Goal: Task Accomplishment & Management: Use online tool/utility

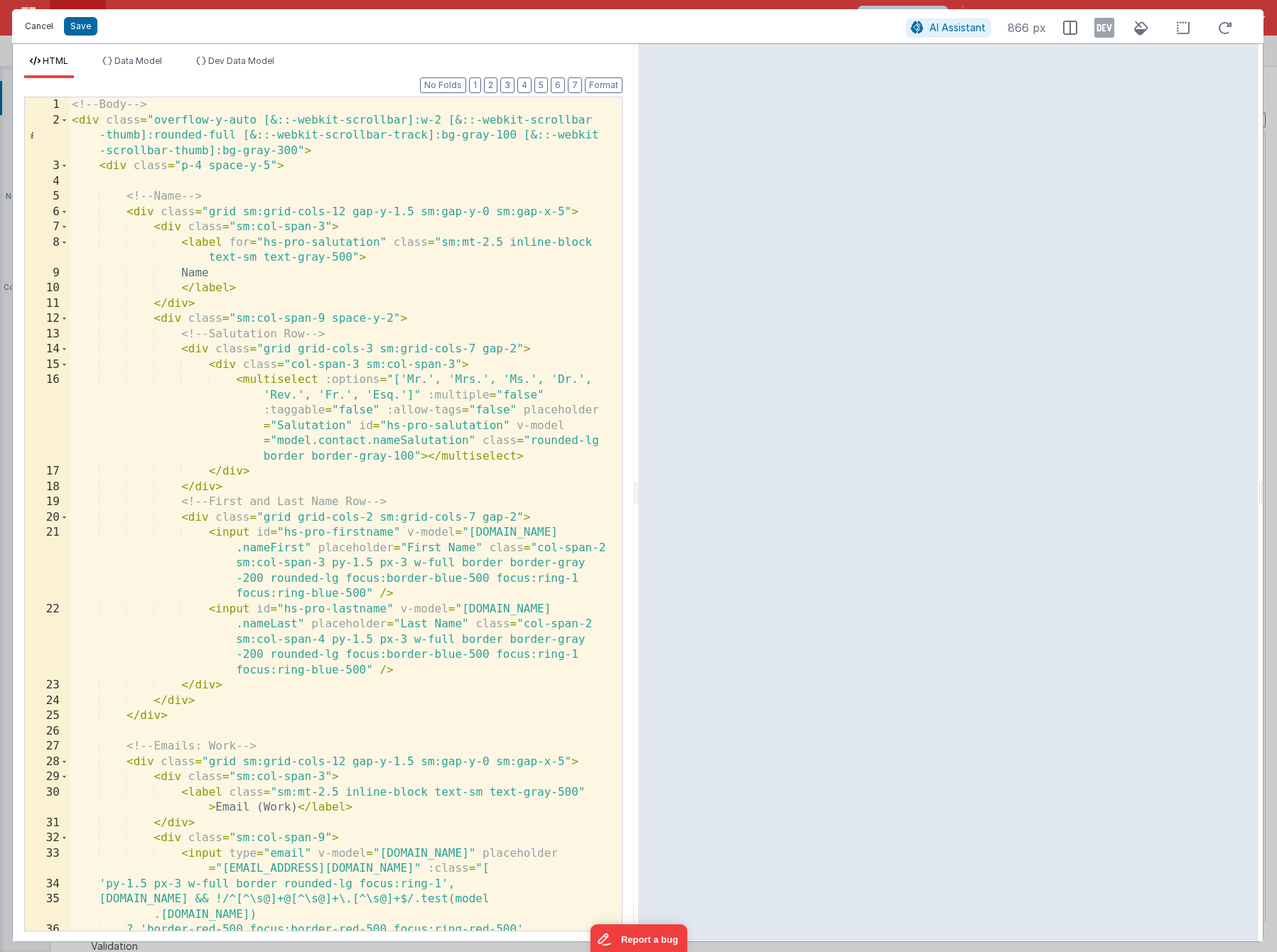
click at [50, 30] on button "Cancel" at bounding box center [38, 26] width 43 height 20
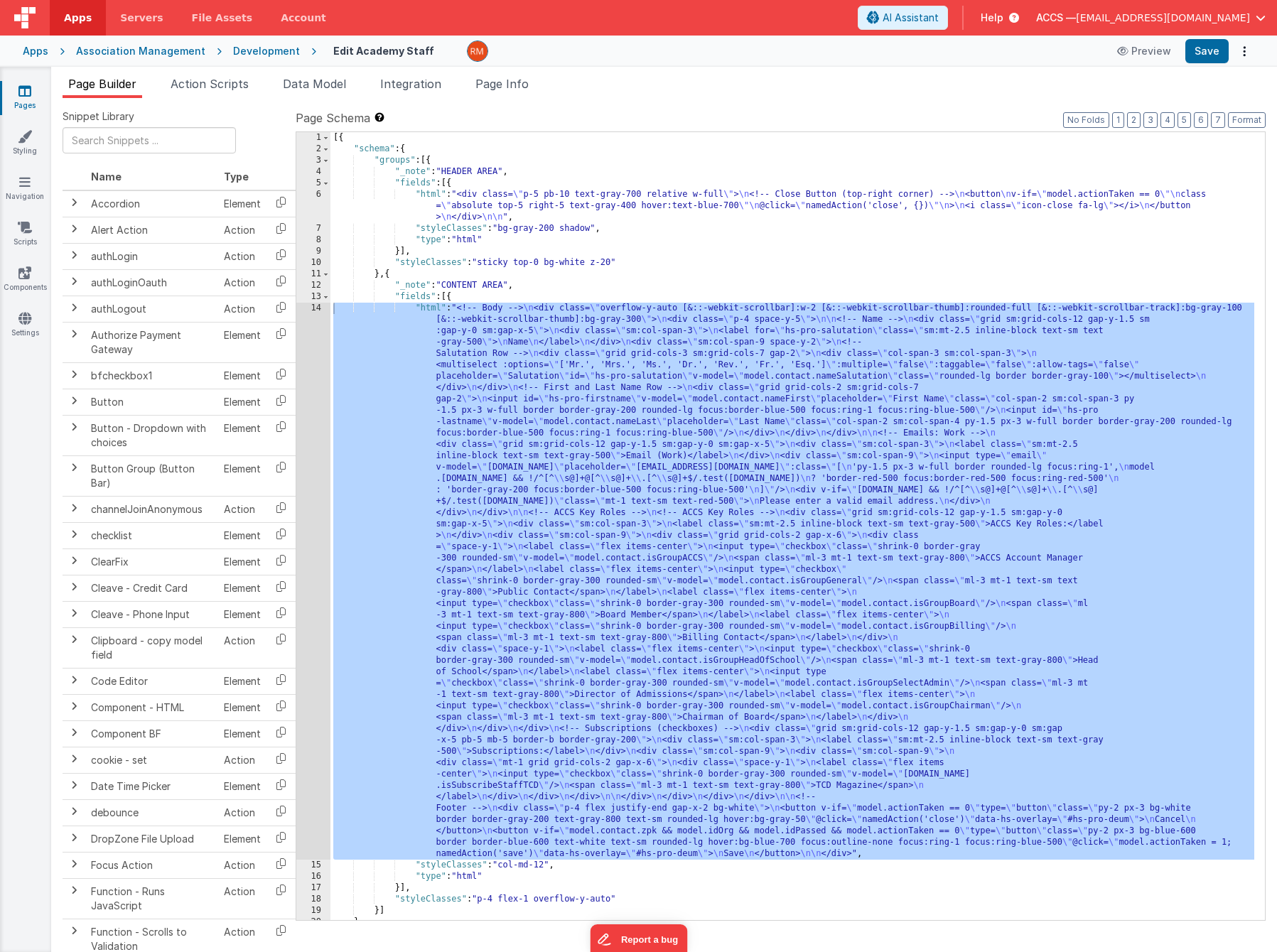
click at [41, 51] on div "Apps" at bounding box center [35, 51] width 25 height 14
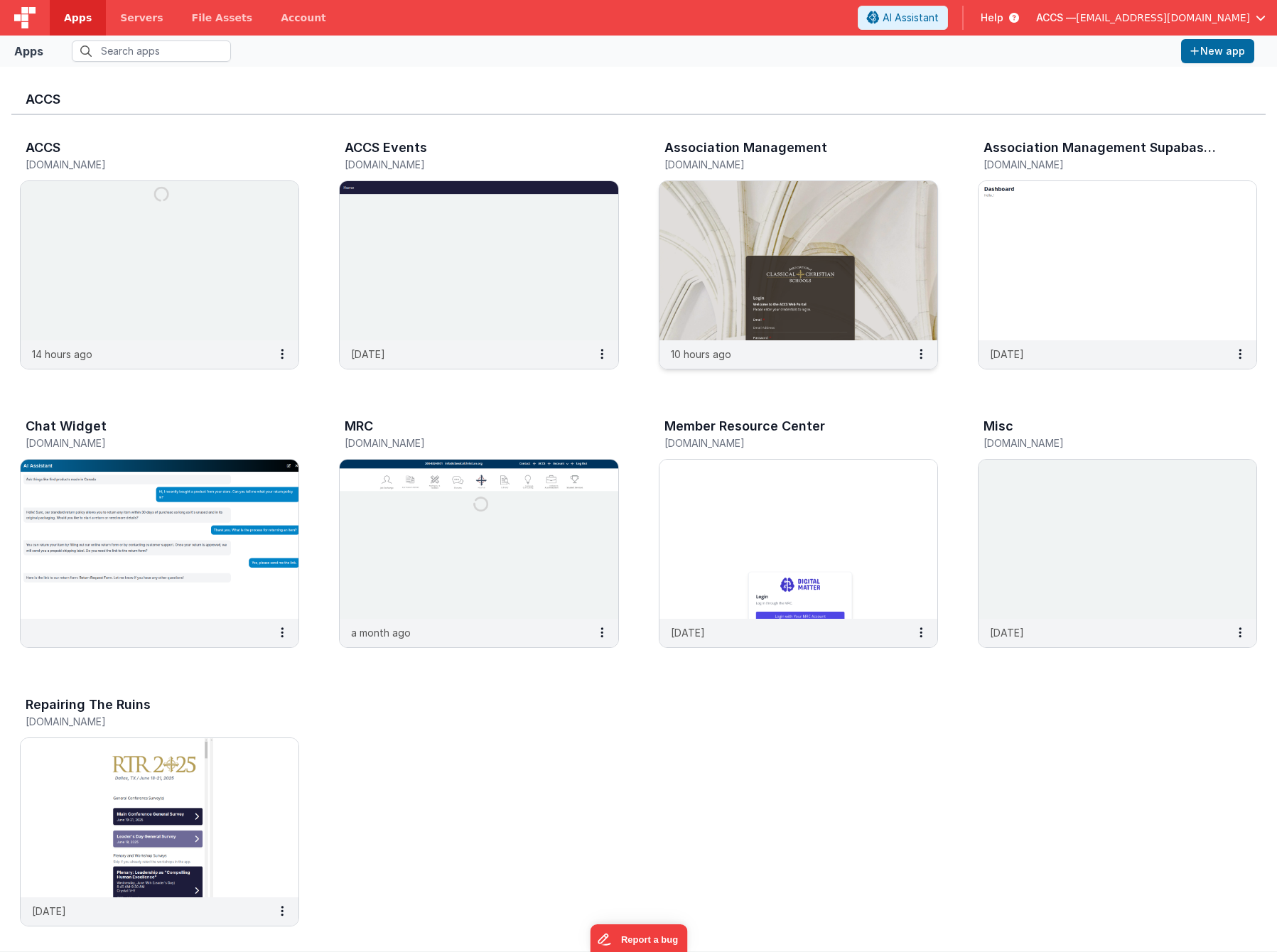
click at [765, 199] on img at bounding box center [797, 260] width 278 height 159
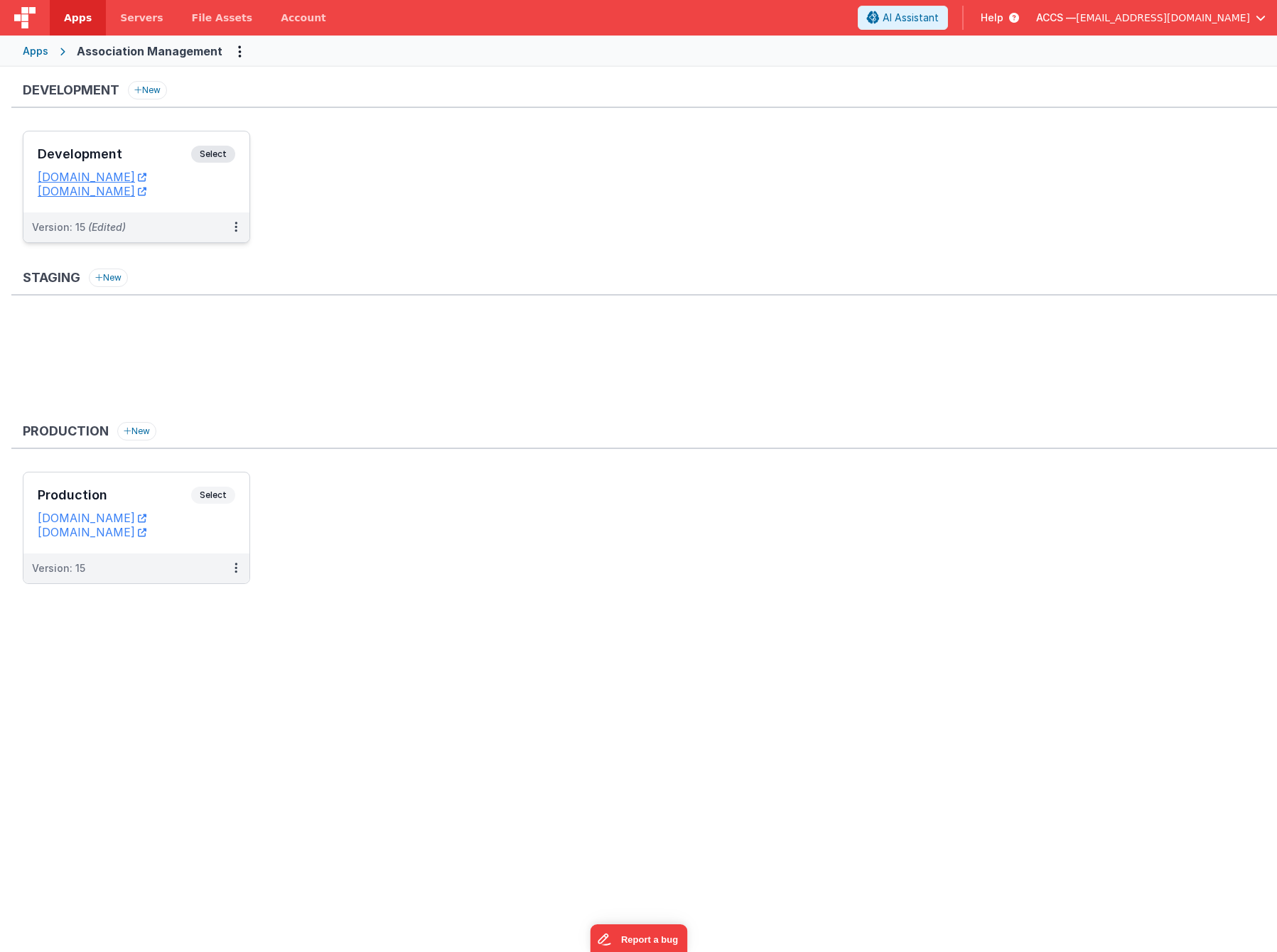
click at [136, 157] on h3 "Development" at bounding box center [114, 154] width 153 height 14
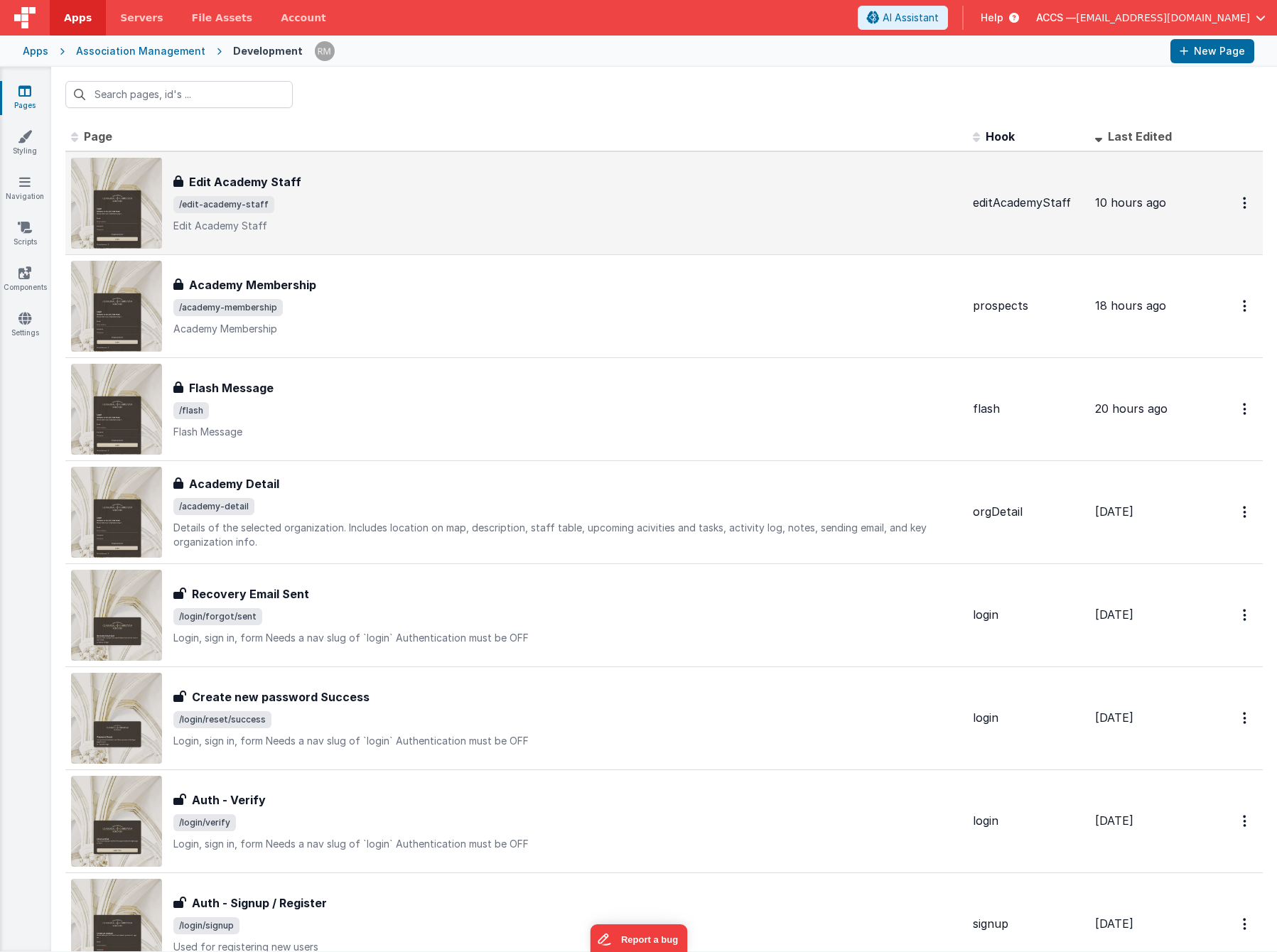
click at [480, 211] on span "/edit-academy-staff" at bounding box center [567, 204] width 788 height 17
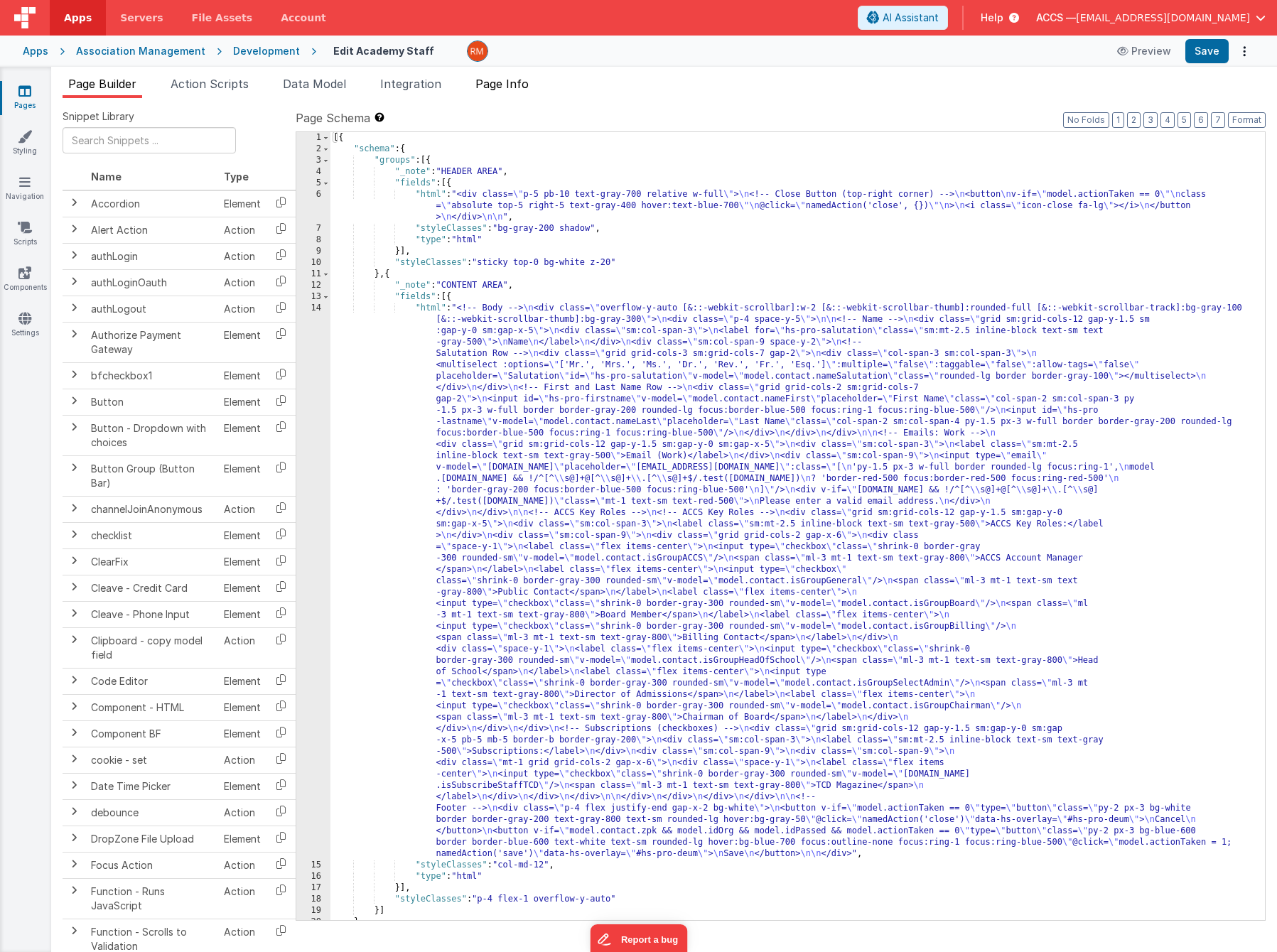
click at [523, 79] on span "Page Info" at bounding box center [501, 84] width 53 height 14
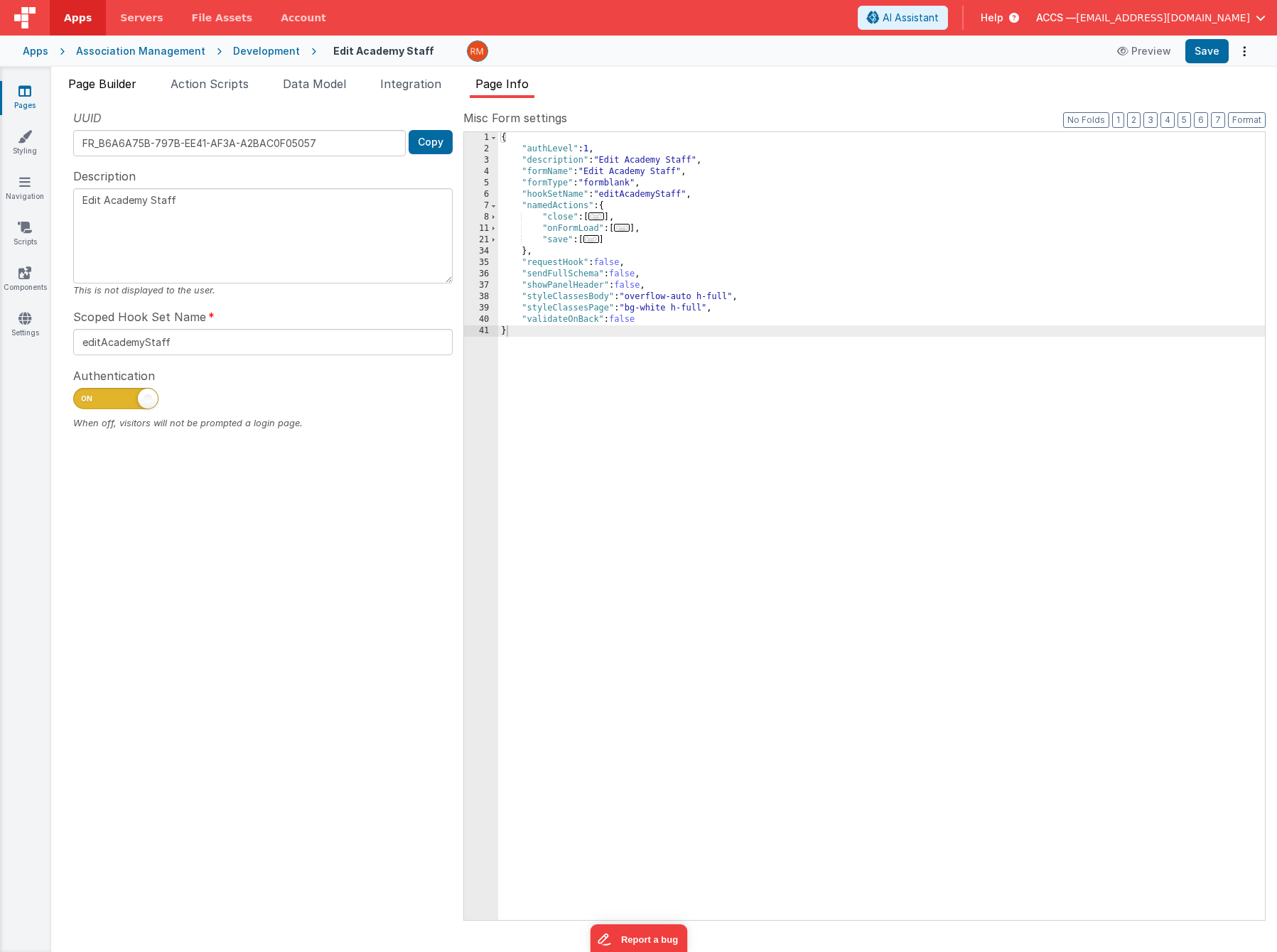
click at [118, 83] on span "Page Builder" at bounding box center [102, 84] width 68 height 14
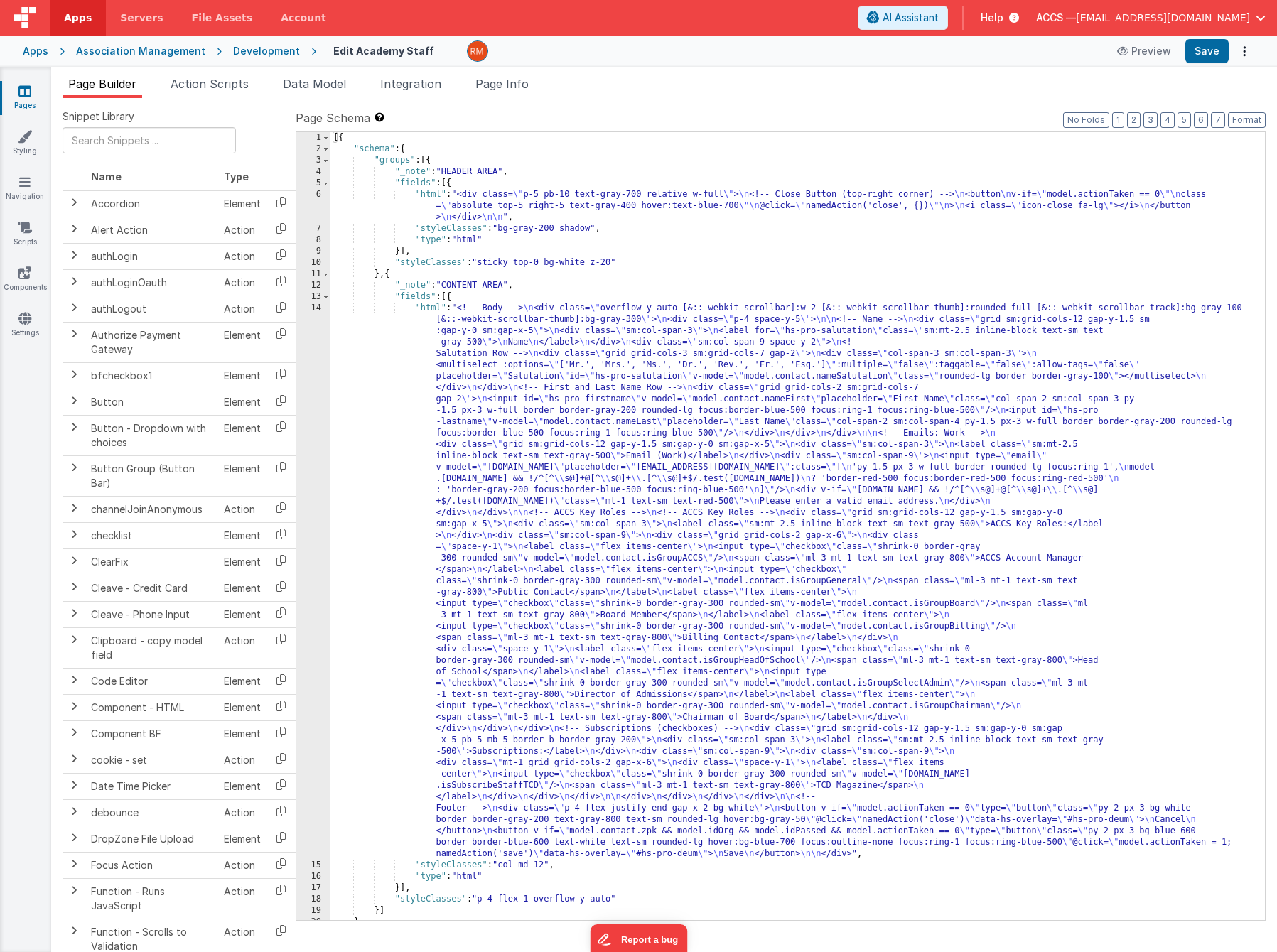
click at [24, 106] on link "Pages" at bounding box center [24, 97] width 51 height 29
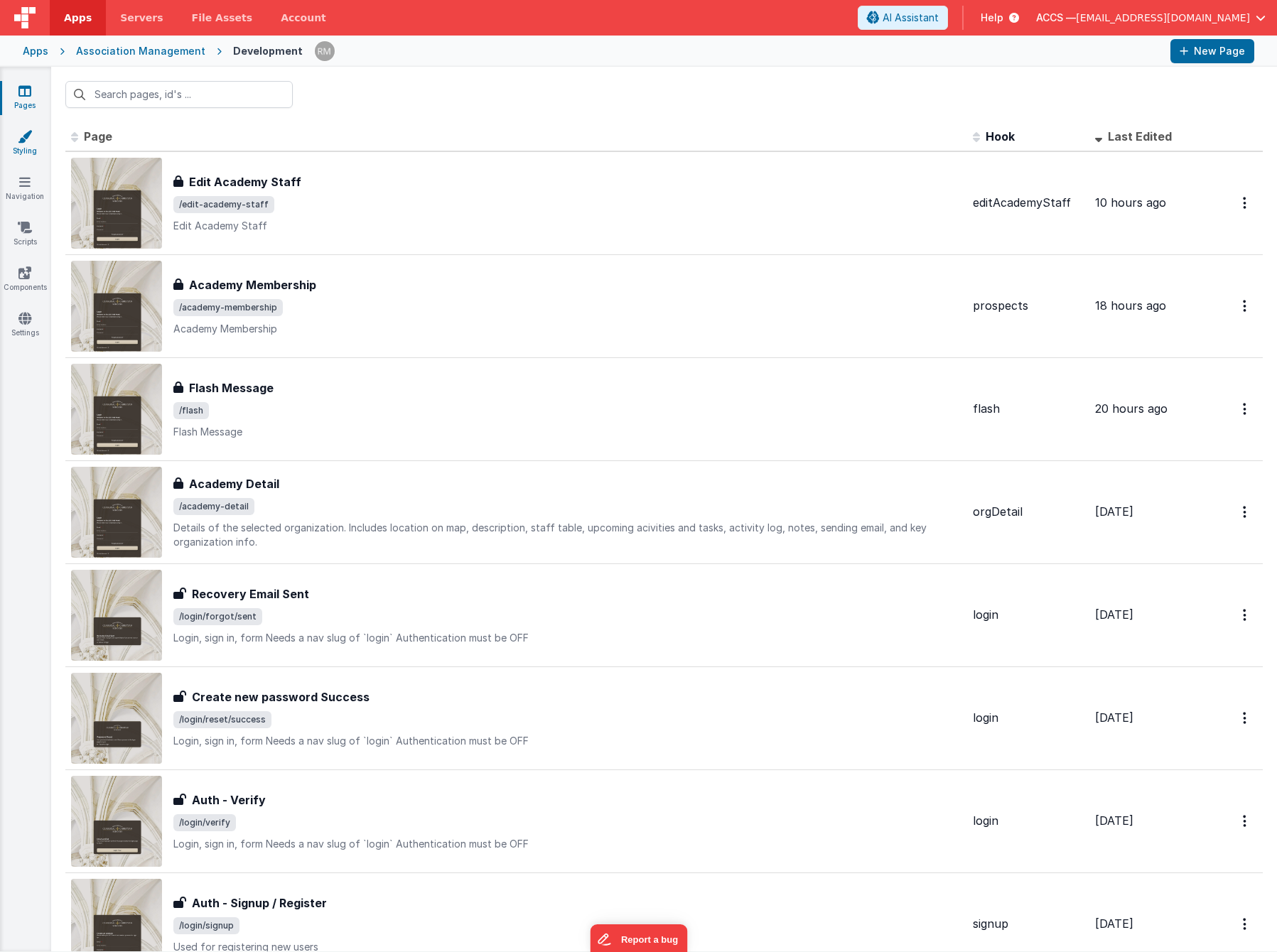
click at [27, 141] on icon at bounding box center [24, 137] width 14 height 14
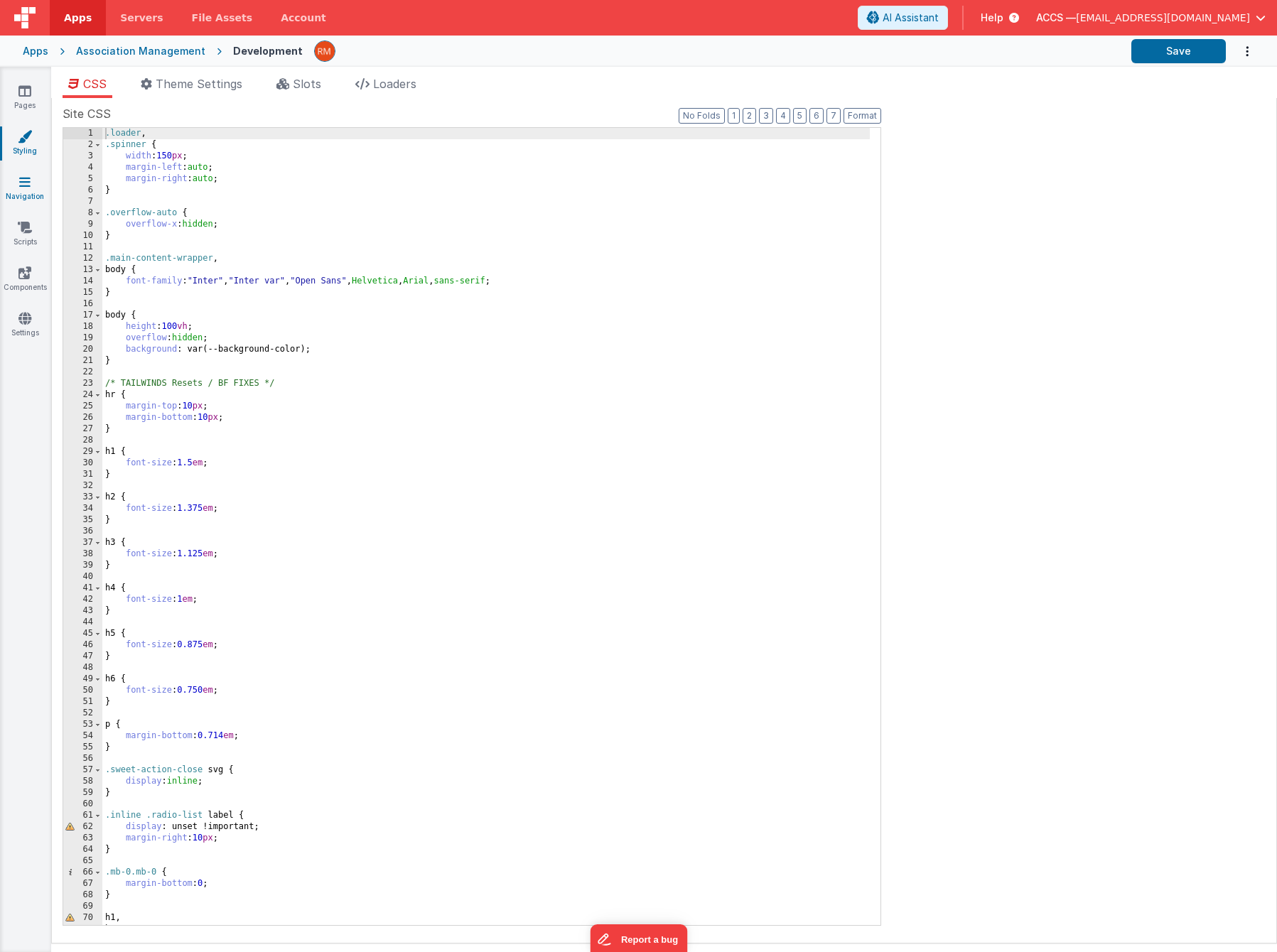
click at [24, 187] on icon at bounding box center [24, 182] width 11 height 14
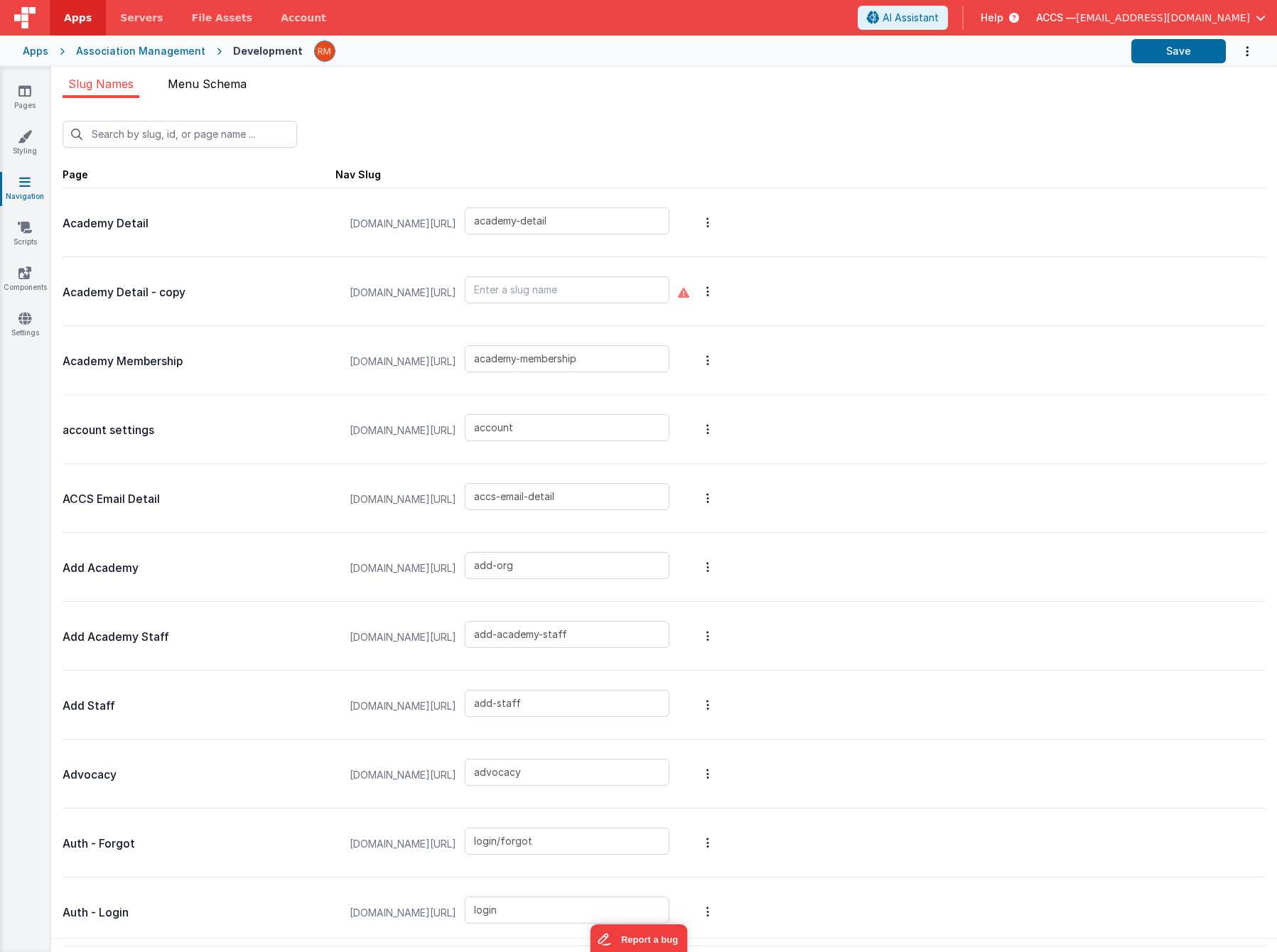
click at [207, 91] on li "Menu Schema" at bounding box center [207, 87] width 91 height 23
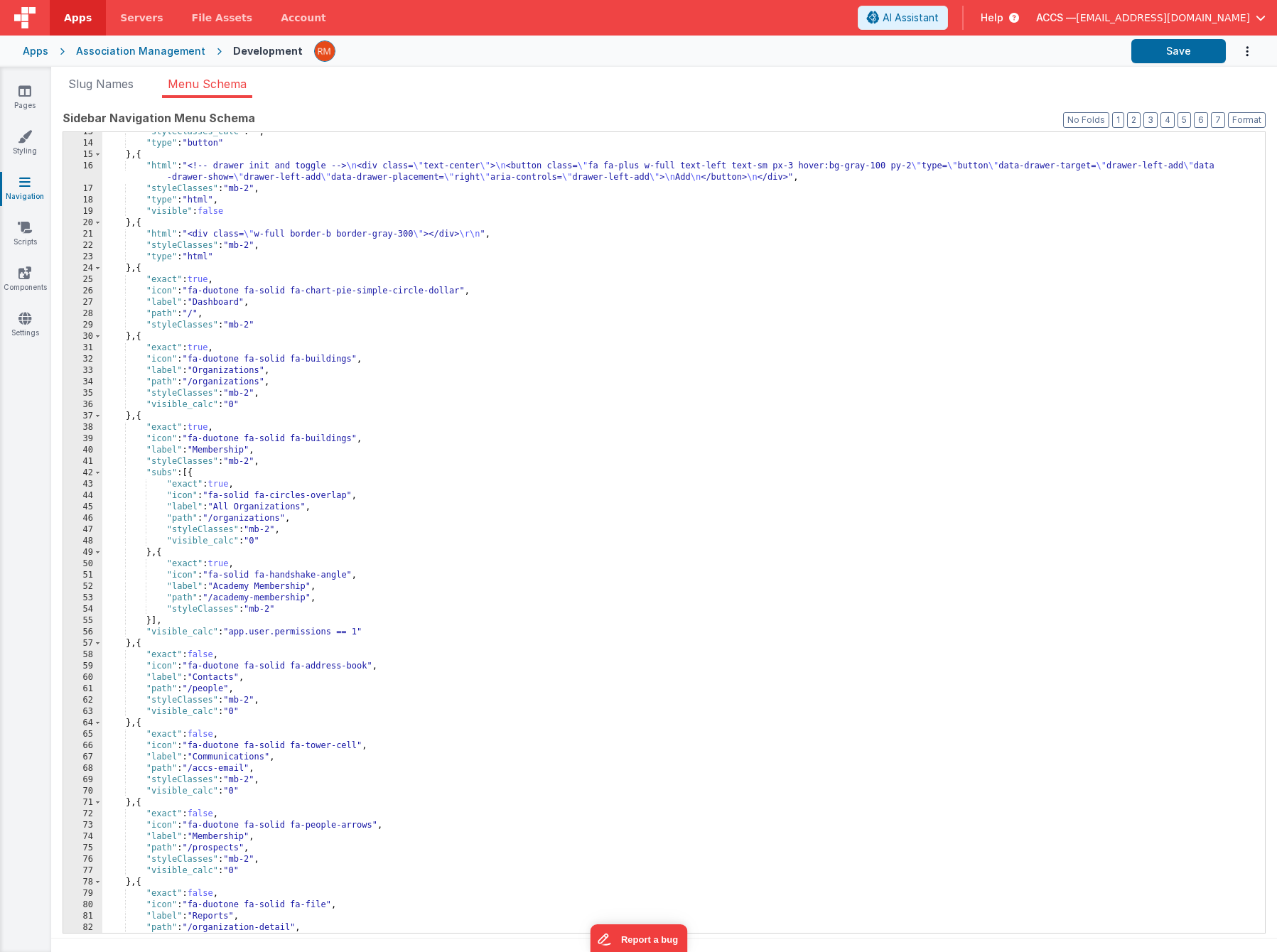
scroll to position [179, 0]
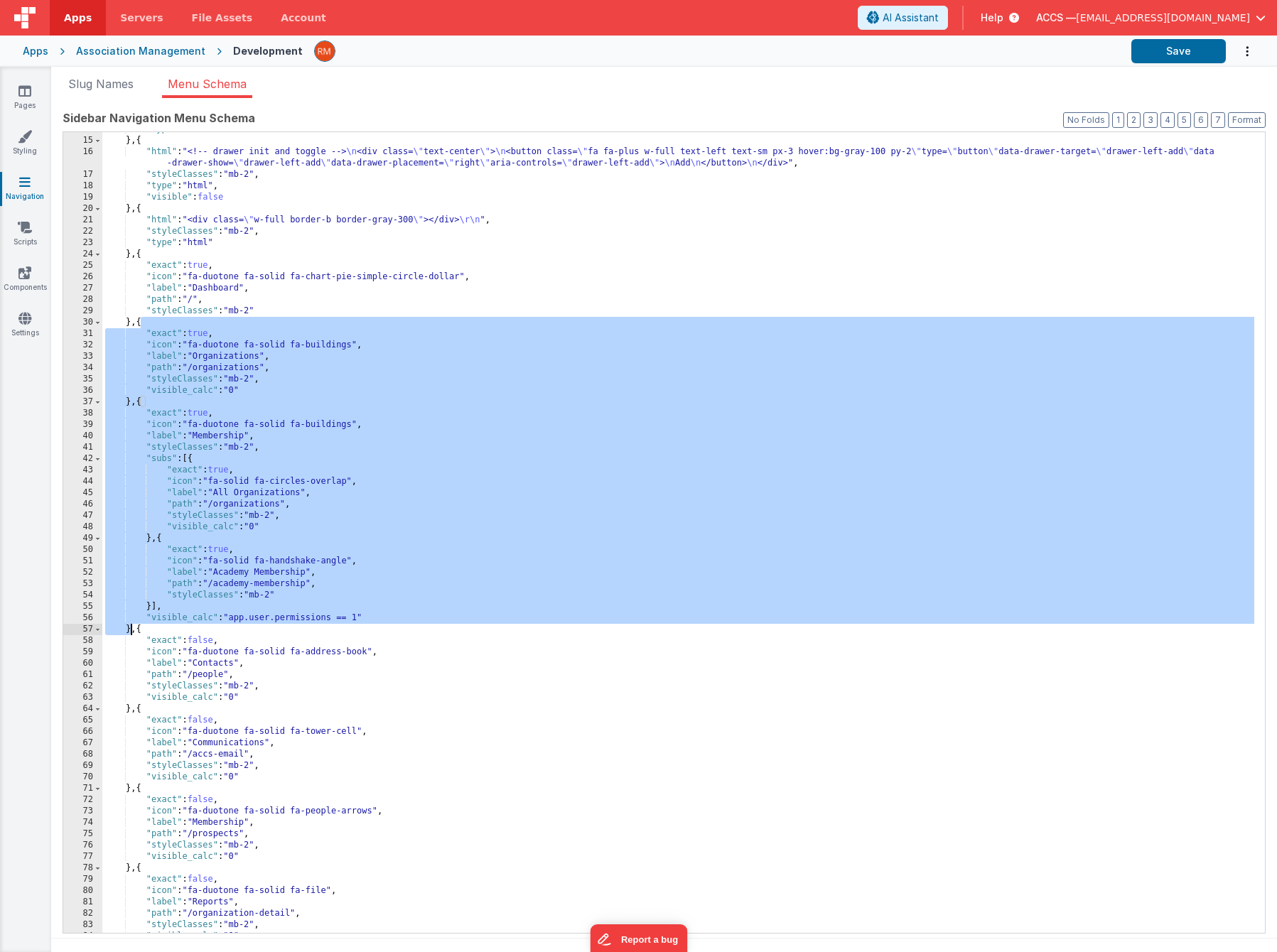
drag, startPoint x: 141, startPoint y: 323, endPoint x: 129, endPoint y: 627, distance: 304.2
click at [129, 627] on div ""type" : "button" } , { "html" : "<!-- drawer init and toggle --> \n <div class…" at bounding box center [678, 535] width 1152 height 823
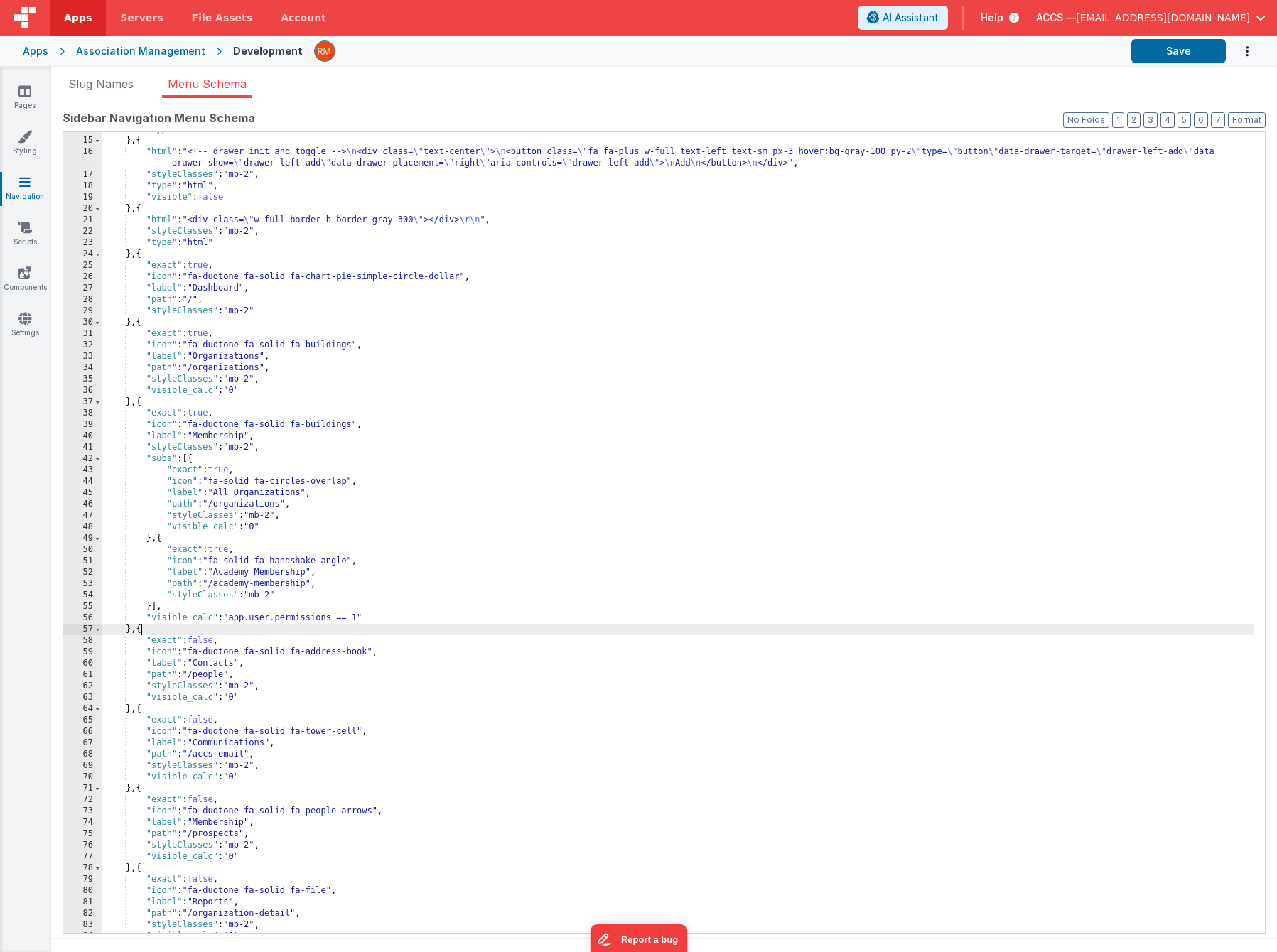
click at [140, 631] on div ""type" : "button" } , { "html" : "<!-- drawer init and toggle --> \n <div class…" at bounding box center [678, 535] width 1152 height 823
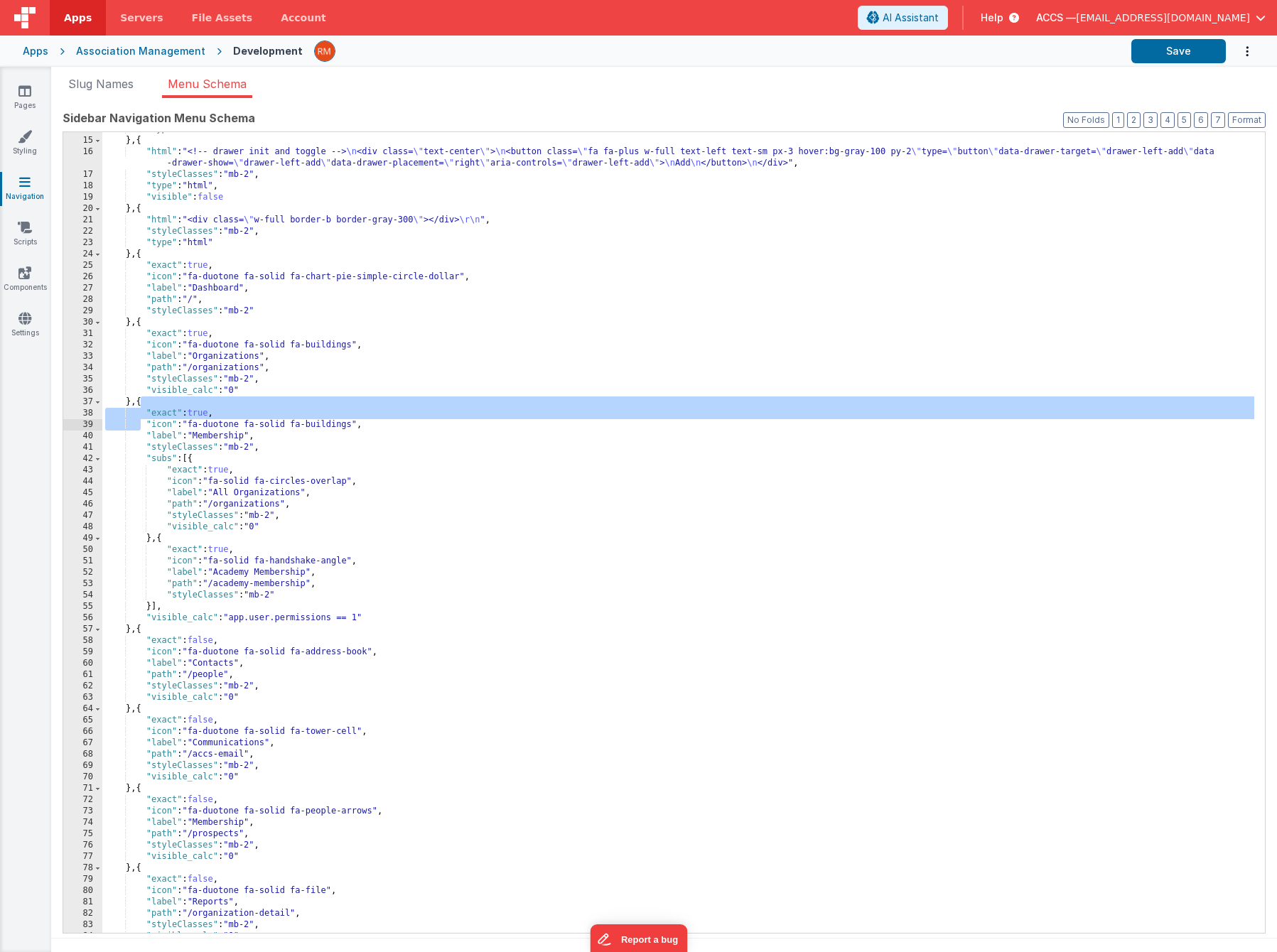
drag, startPoint x: 140, startPoint y: 403, endPoint x: 140, endPoint y: 430, distance: 27.0
click at [140, 430] on div ""type" : "button" } , { "html" : "<!-- drawer init and toggle --> \n <div class…" at bounding box center [678, 535] width 1152 height 823
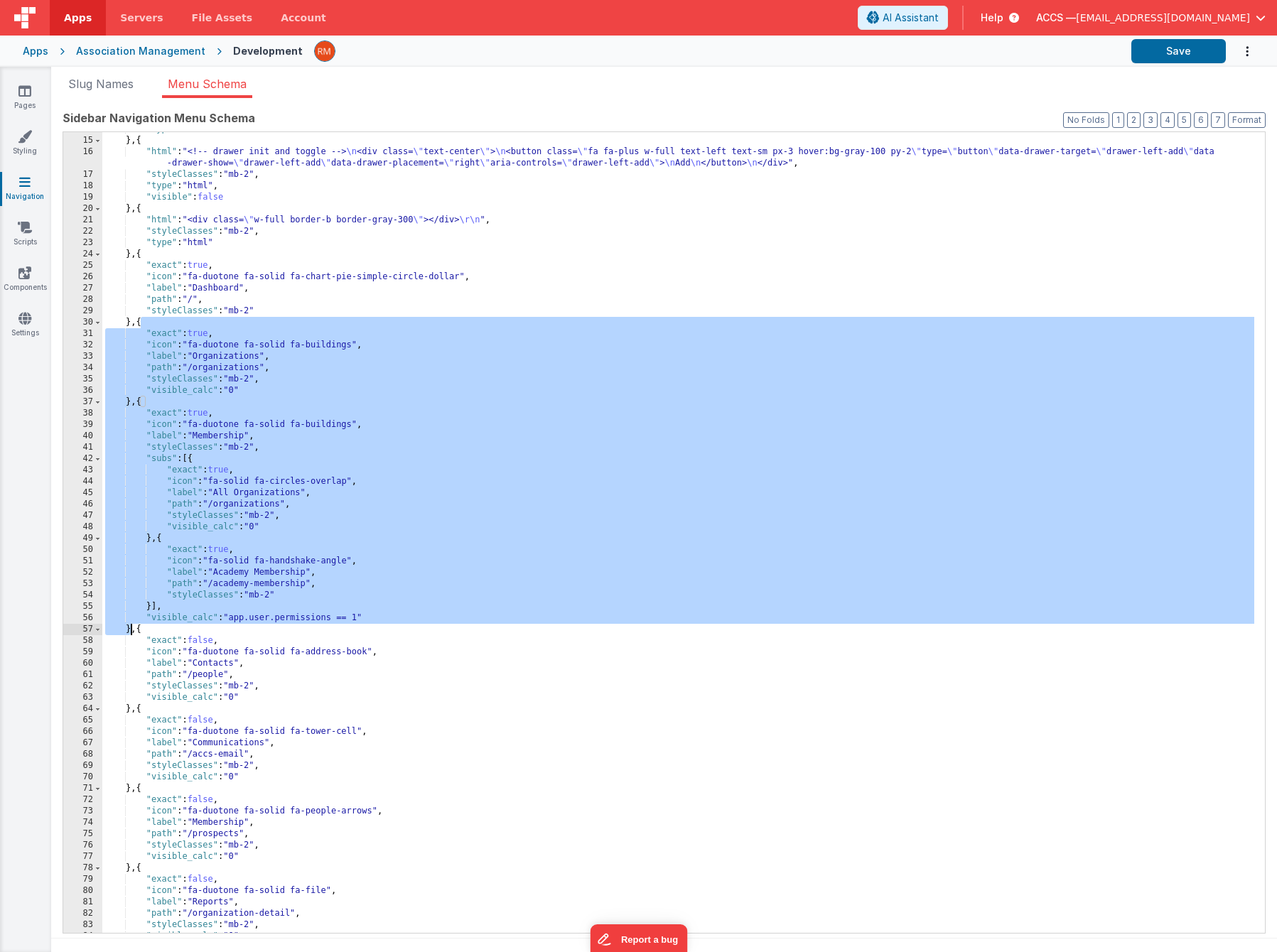
drag, startPoint x: 140, startPoint y: 323, endPoint x: 131, endPoint y: 626, distance: 303.1
click at [131, 626] on div ""type" : "button" } , { "html" : "<!-- drawer init and toggle --> \n <div class…" at bounding box center [678, 535] width 1152 height 823
click at [140, 627] on div ""type" : "button" } , { "html" : "<!-- drawer init and toggle --> \n <div class…" at bounding box center [678, 535] width 1152 height 823
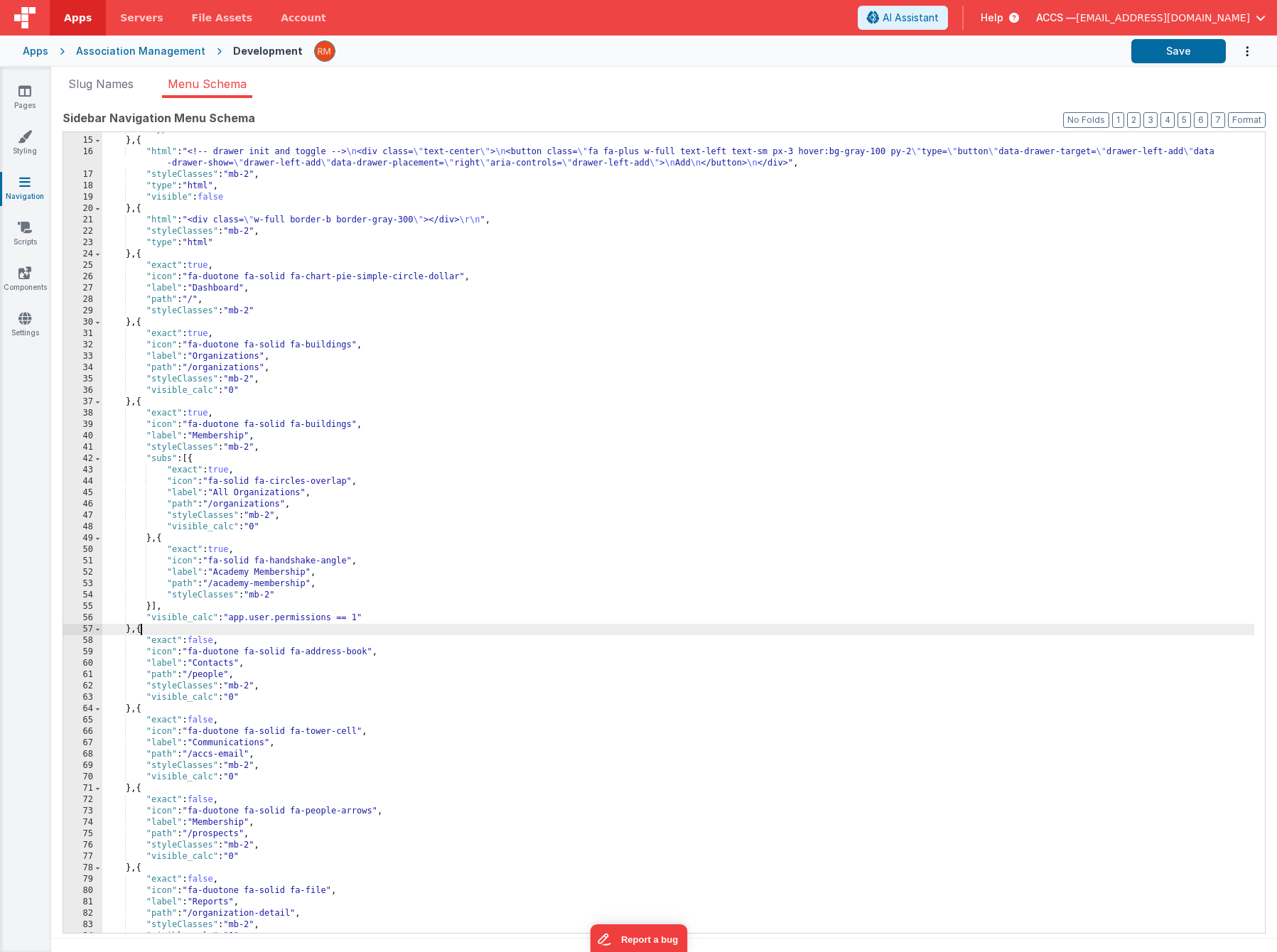
paste textarea
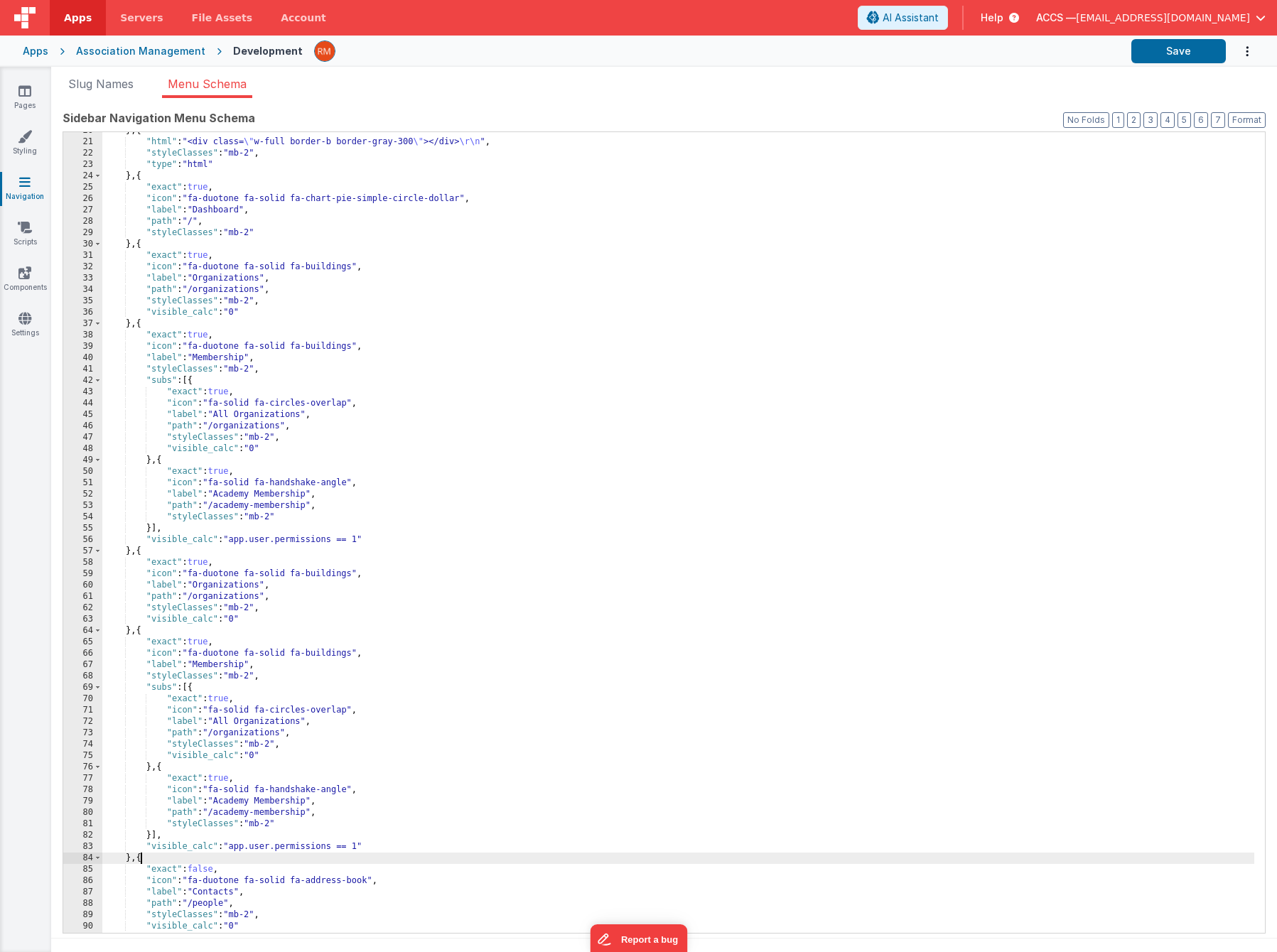
scroll to position [257, 0]
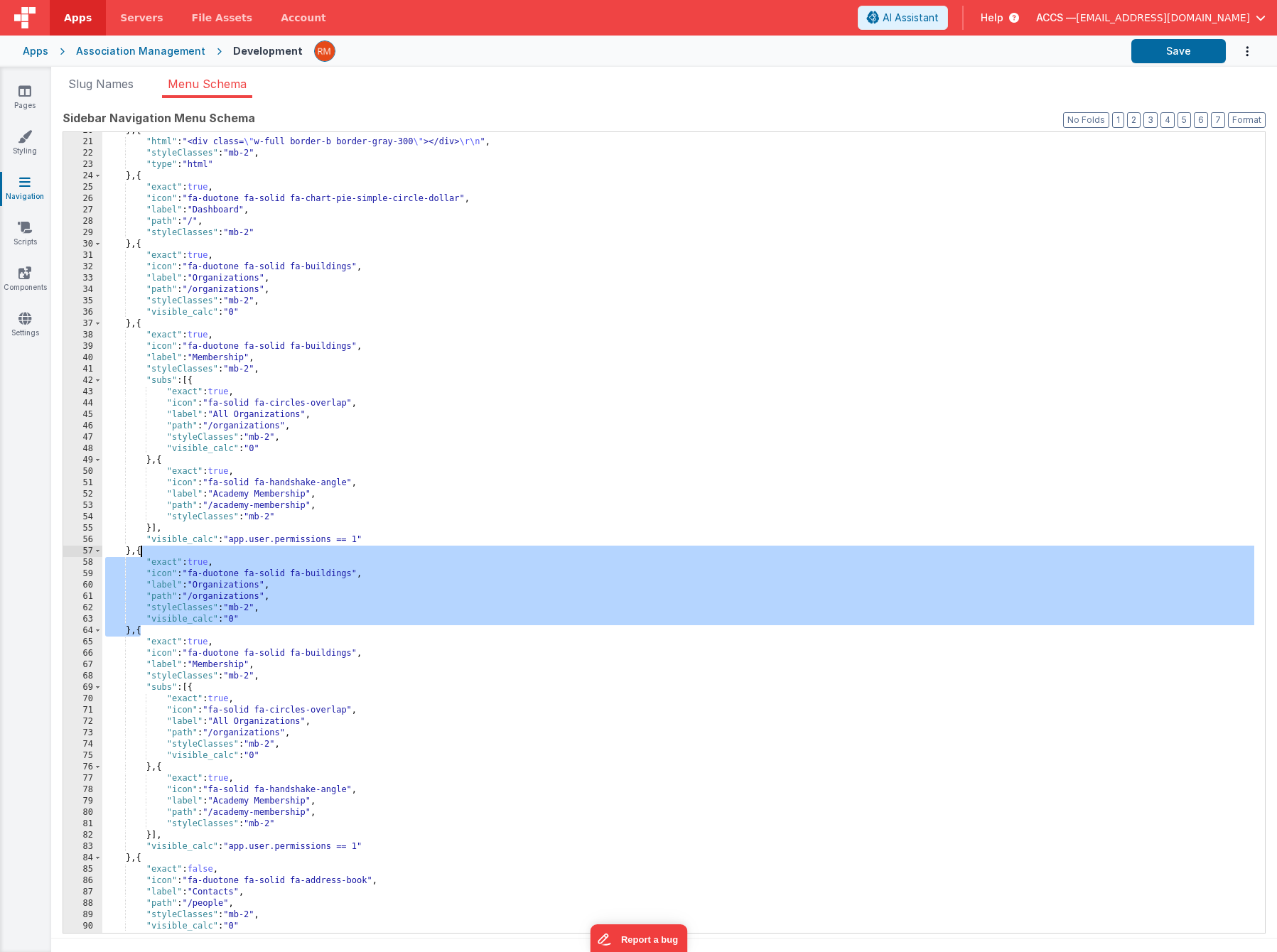
drag, startPoint x: 140, startPoint y: 633, endPoint x: 141, endPoint y: 553, distance: 80.0
click at [141, 553] on div "} , { "html" : "<div class= \" w-full border-b border-gray-300 \" ></div> \r\n …" at bounding box center [678, 537] width 1152 height 823
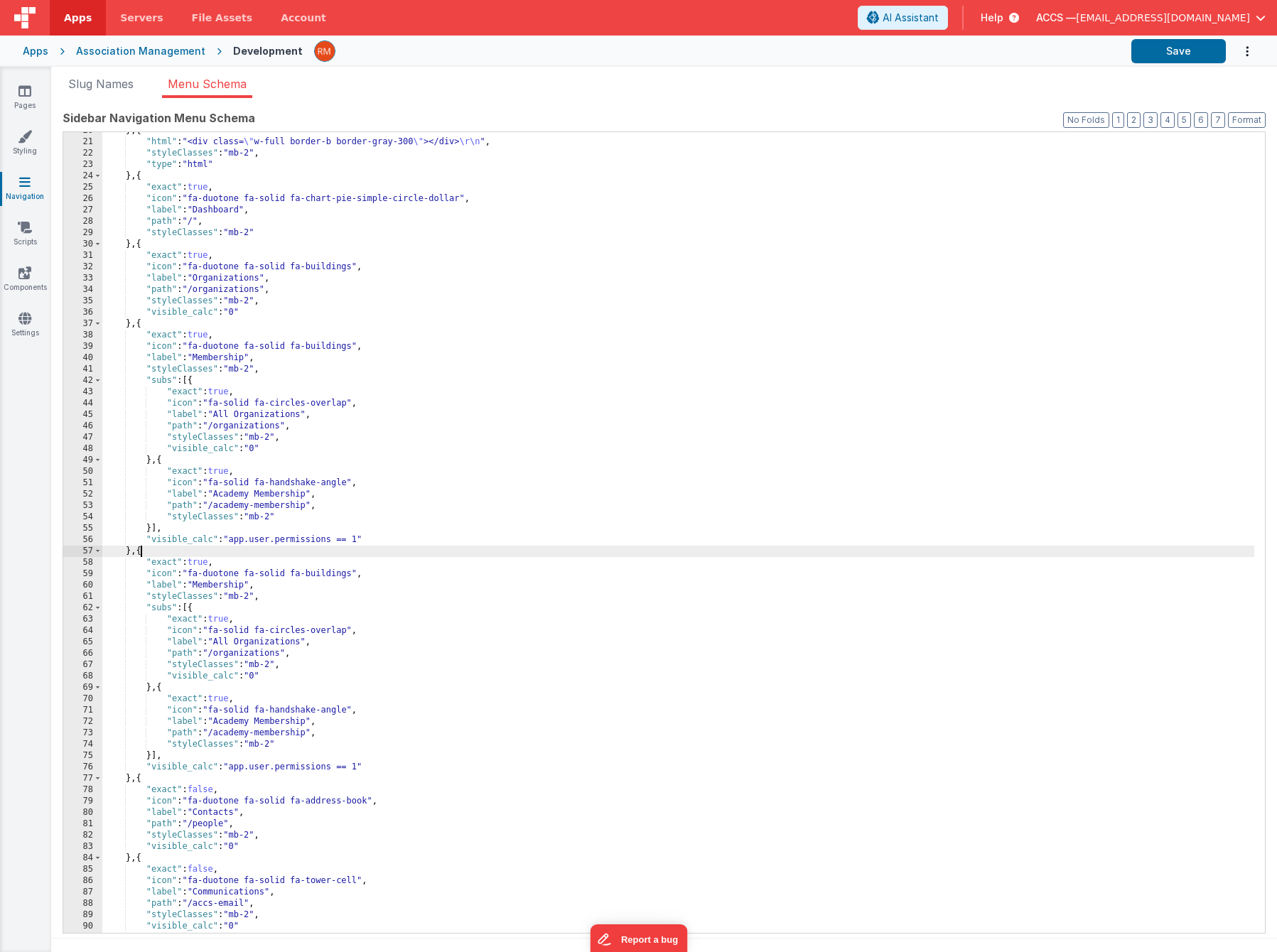
click at [245, 586] on div "} , { "html" : "<div class= \" w-full border-b border-gray-300 \" ></div> \r\n …" at bounding box center [678, 537] width 1152 height 823
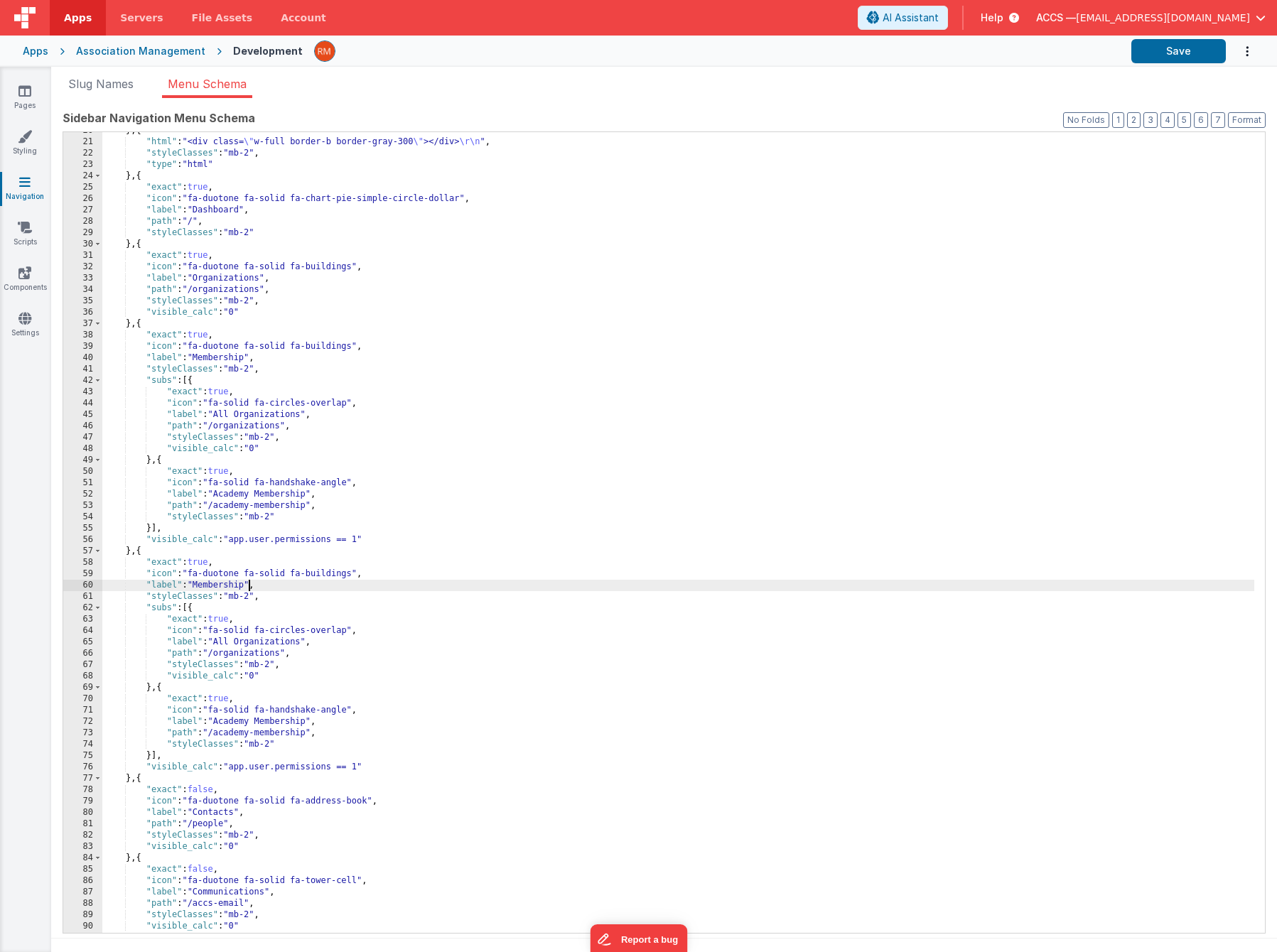
click at [246, 585] on div "} , { "html" : "<div class= \" w-full border-b border-gray-300 \" ></div> \r\n …" at bounding box center [678, 537] width 1152 height 823
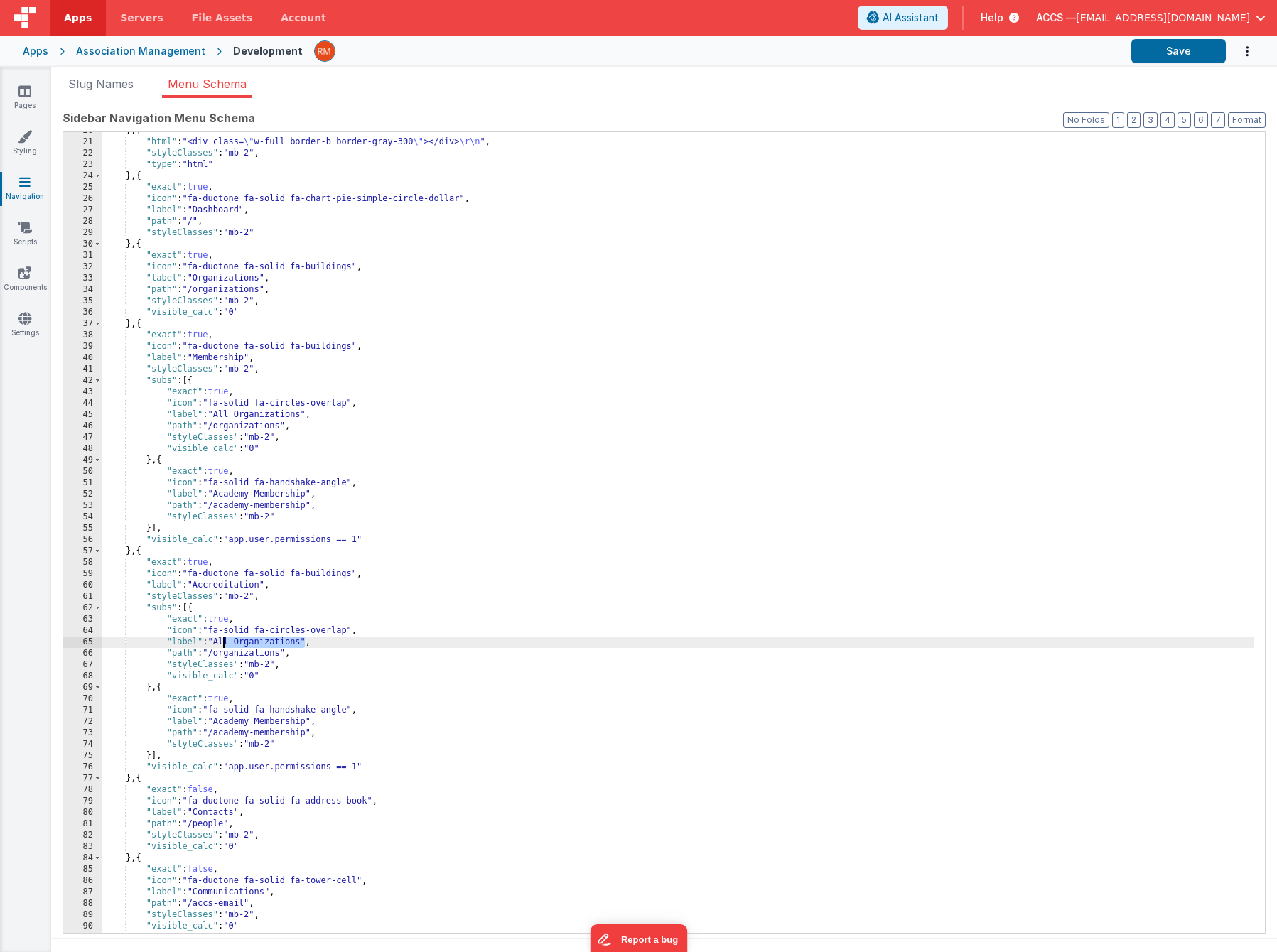
drag, startPoint x: 305, startPoint y: 642, endPoint x: 222, endPoint y: 638, distance: 83.1
click at [222, 638] on div "} , { "html" : "<div class= \" w-full border-b border-gray-300 \" ></div> \r\n …" at bounding box center [678, 537] width 1152 height 823
click at [283, 653] on div "} , { "html" : "<div class= \" w-full border-b border-gray-300 \" ></div> \r\n …" at bounding box center [678, 537] width 1152 height 823
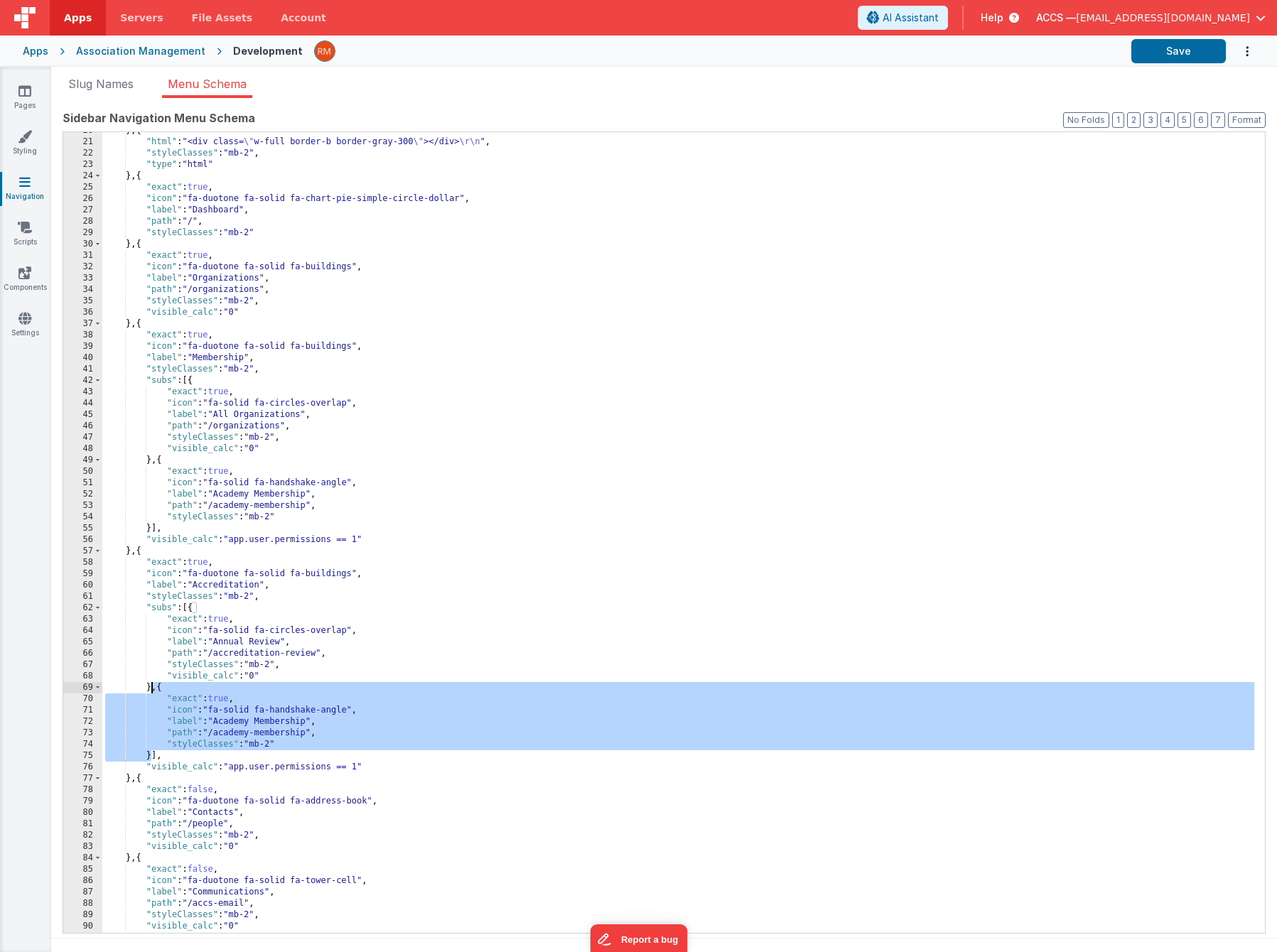
drag, startPoint x: 152, startPoint y: 755, endPoint x: 151, endPoint y: 689, distance: 66.0
click at [151, 689] on div "} , { "html" : "<div class= \" w-full border-b border-gray-300 \" ></div> \r\n …" at bounding box center [678, 537] width 1152 height 823
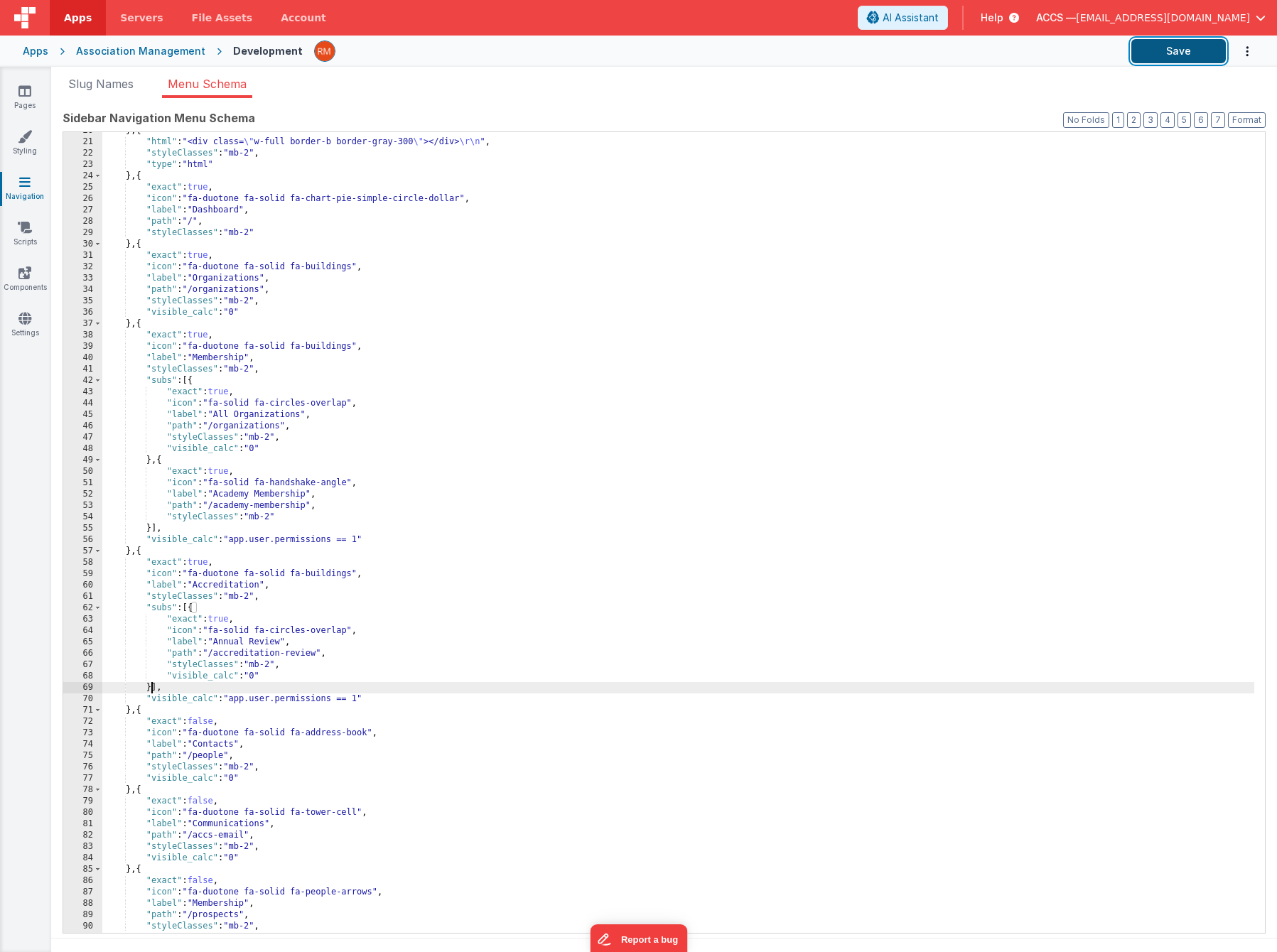
click at [1157, 59] on button "Save" at bounding box center [1178, 51] width 95 height 24
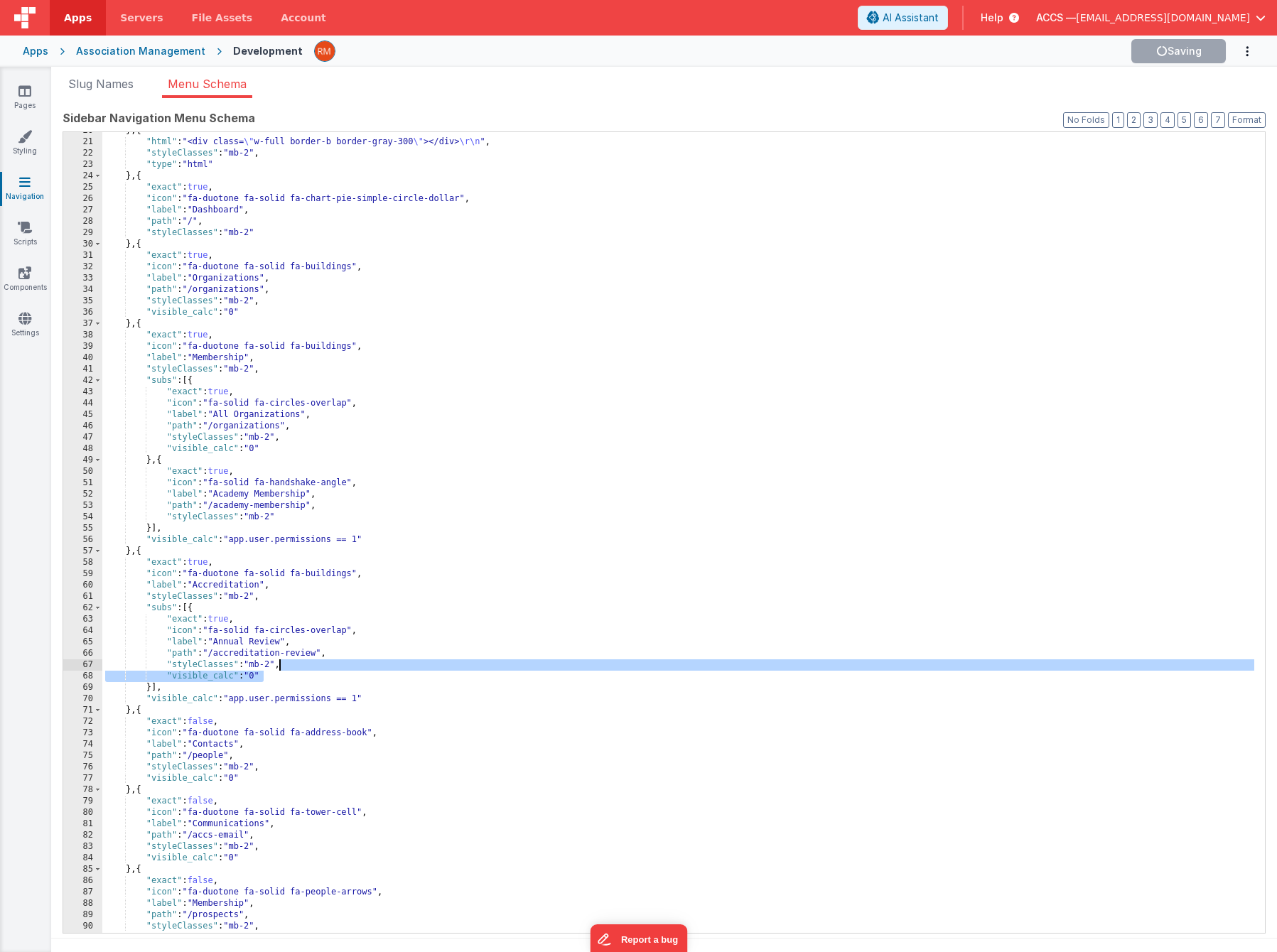
drag, startPoint x: 266, startPoint y: 680, endPoint x: 277, endPoint y: 667, distance: 17.0
click at [277, 667] on div "} , { "html" : "<div class= \" w-full border-b border-gray-300 \" ></div> \r\n …" at bounding box center [678, 537] width 1152 height 823
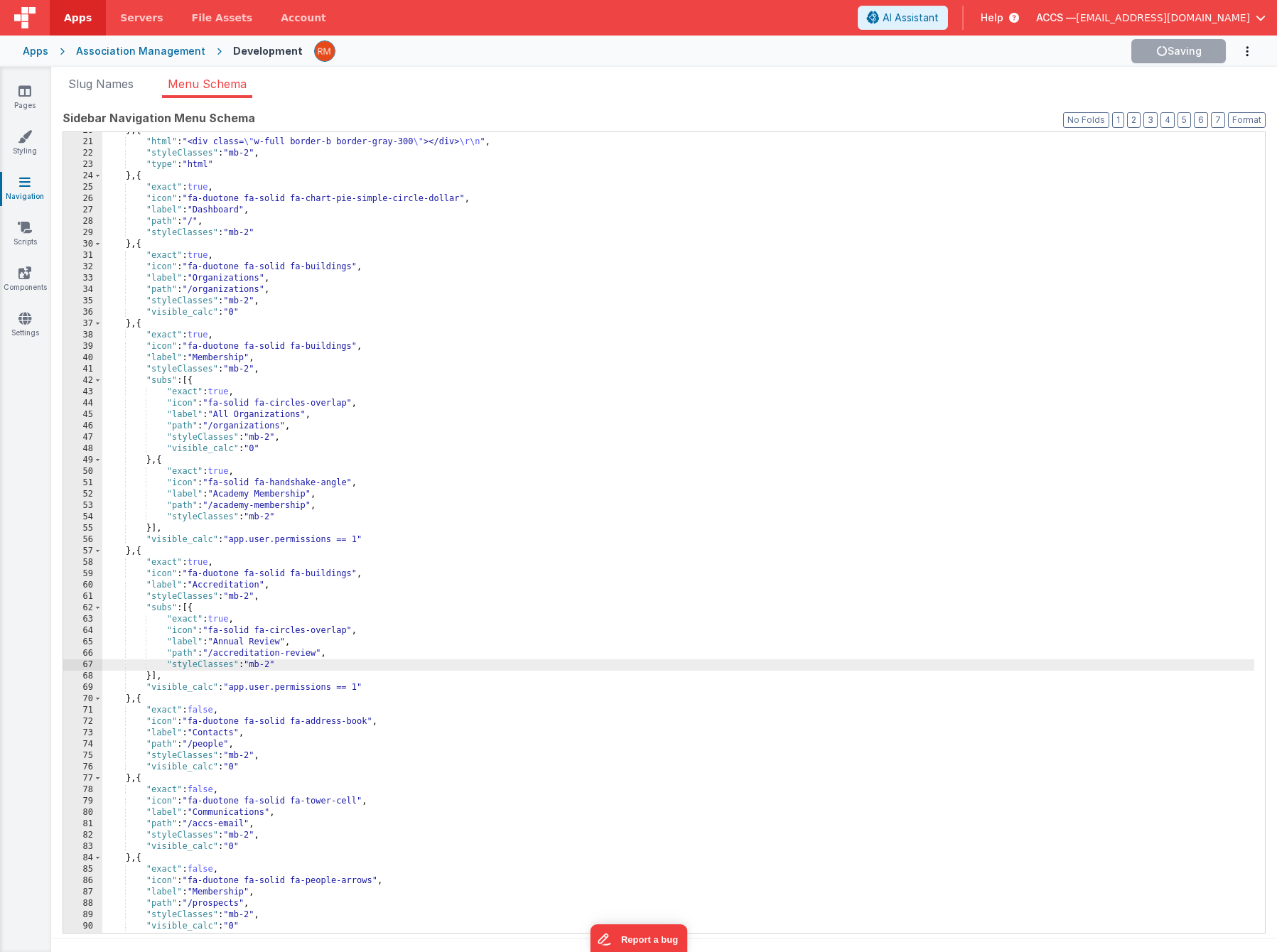
click at [749, 334] on div "} , { "html" : "<div class= \" w-full border-b border-gray-300 \" ></div> \r\n …" at bounding box center [678, 537] width 1152 height 823
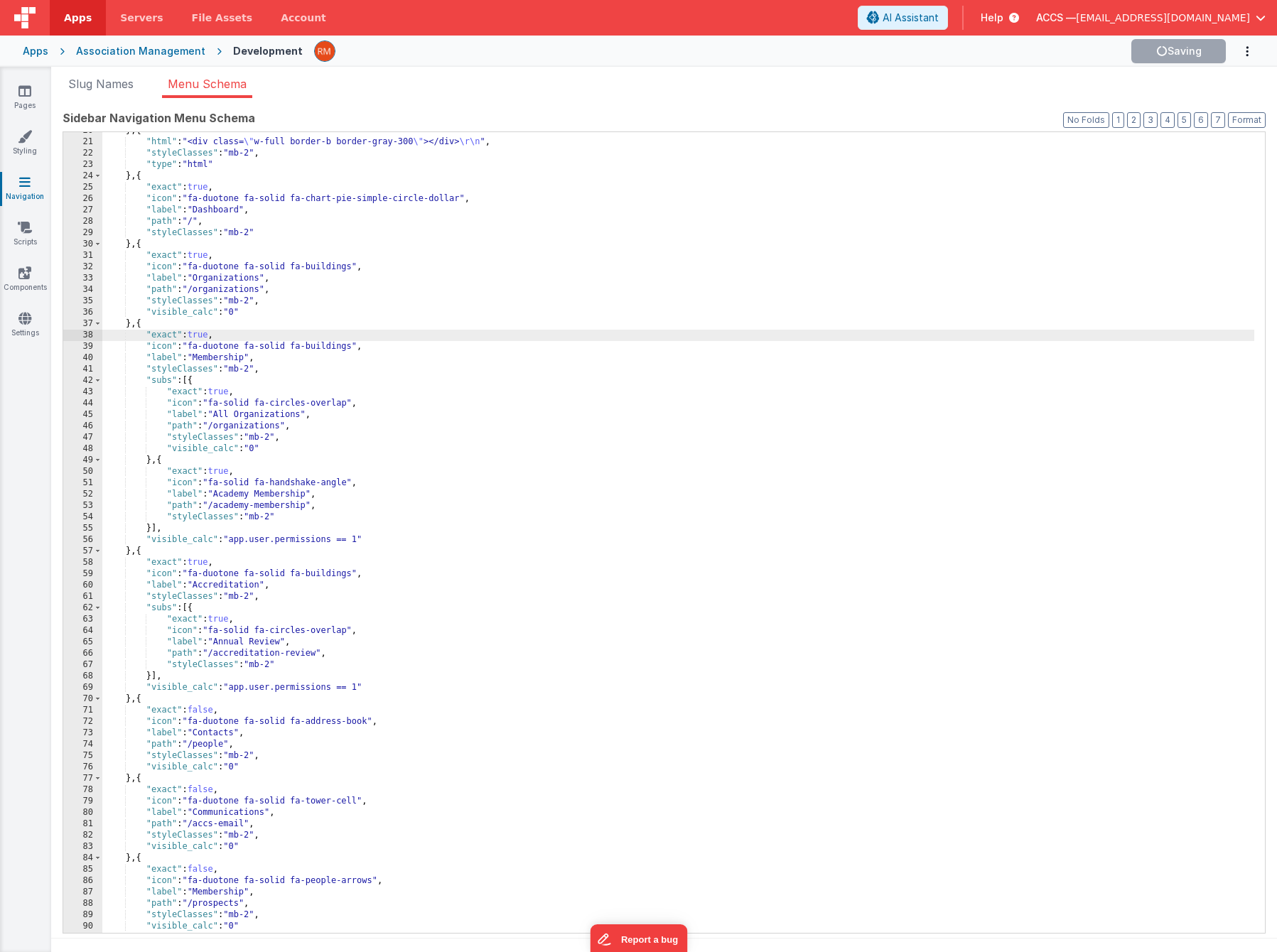
click at [574, 567] on div "} , { "html" : "<div class= \" w-full border-b border-gray-300 \" ></div> \r\n …" at bounding box center [678, 537] width 1152 height 823
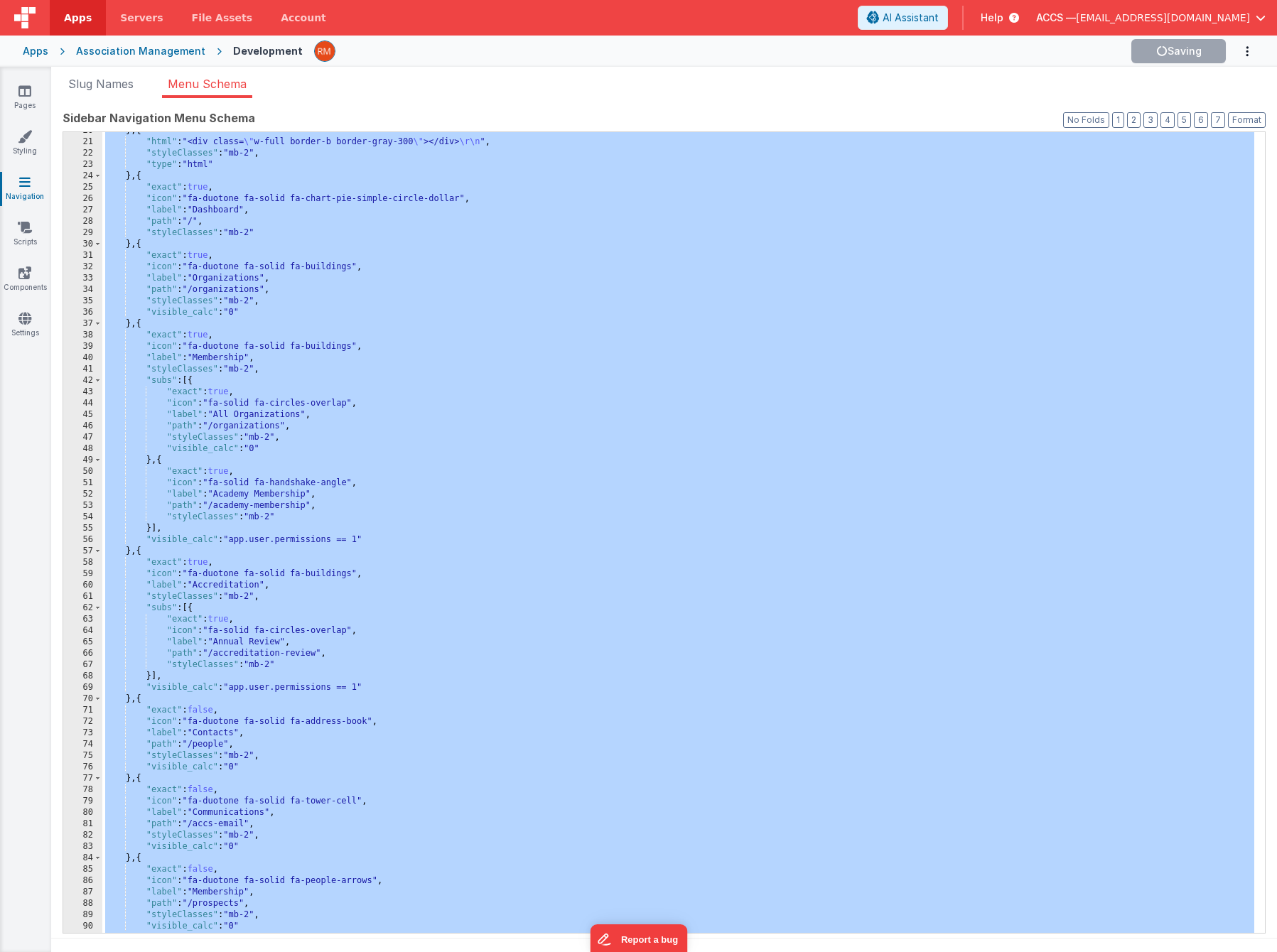
click at [36, 54] on div "Apps" at bounding box center [35, 51] width 25 height 14
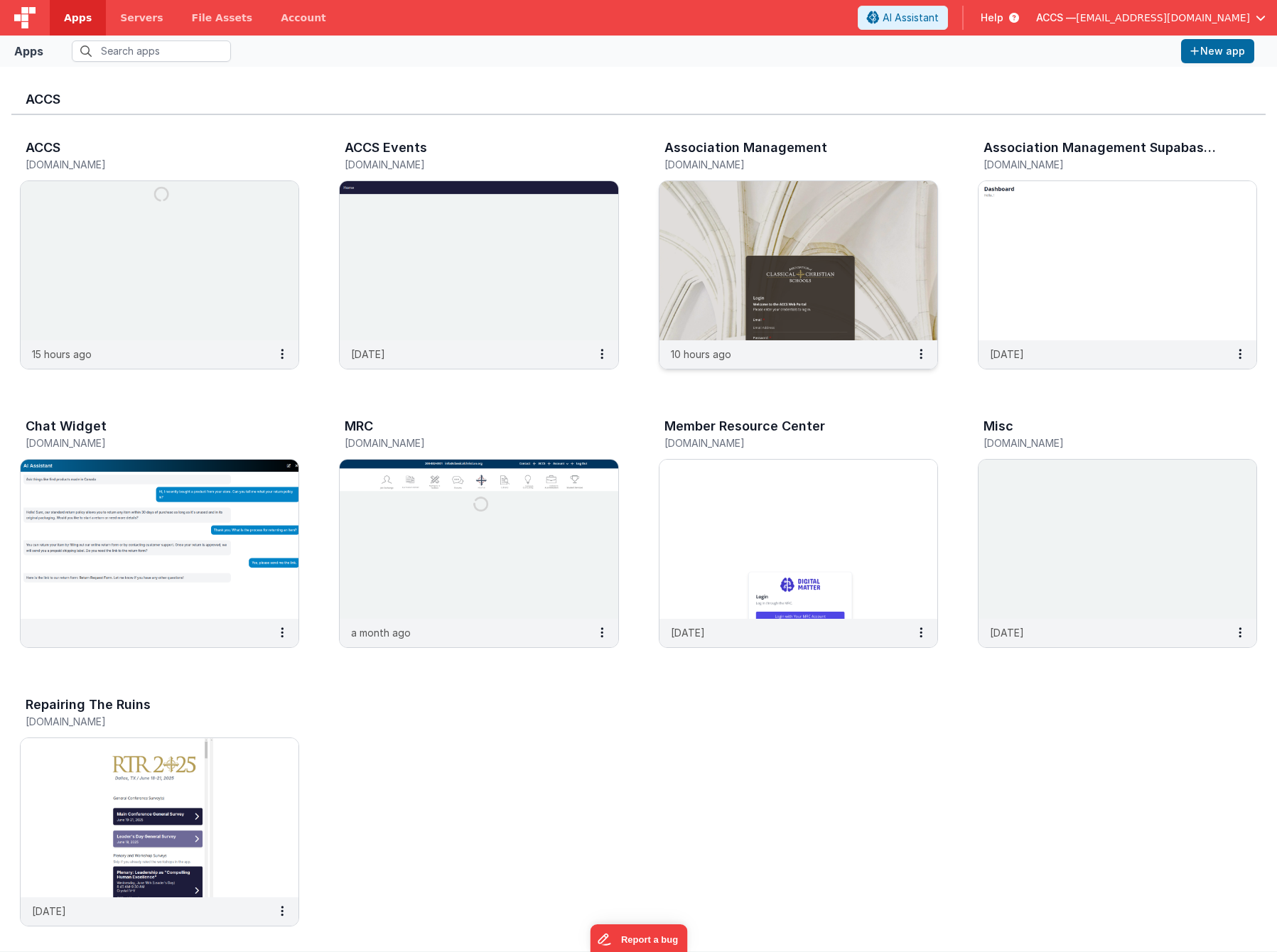
click at [733, 230] on img at bounding box center [797, 260] width 278 height 159
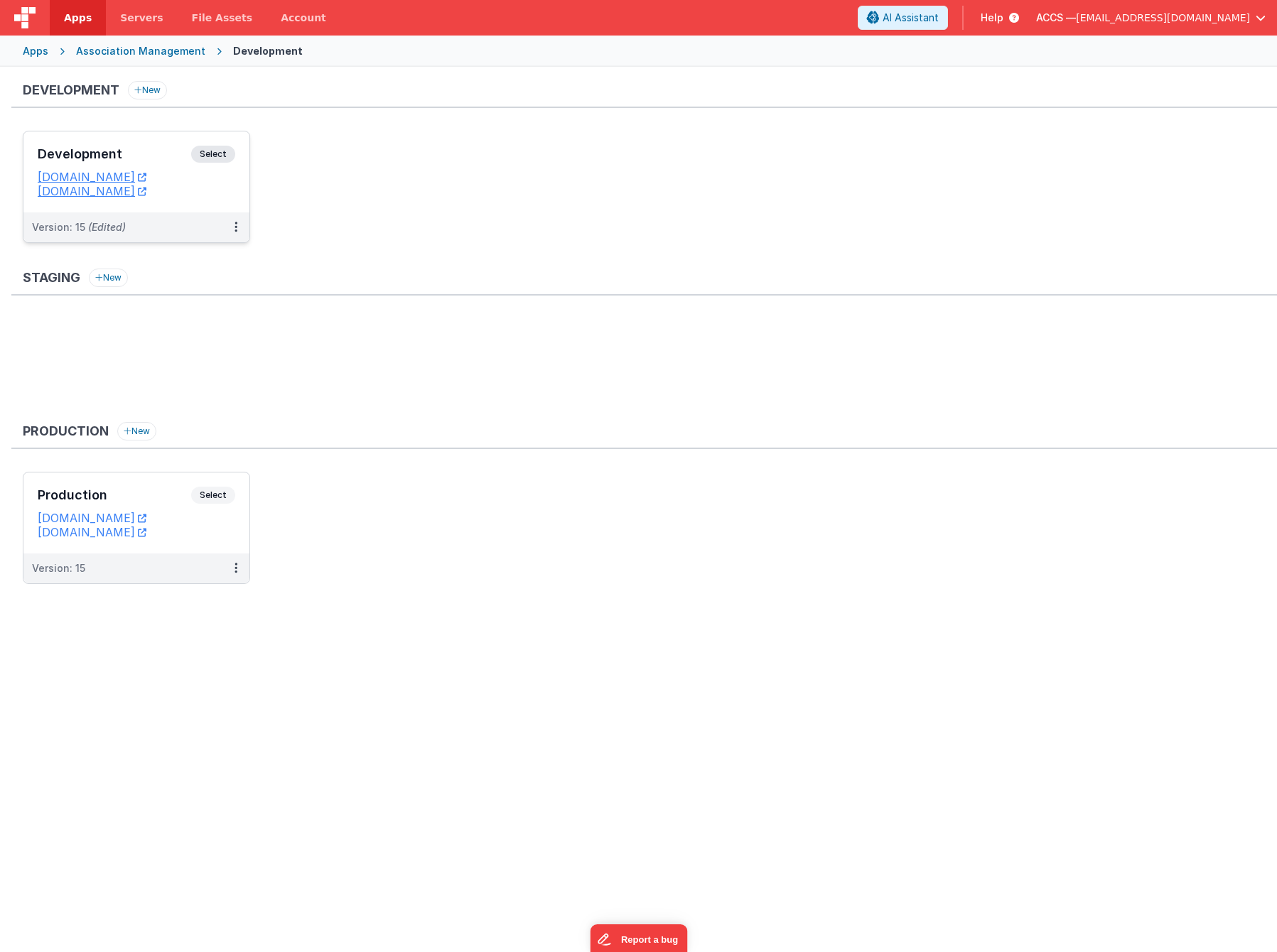
click at [184, 149] on h3 "Development" at bounding box center [114, 154] width 153 height 14
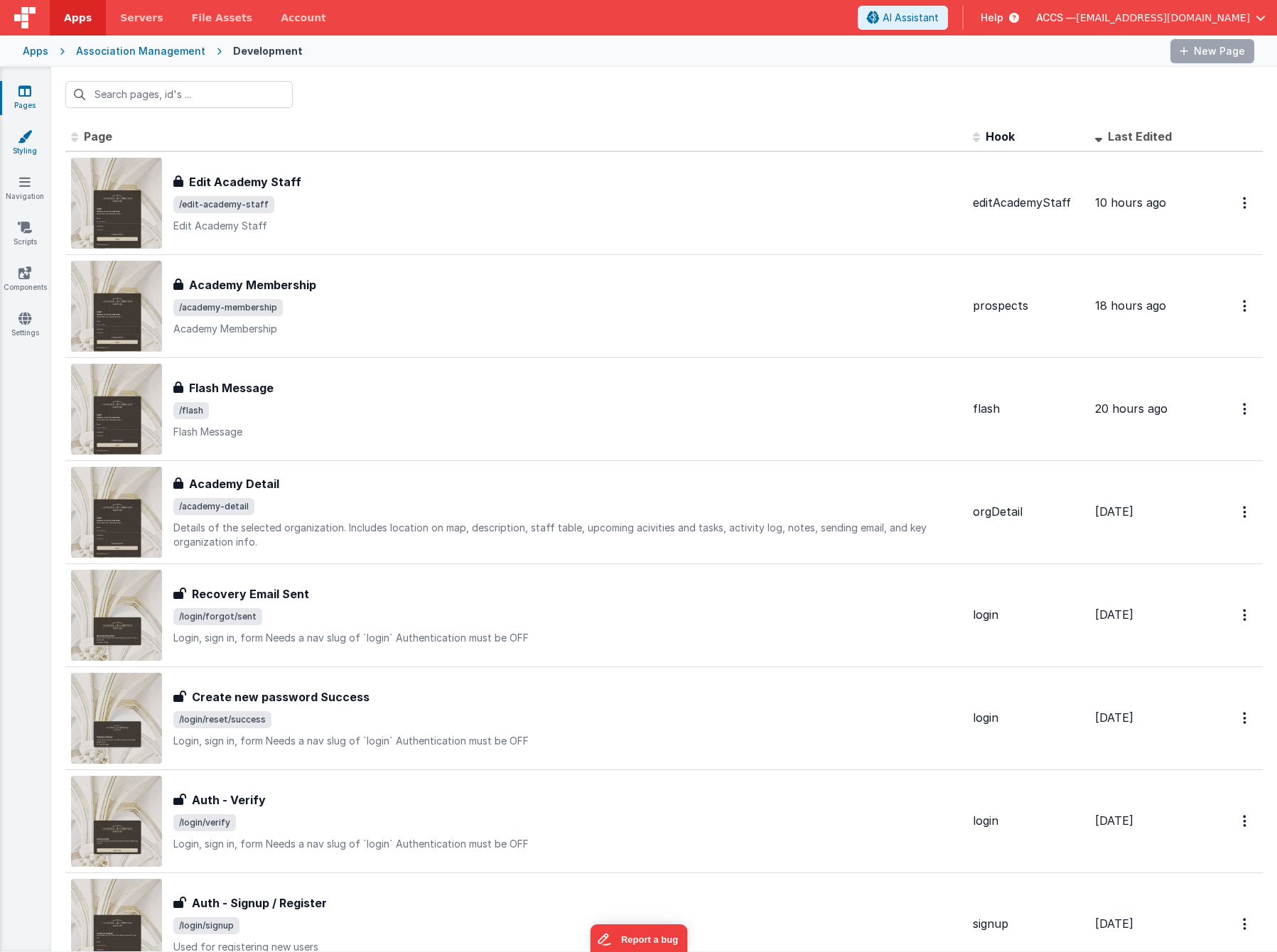
click at [35, 146] on link "Styling" at bounding box center [24, 144] width 51 height 29
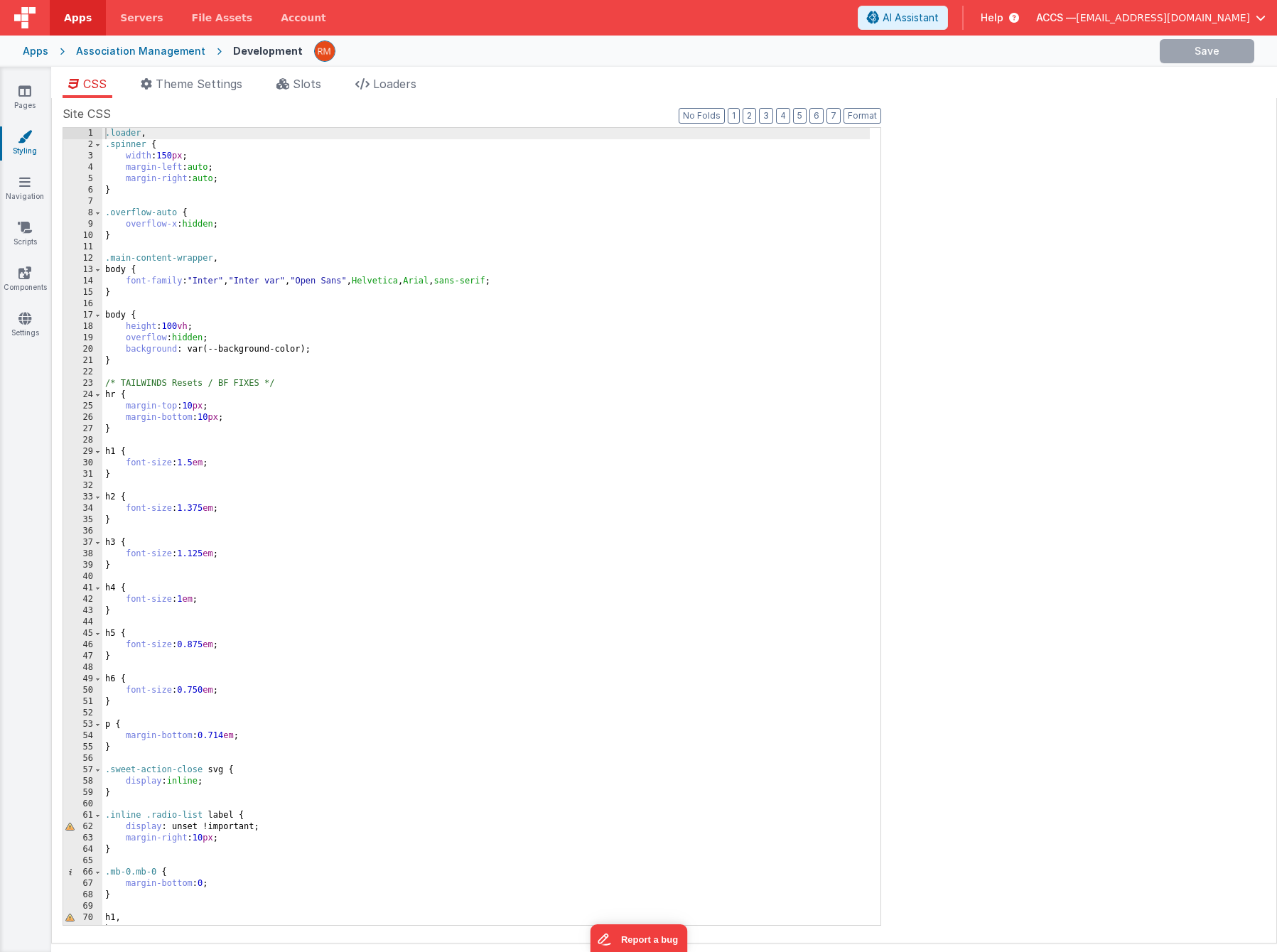
click at [394, 419] on div ".loader , .spinner { width : 150 px ; margin-left : auto ; margin-right : auto …" at bounding box center [486, 538] width 767 height 820
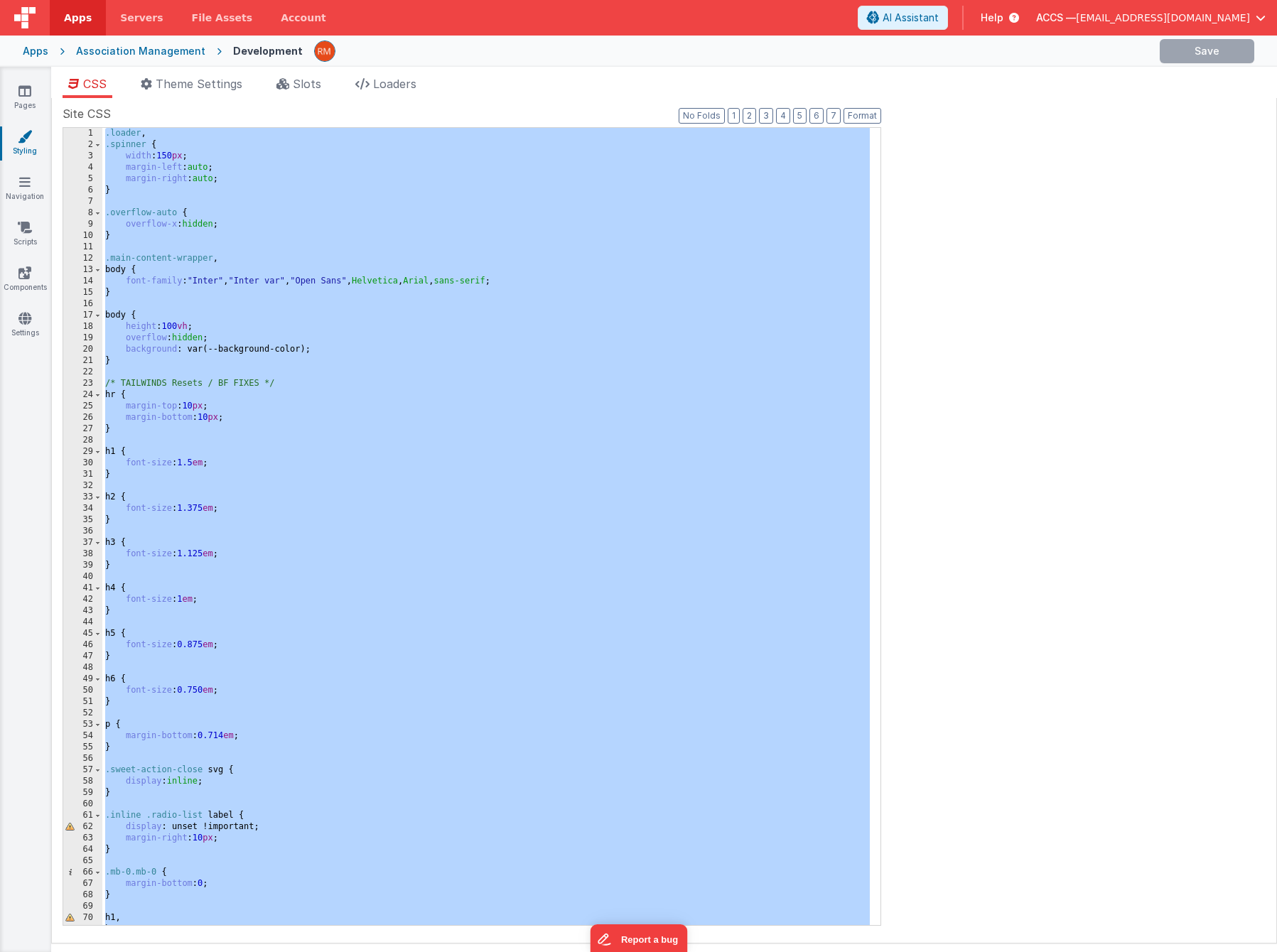
click at [1192, 21] on span "[EMAIL_ADDRESS][DOMAIN_NAME]" at bounding box center [1163, 17] width 174 height 14
click at [37, 137] on button at bounding box center [638, 476] width 1277 height 952
click at [38, 195] on link "Navigation" at bounding box center [24, 189] width 51 height 29
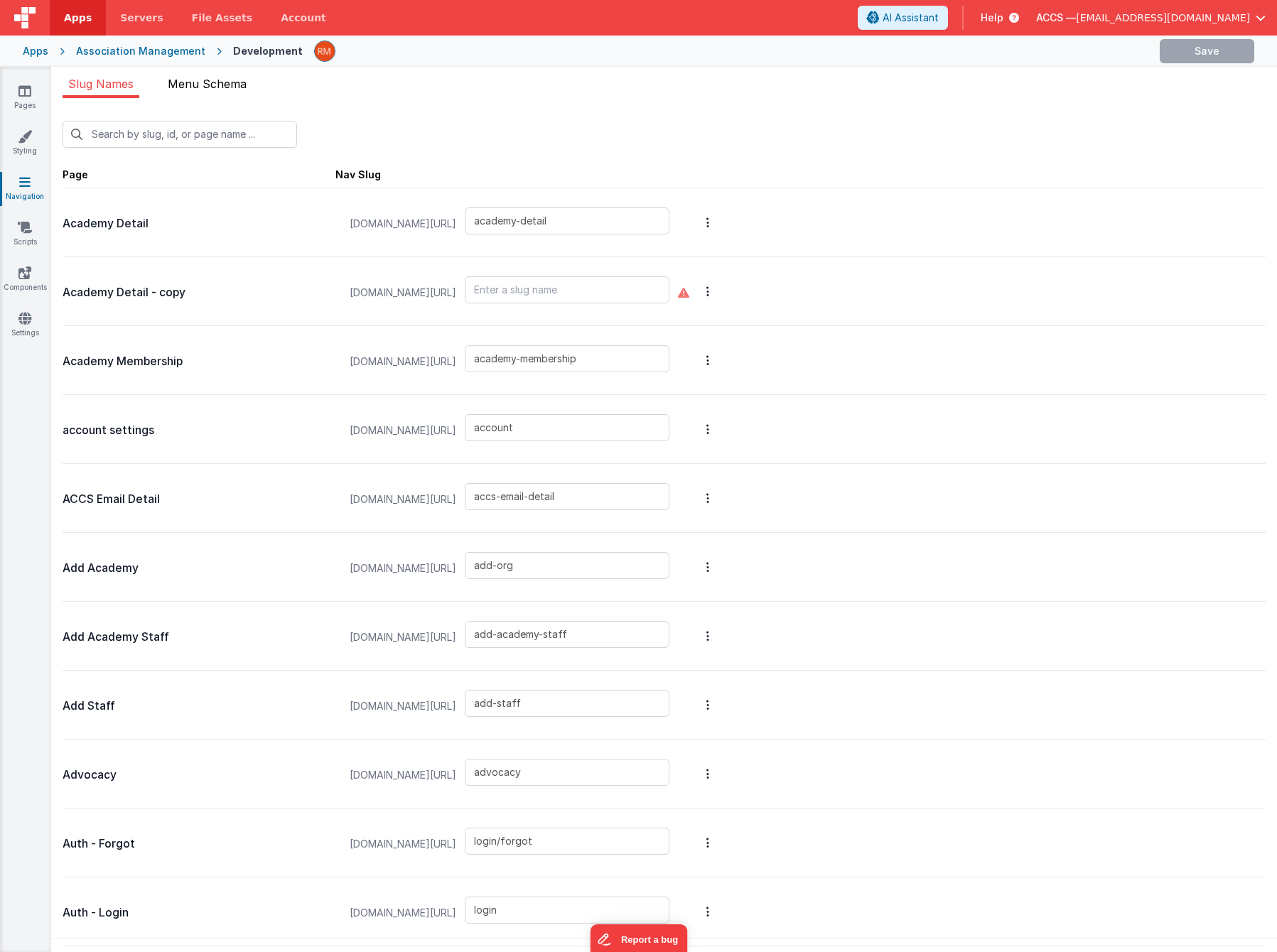
click at [230, 83] on span "Menu Schema" at bounding box center [207, 84] width 79 height 14
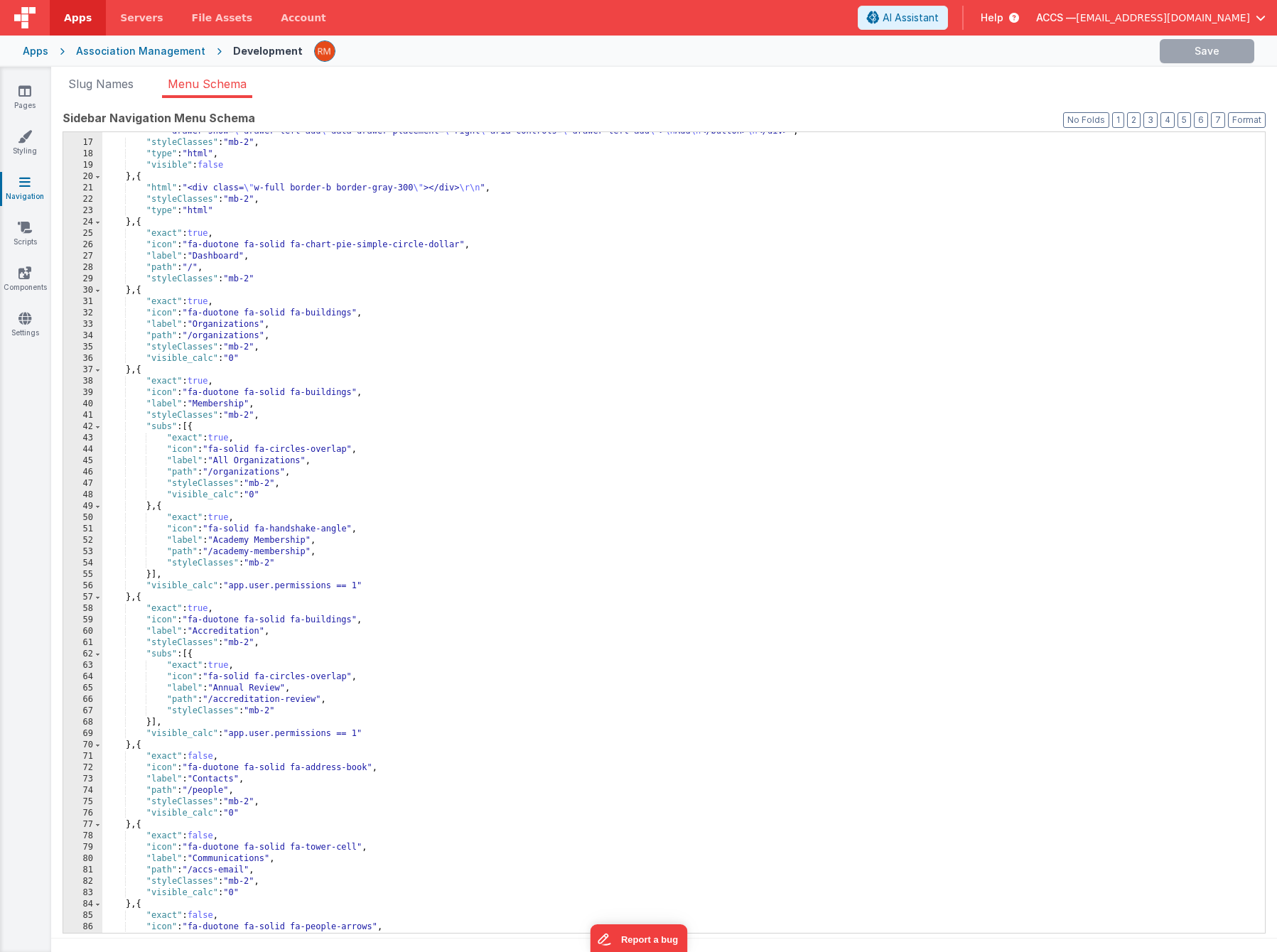
scroll to position [211, 0]
click at [343, 518] on div ""html" : "<!-- drawer init and toggle --> \n <div class= \" text-center \" > \n…" at bounding box center [678, 531] width 1152 height 835
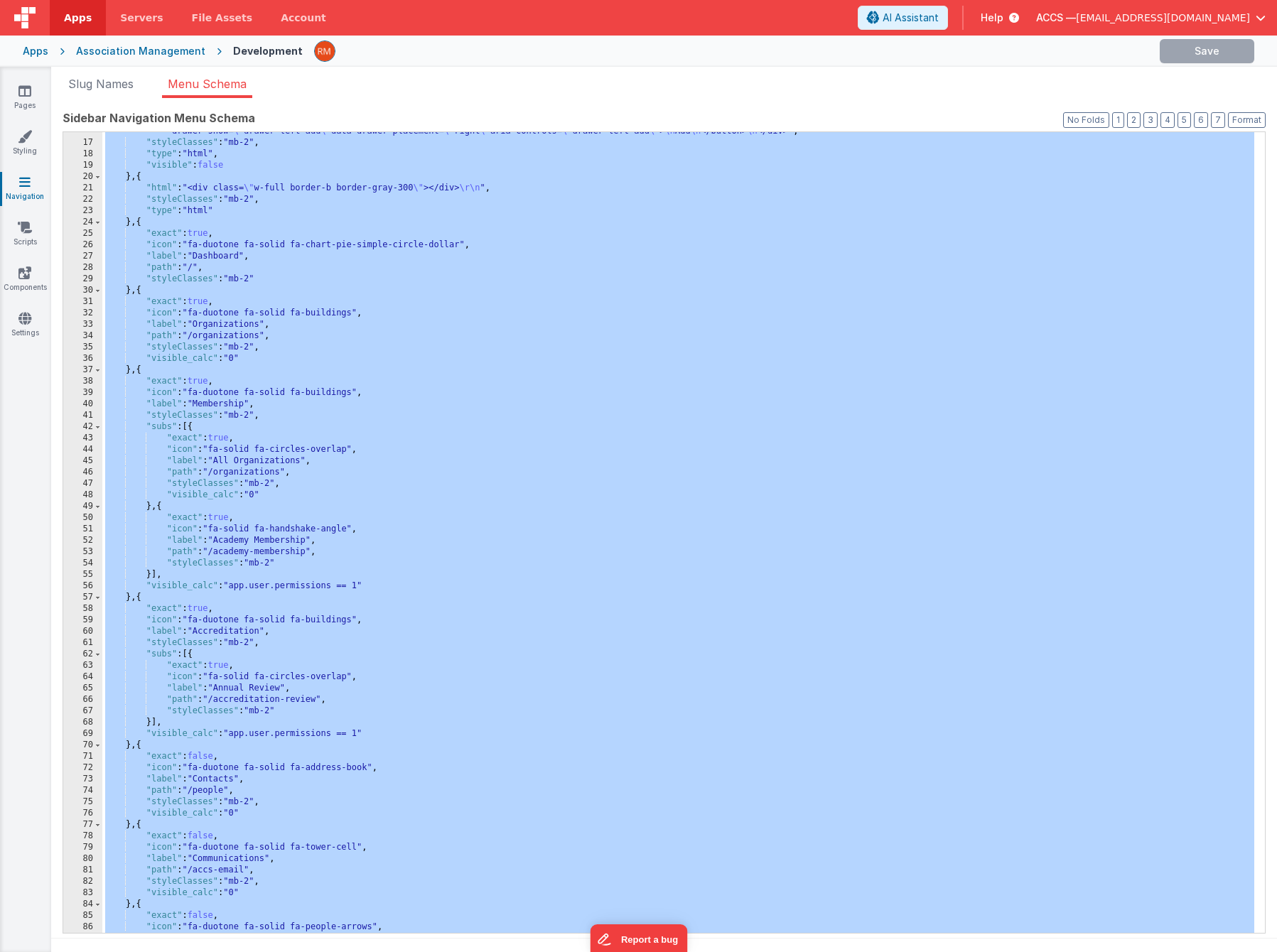
click at [1232, 17] on span "[EMAIL_ADDRESS][DOMAIN_NAME]" at bounding box center [1163, 17] width 174 height 14
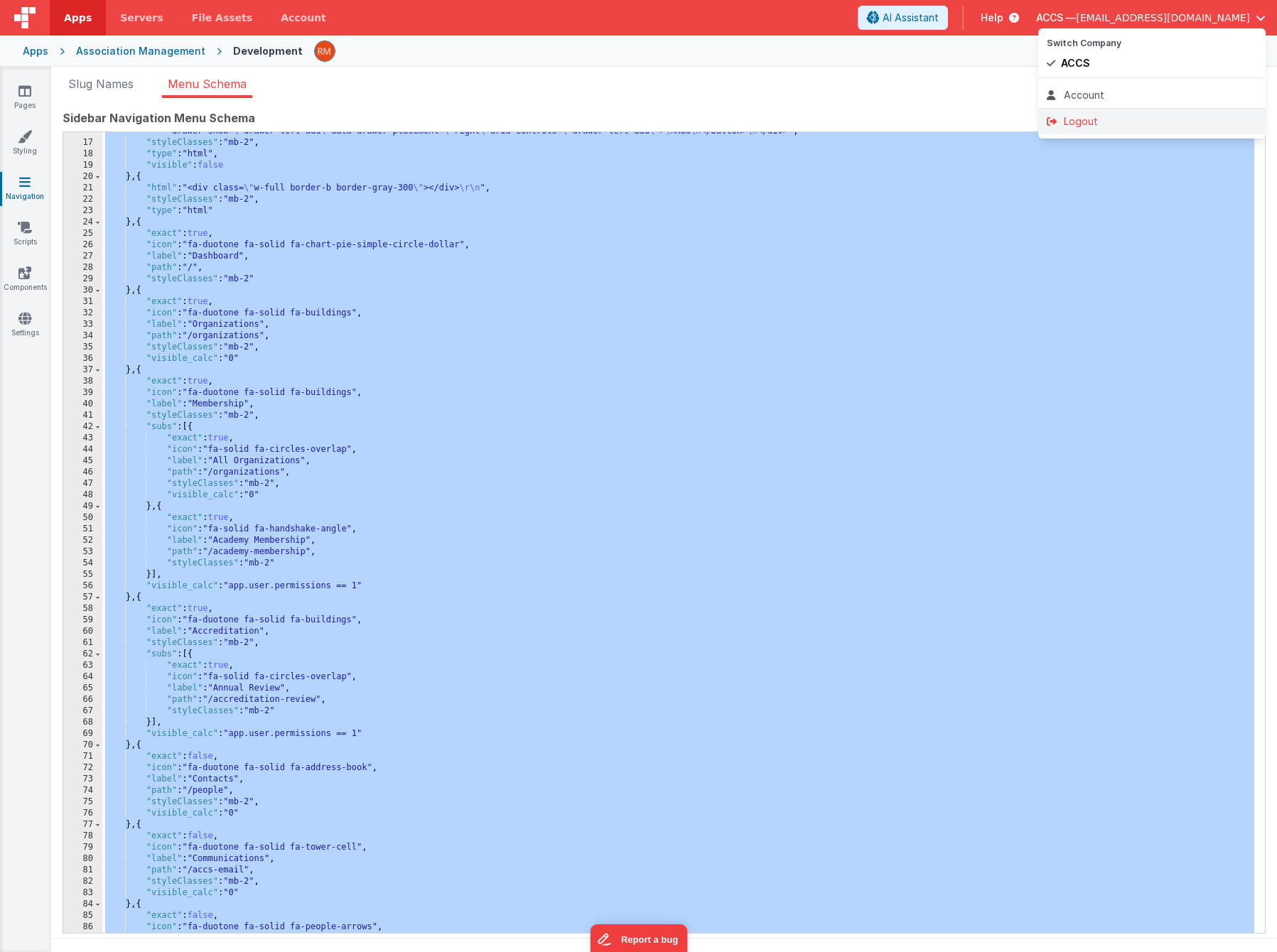
click at [1103, 120] on div "Logout" at bounding box center [1152, 121] width 211 height 14
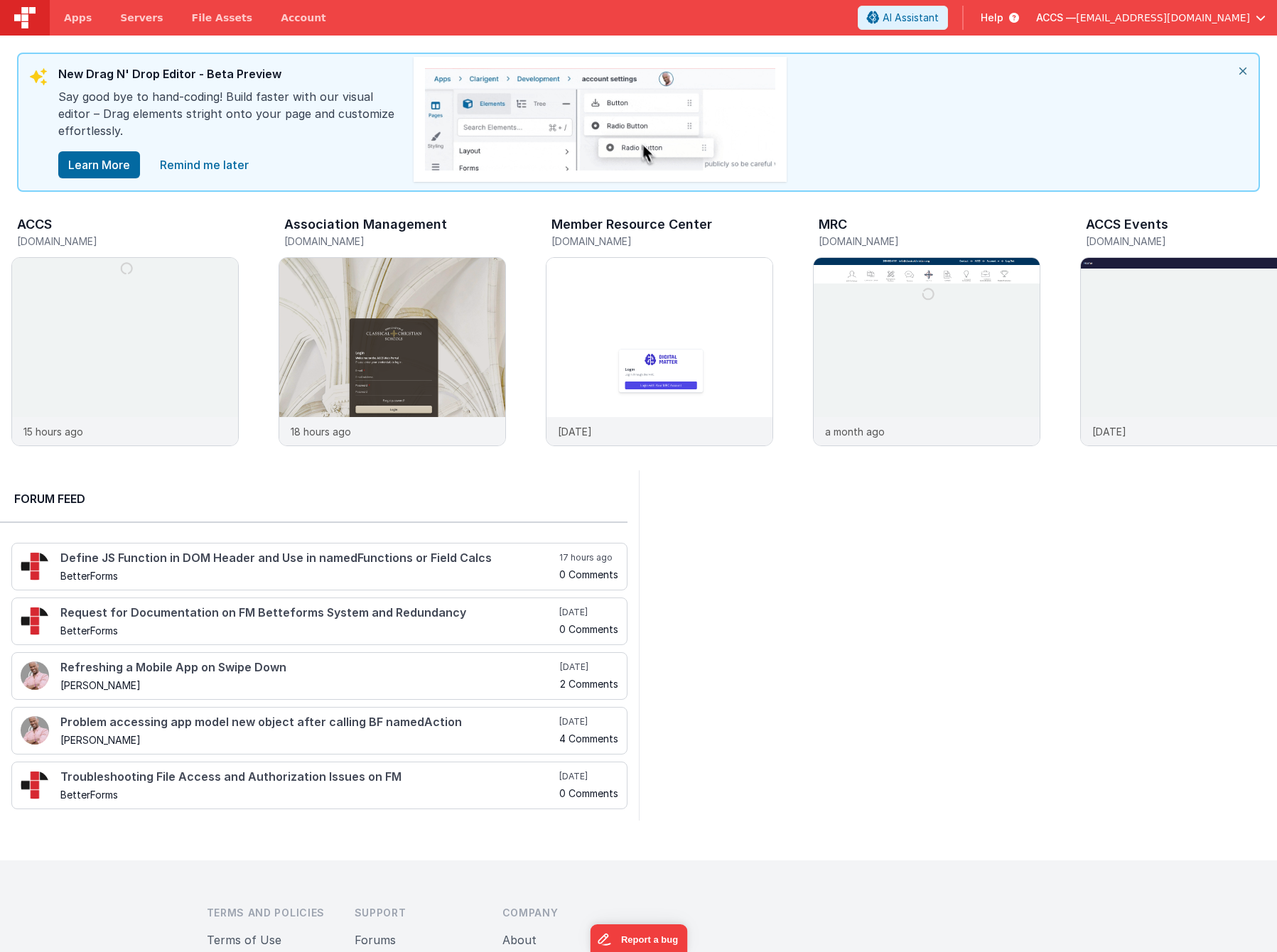
click at [1240, 16] on span "[EMAIL_ADDRESS][DOMAIN_NAME]" at bounding box center [1163, 17] width 174 height 14
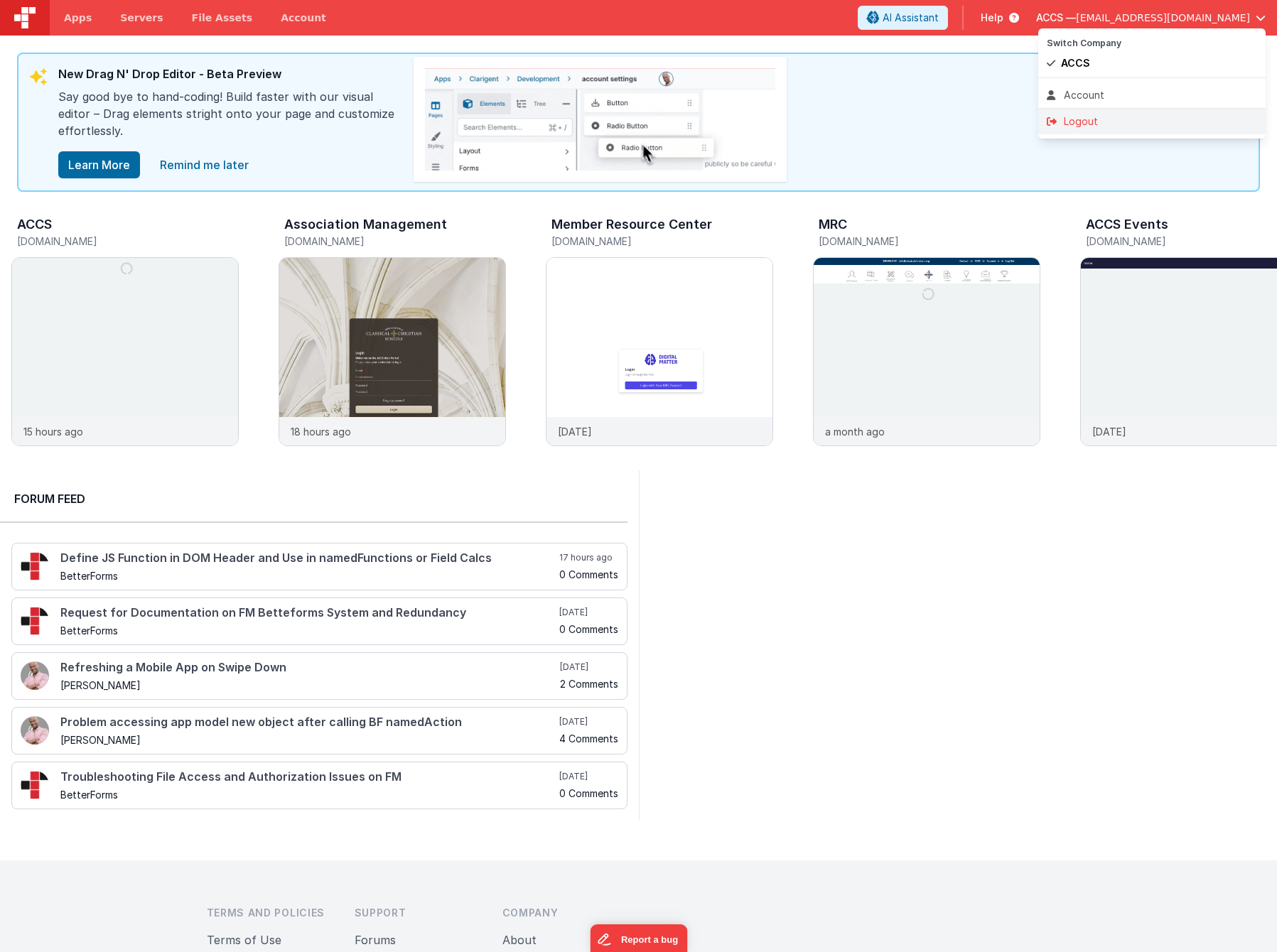
click at [1142, 111] on li "Logout" at bounding box center [1151, 121] width 227 height 25
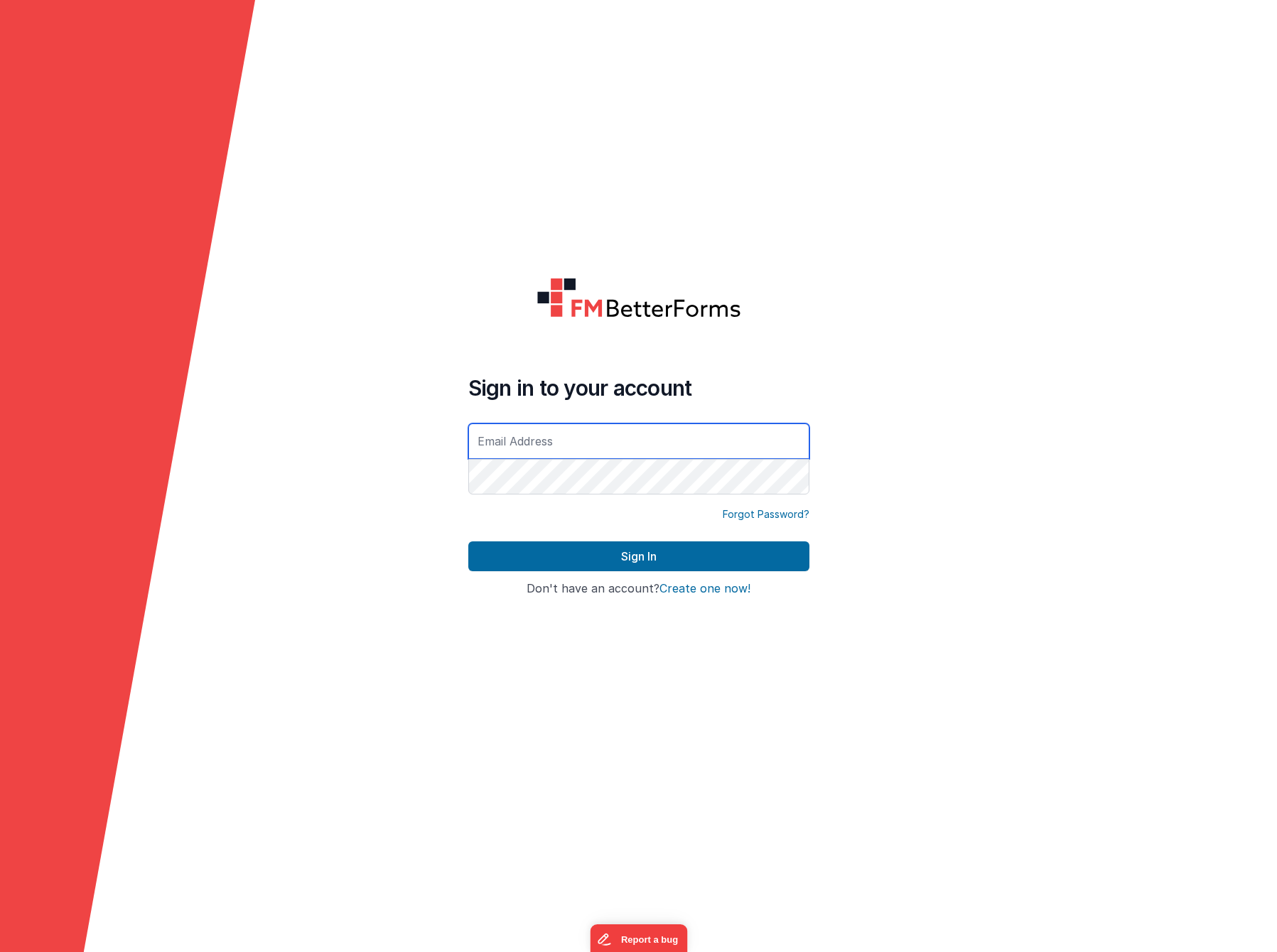
type input "[EMAIL_ADDRESS][DOMAIN_NAME]"
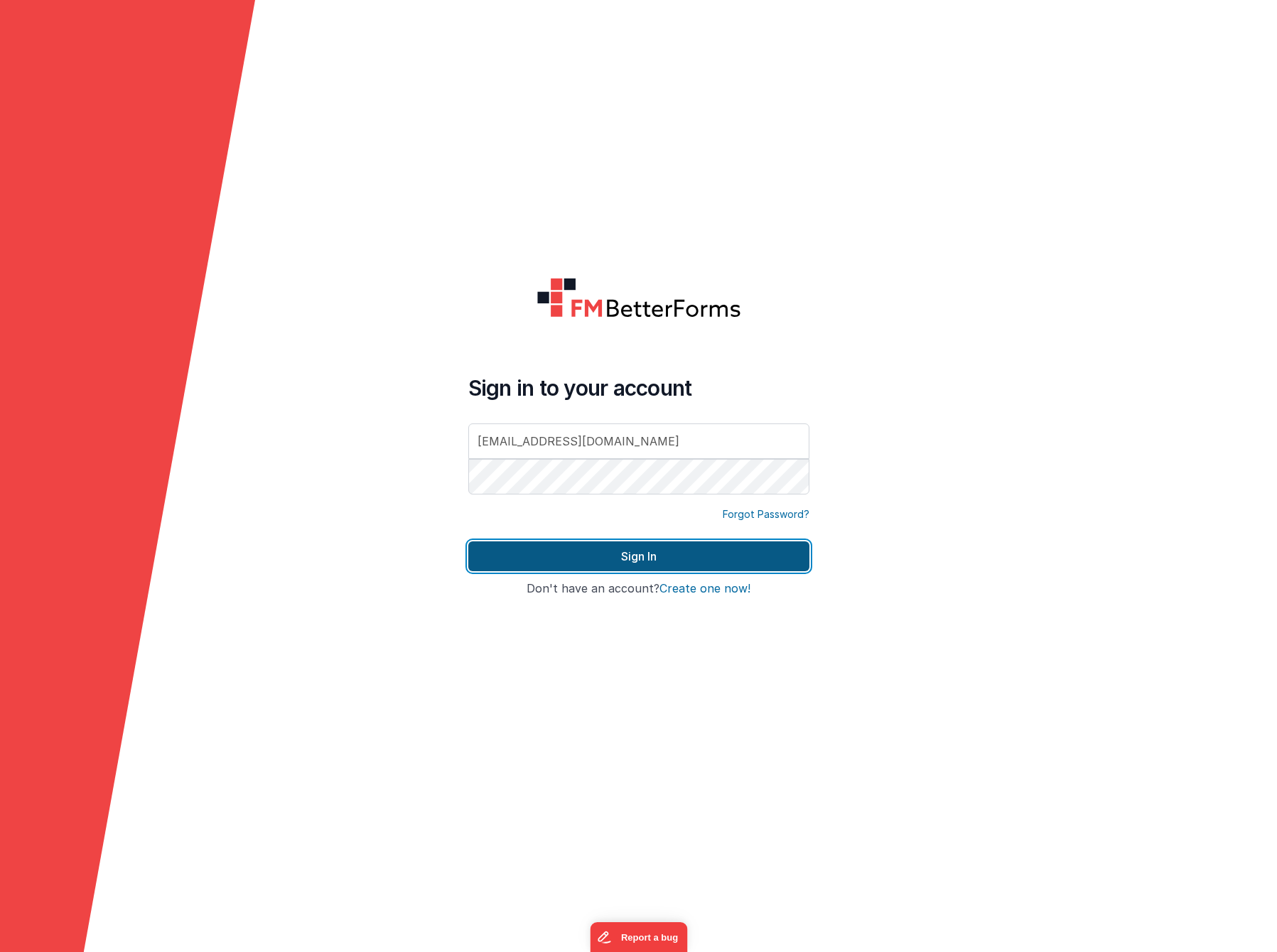
click at [662, 549] on button "Sign In" at bounding box center [639, 556] width 341 height 30
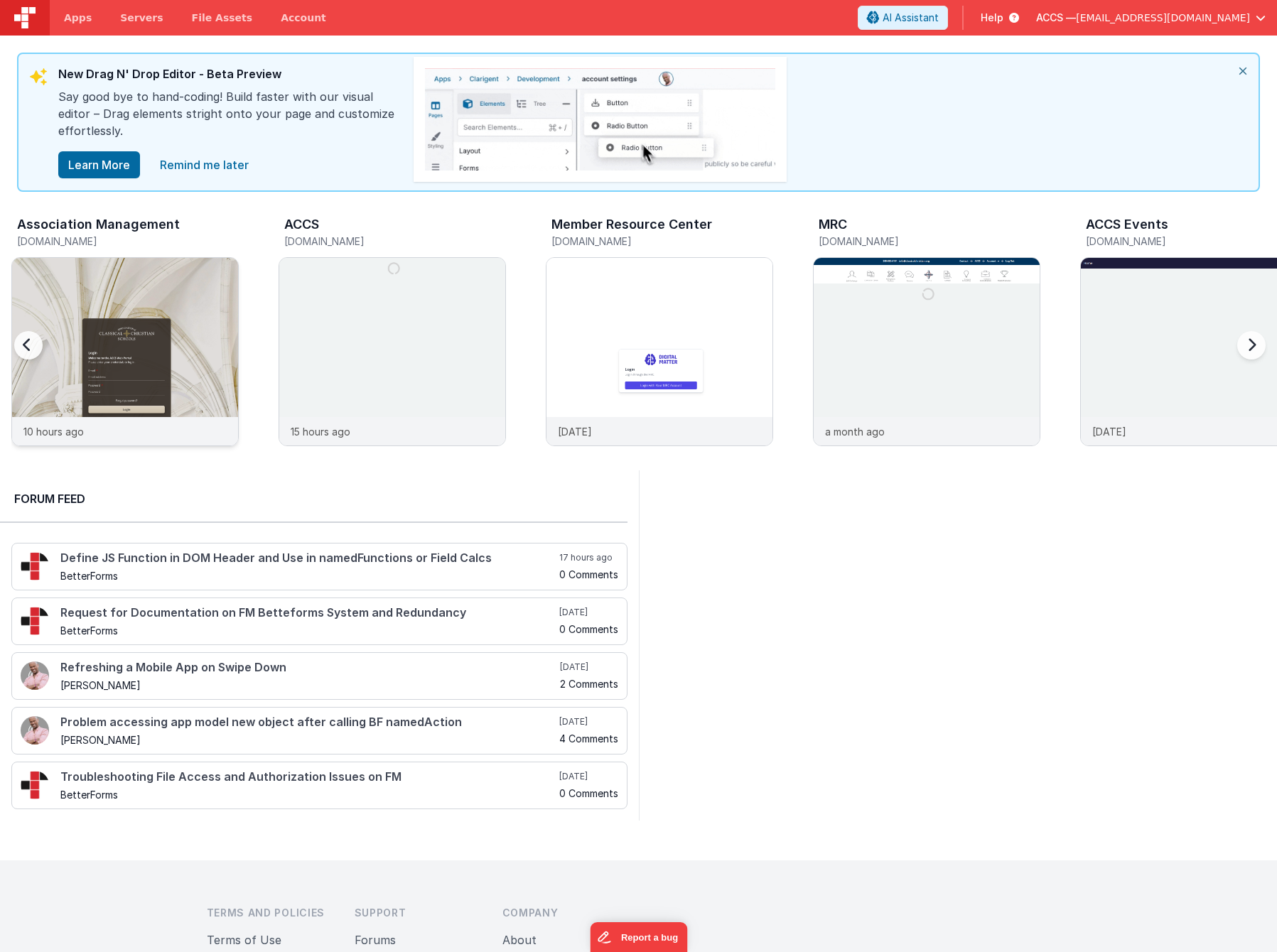
click at [192, 298] on img at bounding box center [125, 371] width 226 height 226
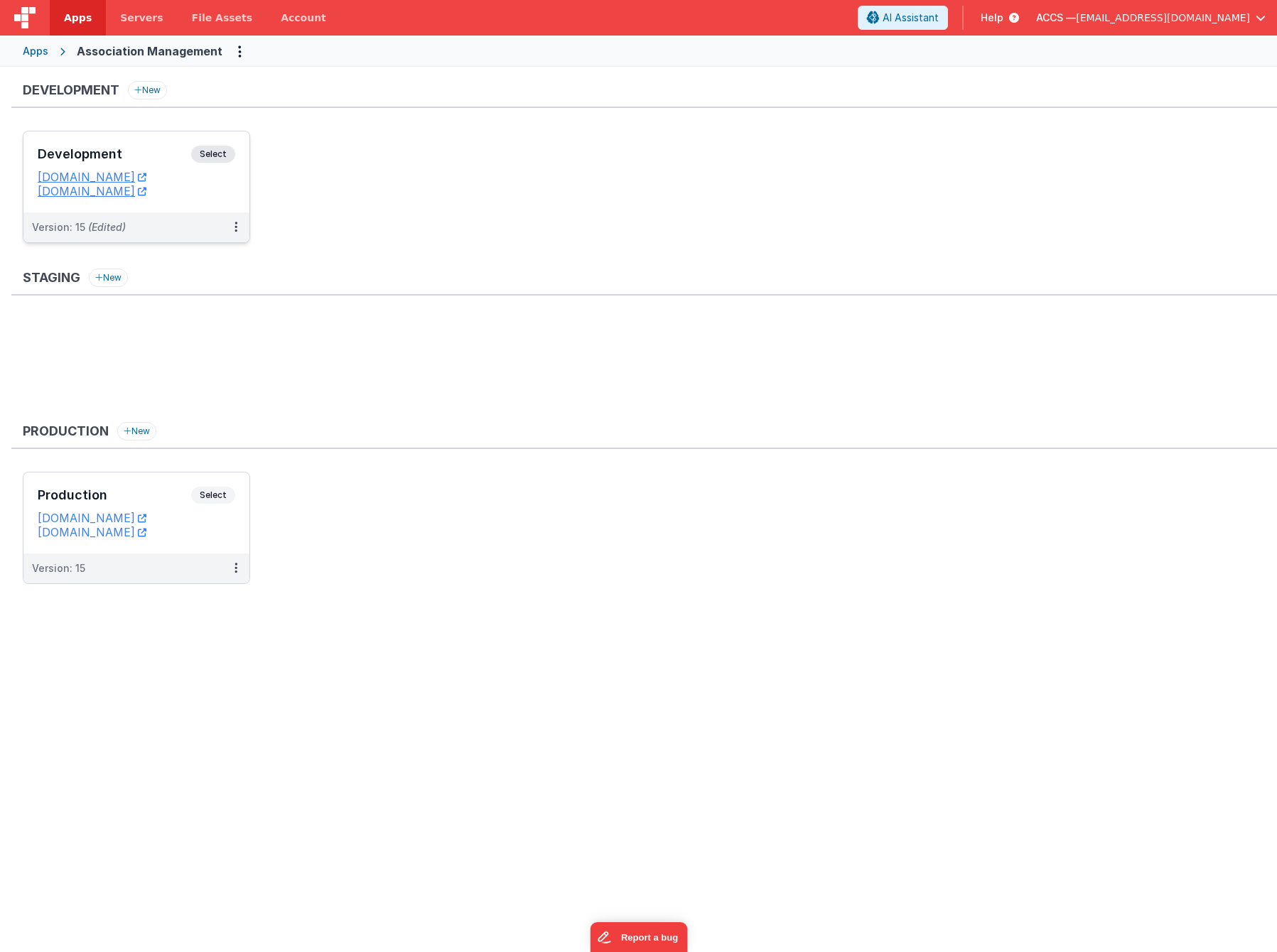
click at [149, 154] on h3 "Development" at bounding box center [114, 154] width 153 height 14
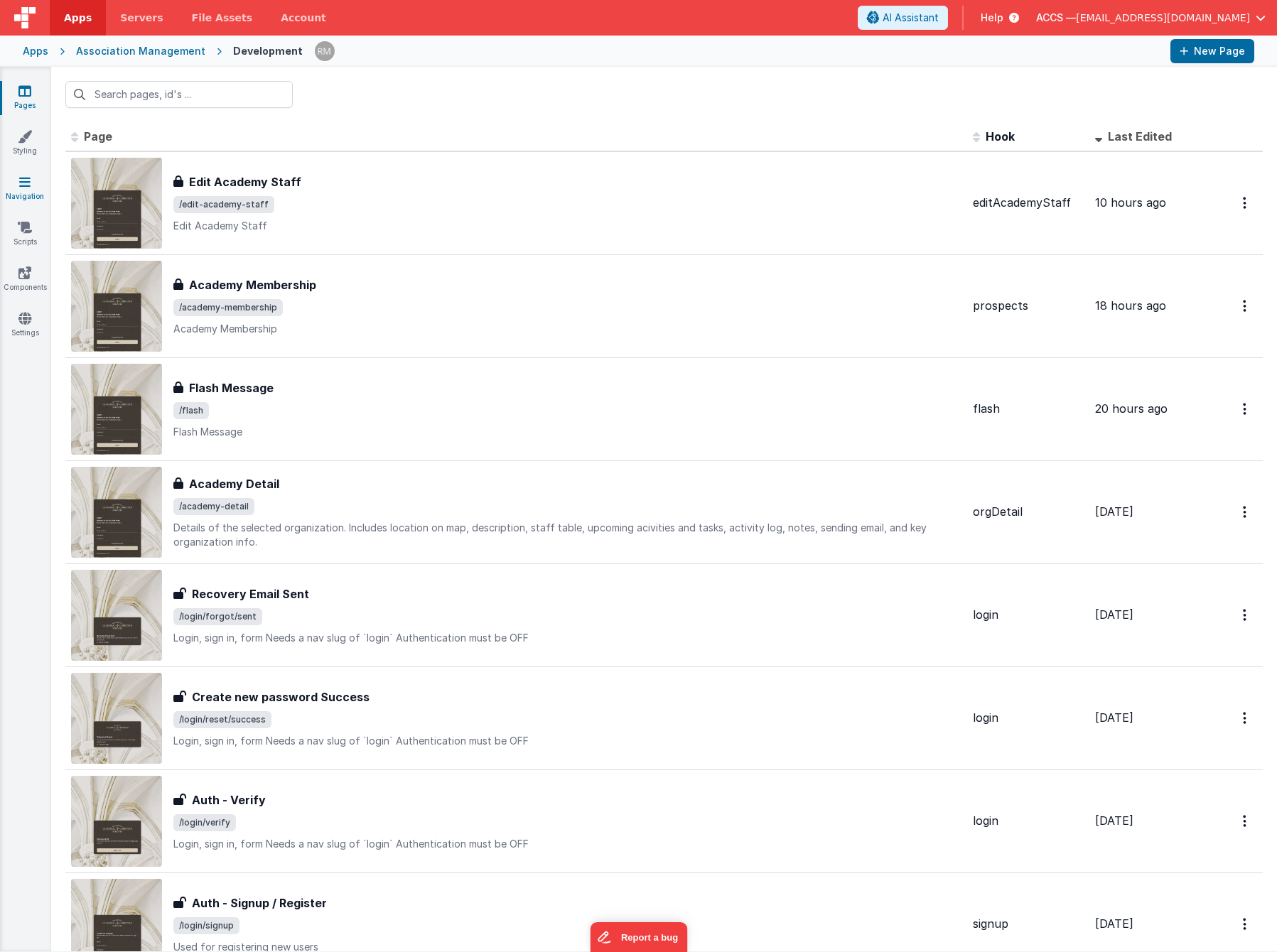
click at [27, 192] on link "Navigation" at bounding box center [24, 189] width 51 height 29
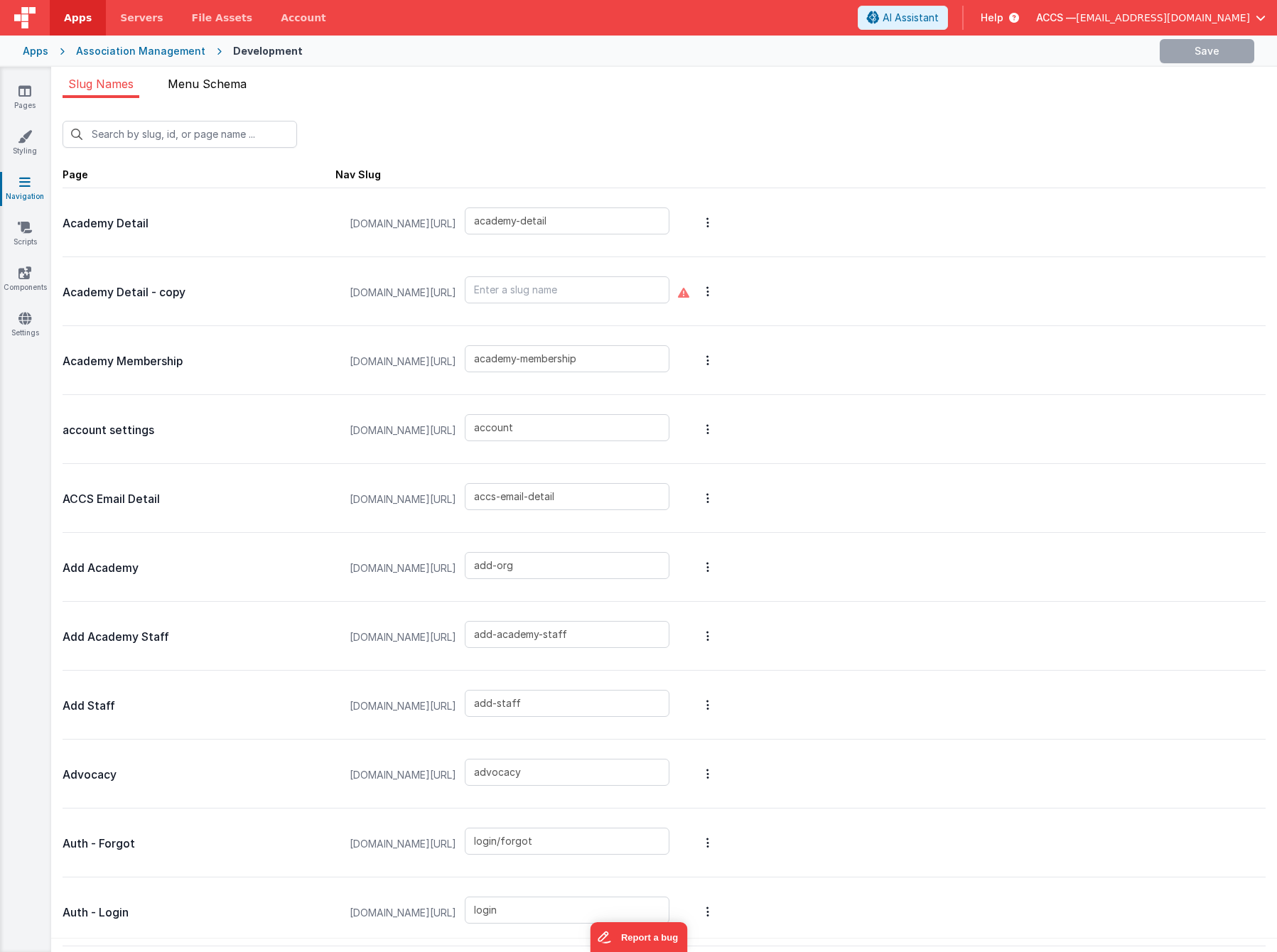
click at [199, 91] on li "Menu Schema" at bounding box center [207, 87] width 91 height 23
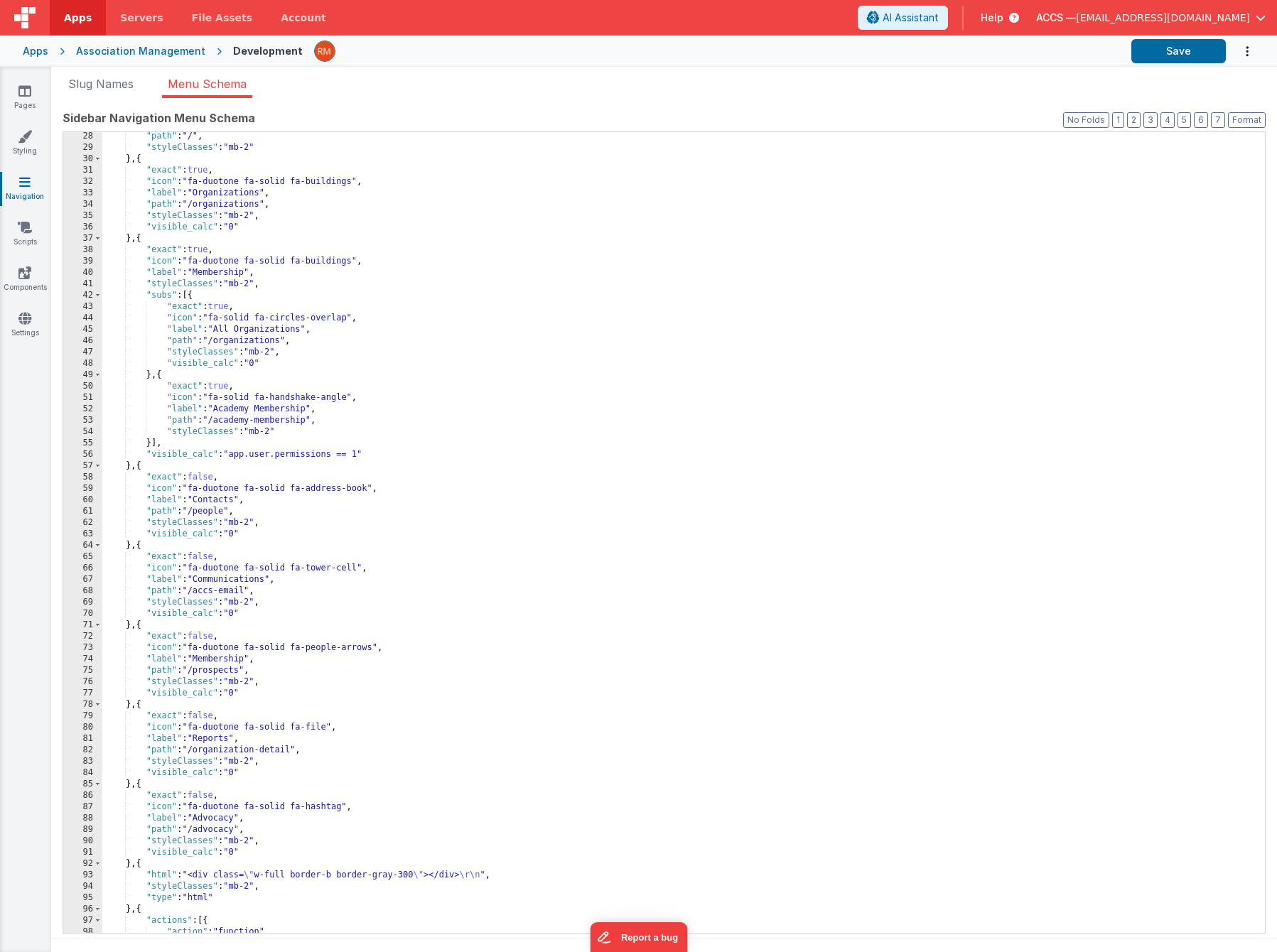
scroll to position [342, 0]
click at [385, 423] on div ""path" : "/" , "styleClasses" : "mb-2" } , { "exact" : true , "icon" : "fa-duot…" at bounding box center [678, 542] width 1152 height 823
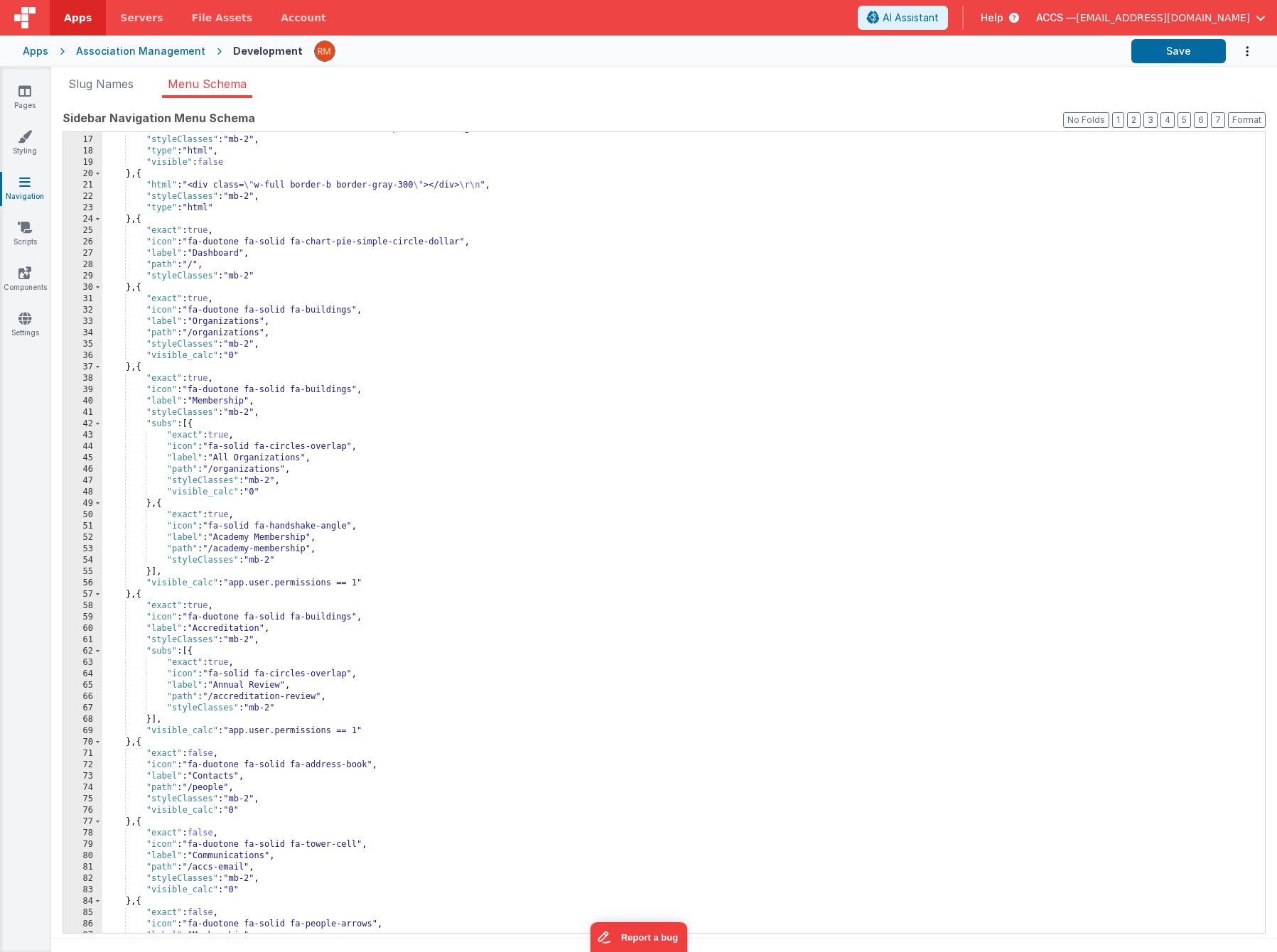
scroll to position [294, 0]
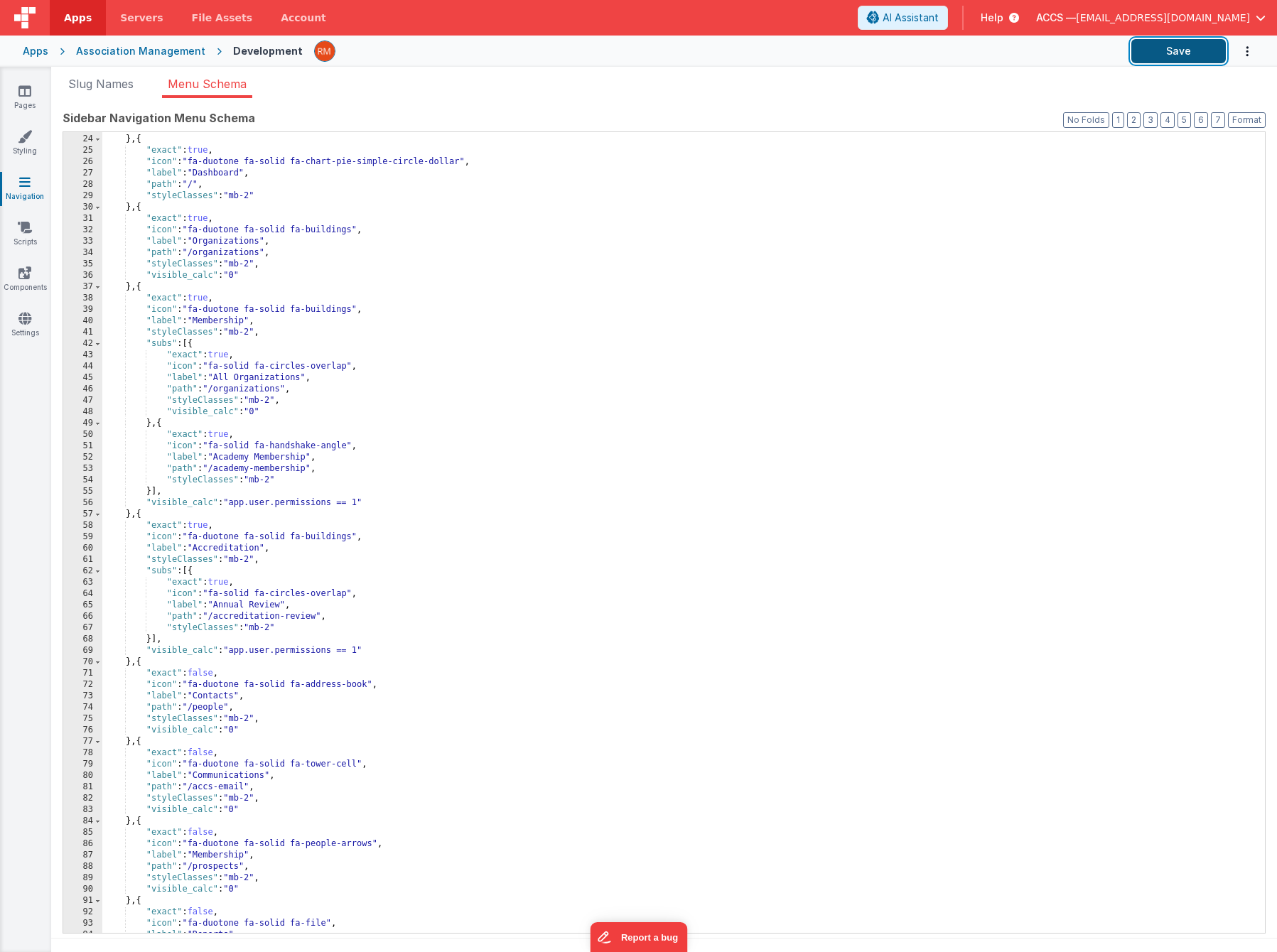
click at [1183, 50] on button "Save" at bounding box center [1178, 51] width 95 height 24
click at [24, 99] on link "Pages" at bounding box center [24, 97] width 51 height 29
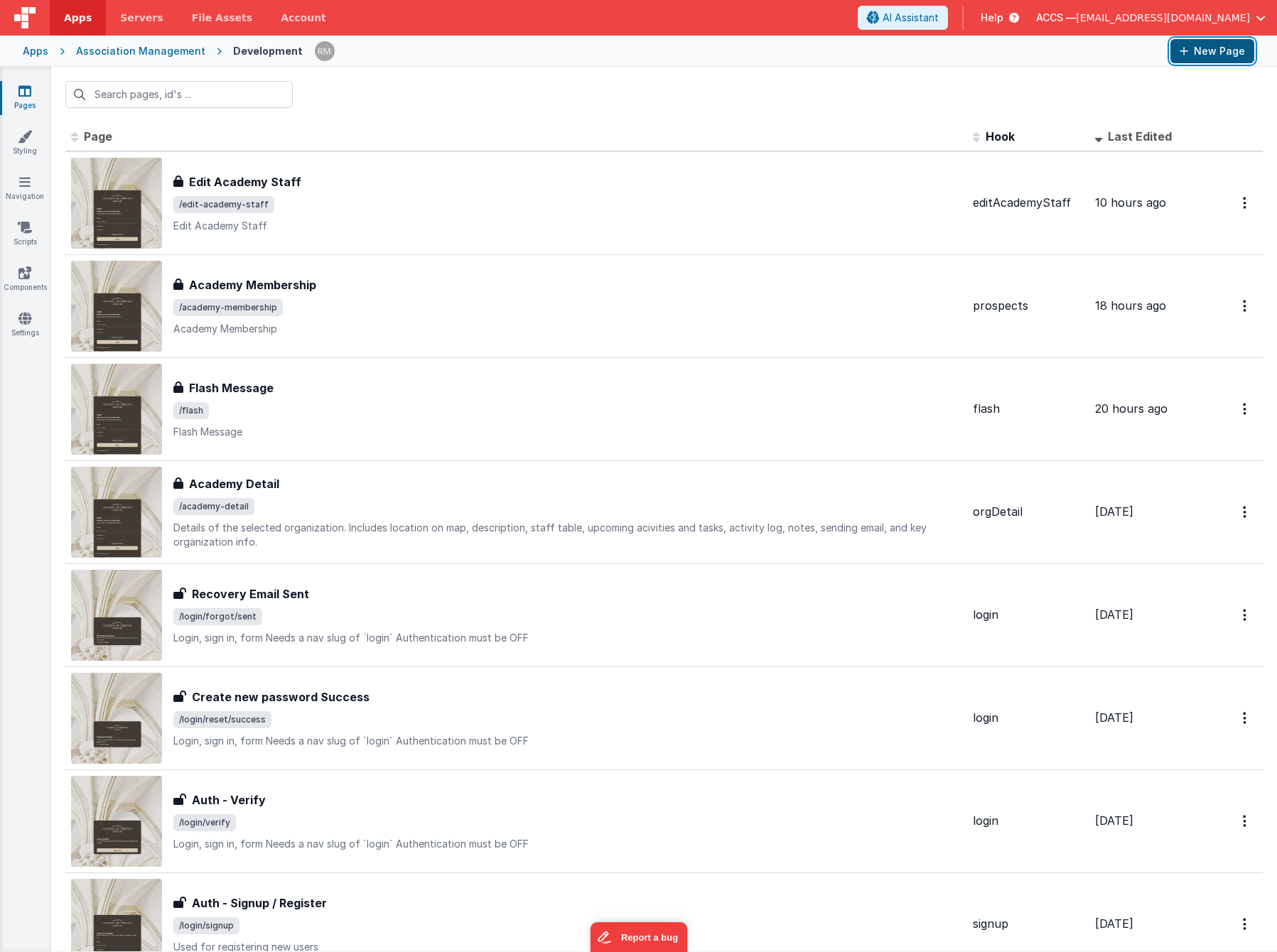
click at [1220, 57] on button "New Page" at bounding box center [1212, 51] width 84 height 24
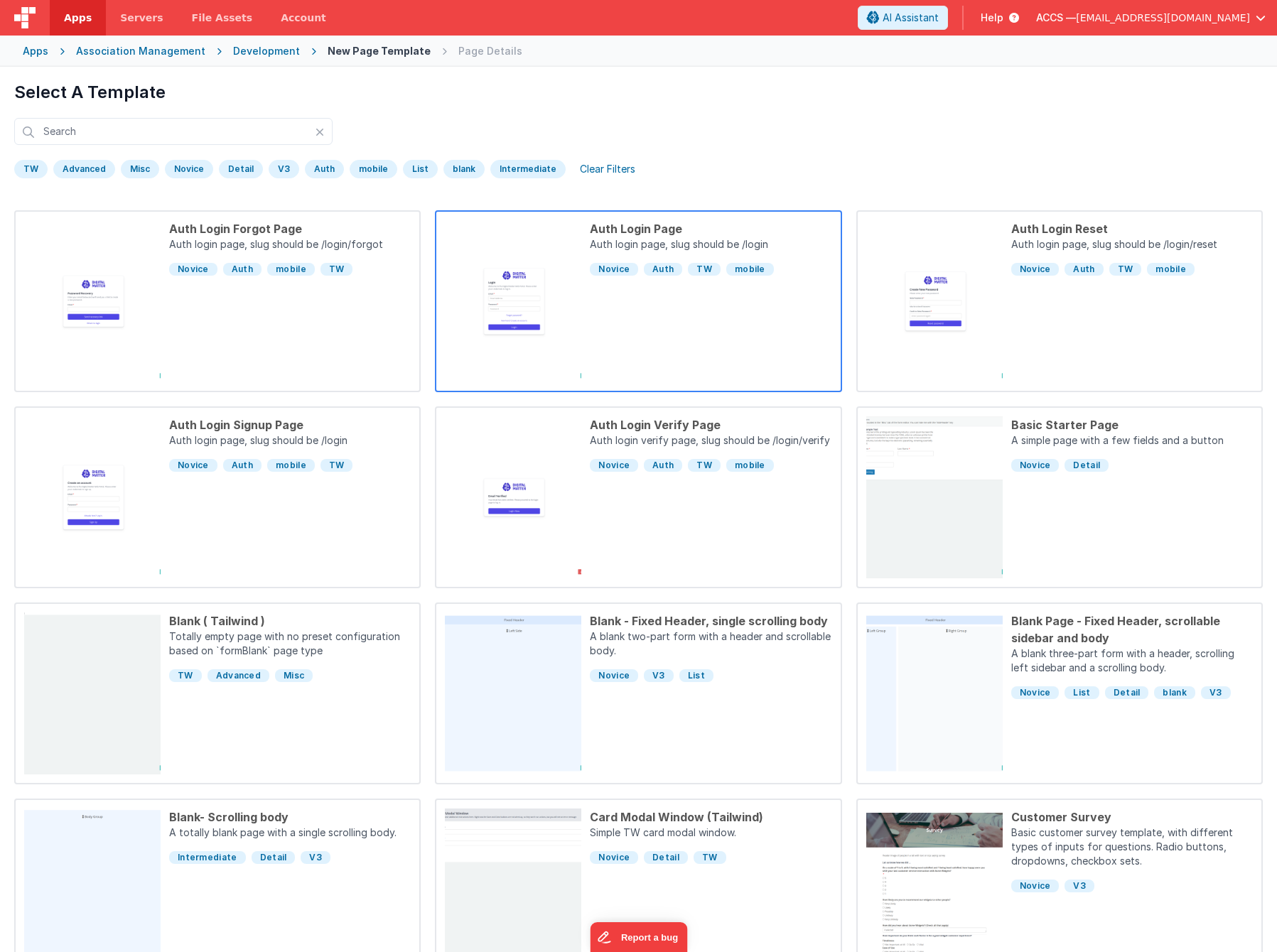
scroll to position [56, 0]
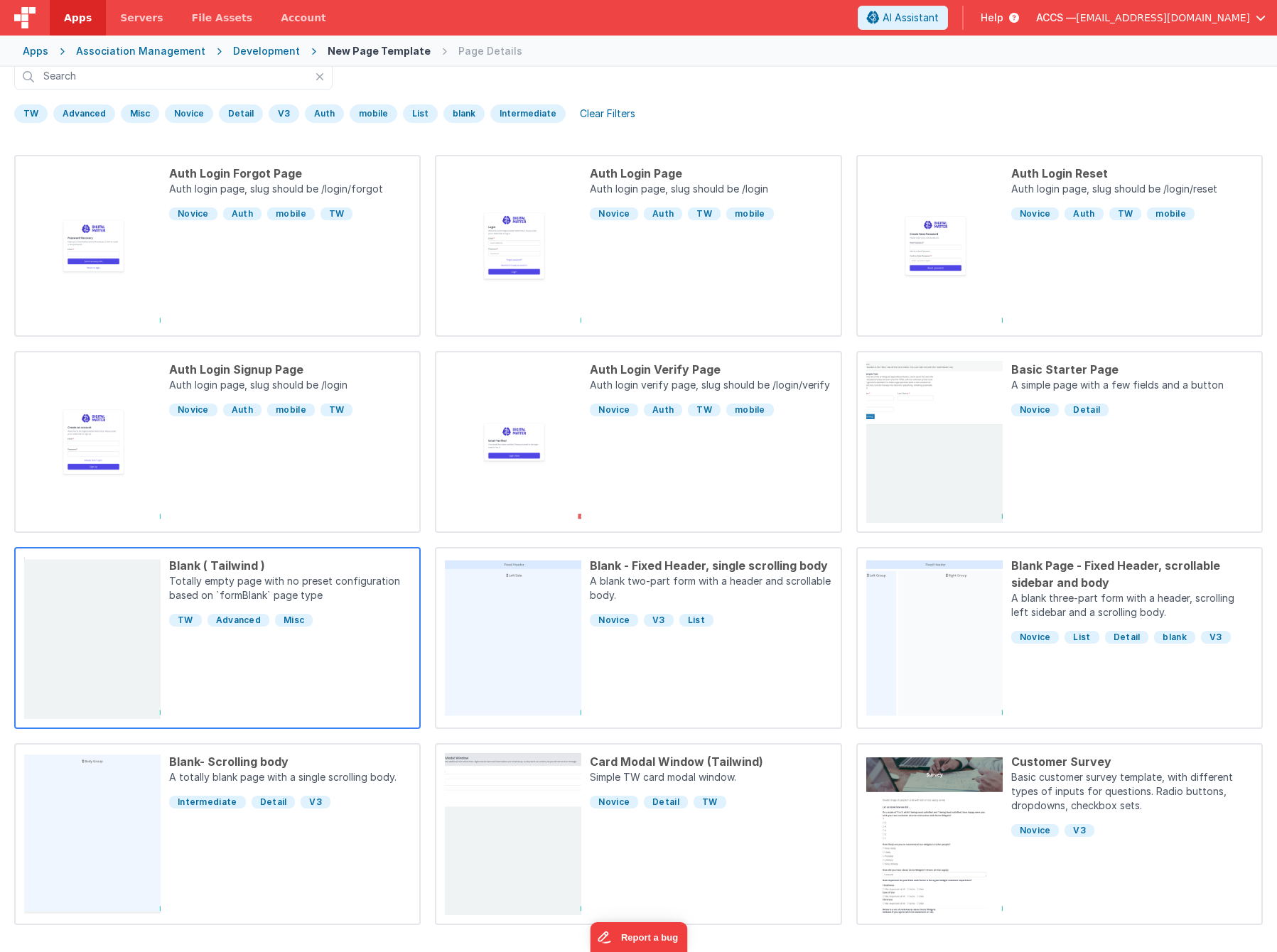
click at [354, 608] on div "TW Advanced Misc" at bounding box center [289, 616] width 241 height 23
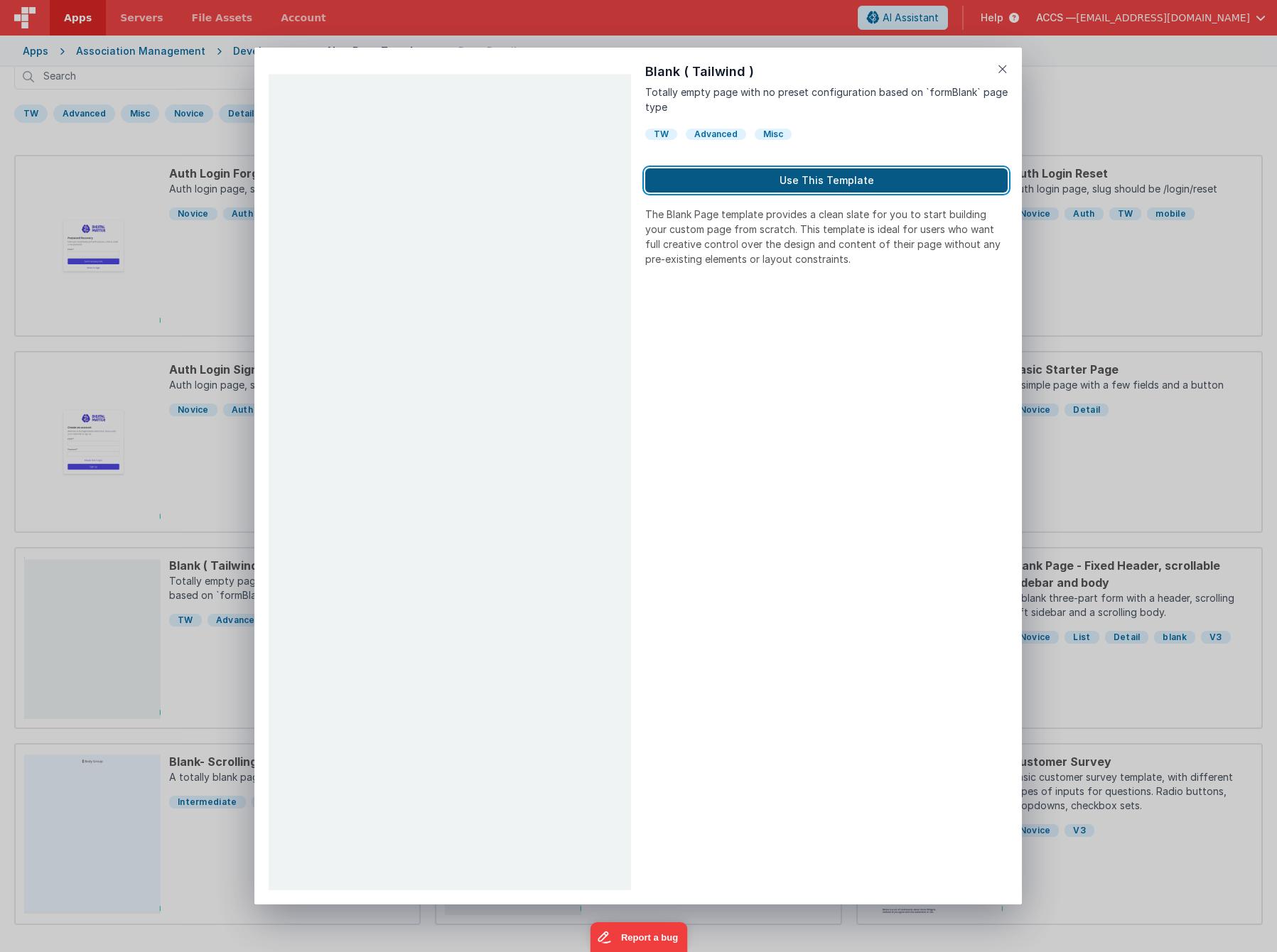
click at [802, 179] on button "Use This Template" at bounding box center [826, 180] width 362 height 24
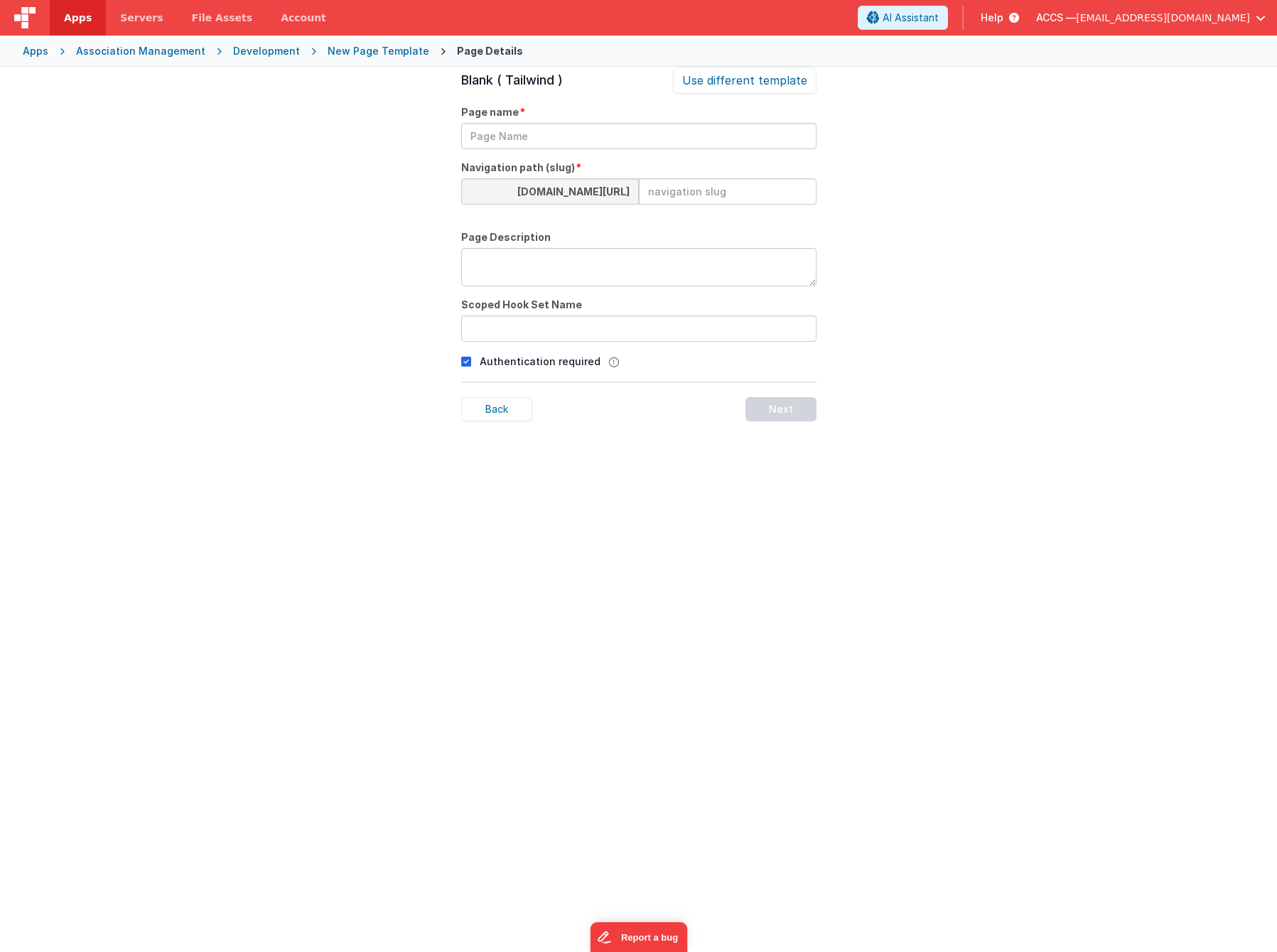
scroll to position [48, 0]
click at [540, 144] on input "text" at bounding box center [639, 136] width 355 height 26
drag, startPoint x: 558, startPoint y: 141, endPoint x: 450, endPoint y: 115, distance: 111.1
click at [450, 115] on div "Page Details Preview Auth Login Forgot Page Auth login page, slug should be /lo…" at bounding box center [638, 543] width 1277 height 952
type input "Accreditation Review"
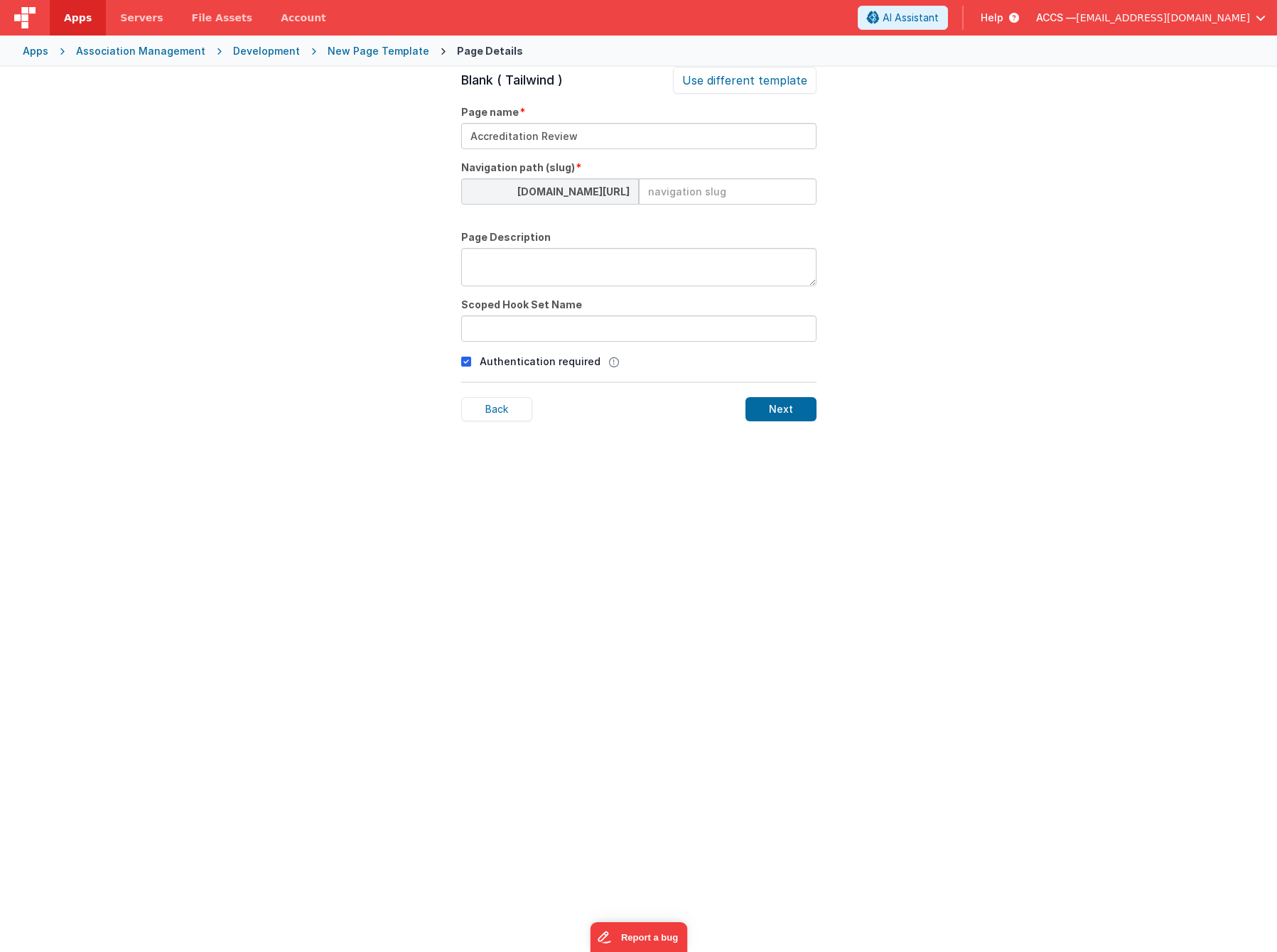
click at [654, 198] on input at bounding box center [728, 191] width 178 height 26
type input "a"
type input "accreditation-review"
drag, startPoint x: 593, startPoint y: 142, endPoint x: 484, endPoint y: 114, distance: 112.5
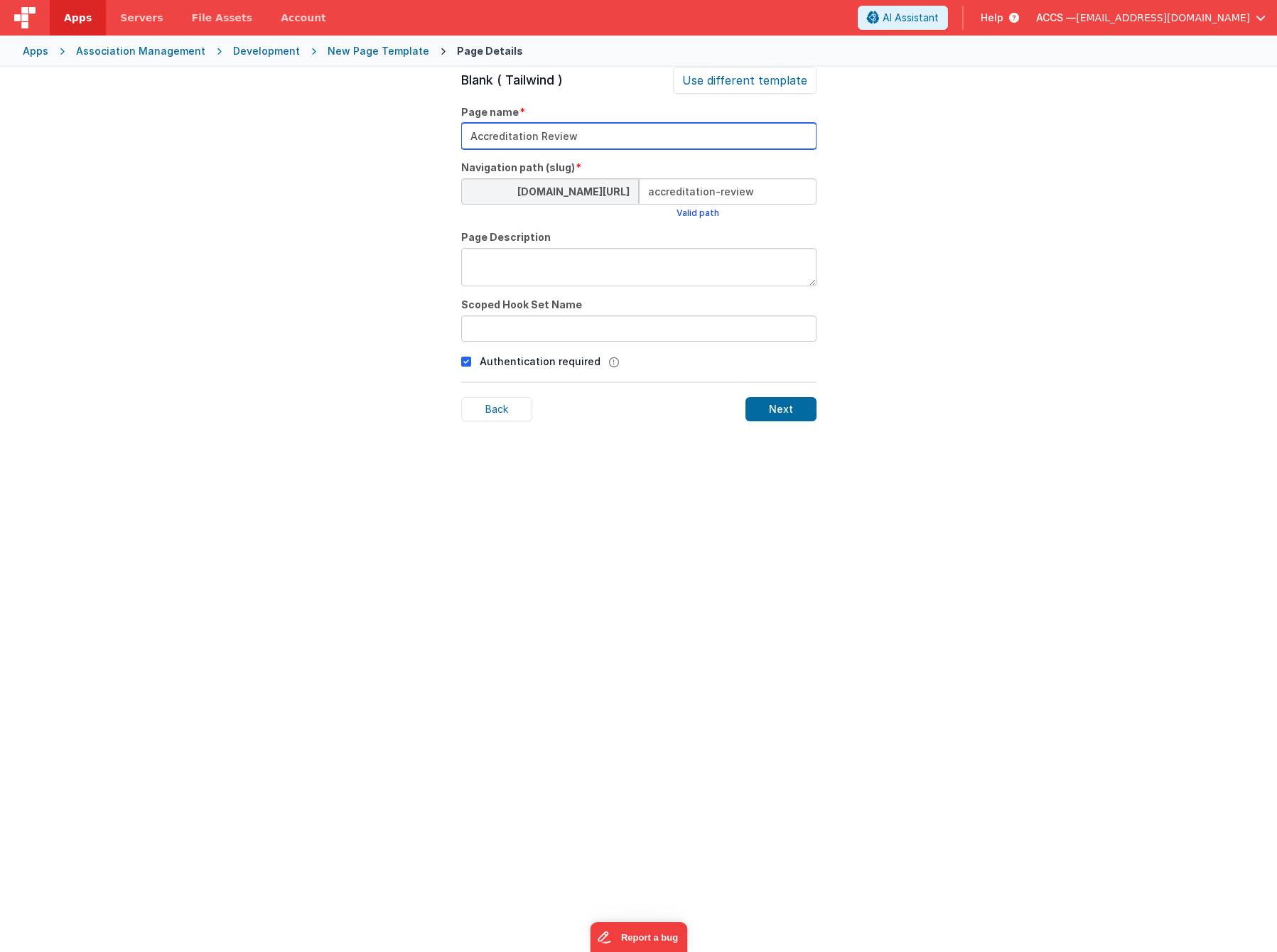
click at [484, 114] on div "Page name Accreditation Review" at bounding box center [639, 127] width 355 height 44
paste input "[{ "sectionLabel": "", "styleClasses": "!mx-3 z-[100]", "subs": [{ "actions": […"
type input "Accreditation Review"
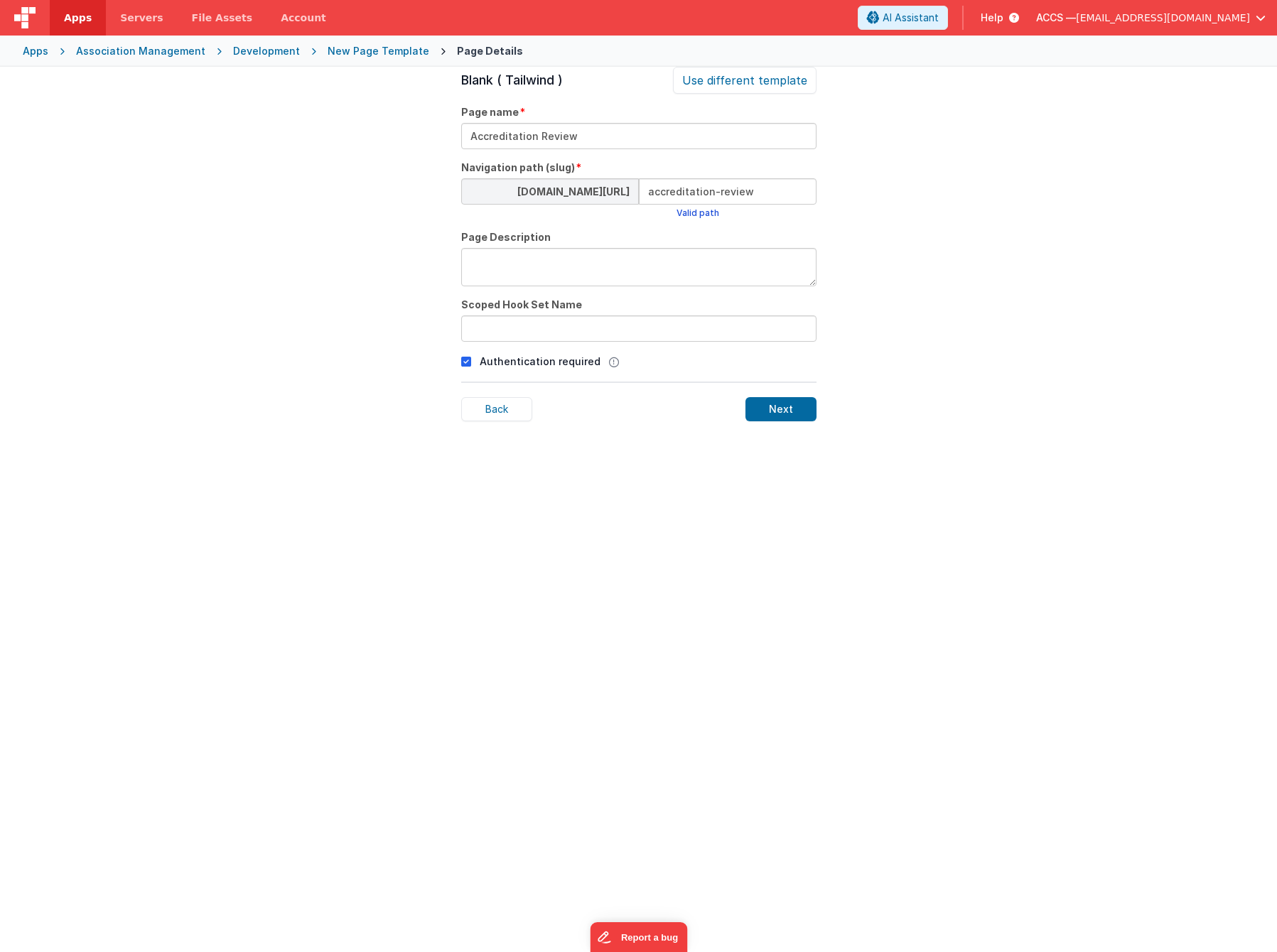
click at [548, 269] on textarea at bounding box center [639, 267] width 355 height 38
paste textarea "Accreditation Review"
type textarea "Accreditation Review"
click at [547, 328] on input "text" at bounding box center [639, 328] width 355 height 26
paste input "Accreditation Review"
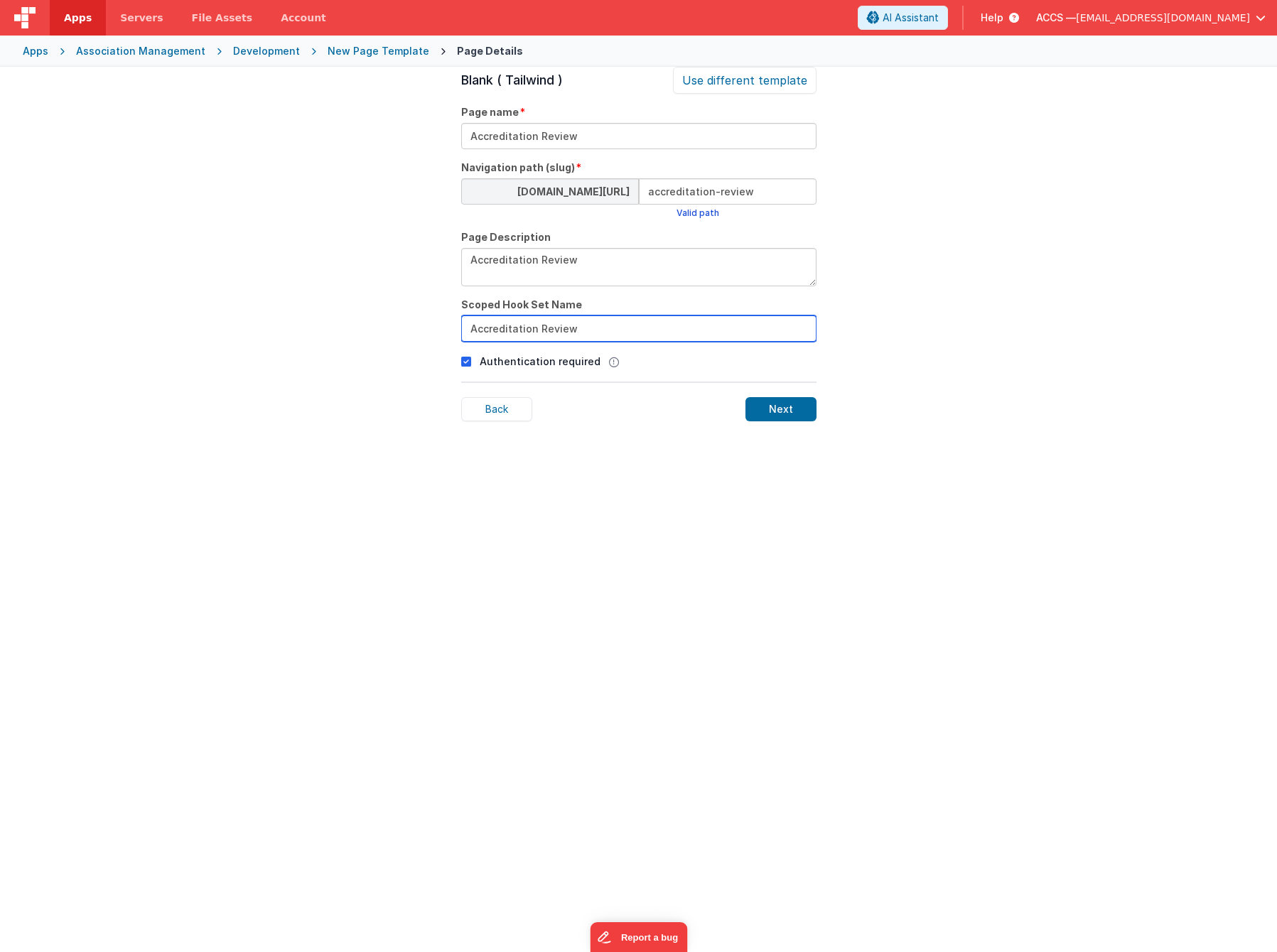
click at [474, 327] on input "Accreditation Review" at bounding box center [639, 328] width 355 height 26
click at [535, 332] on input "accreditation Review" at bounding box center [639, 328] width 355 height 26
type input "accreditationReview"
click at [789, 407] on div "Next" at bounding box center [781, 409] width 71 height 24
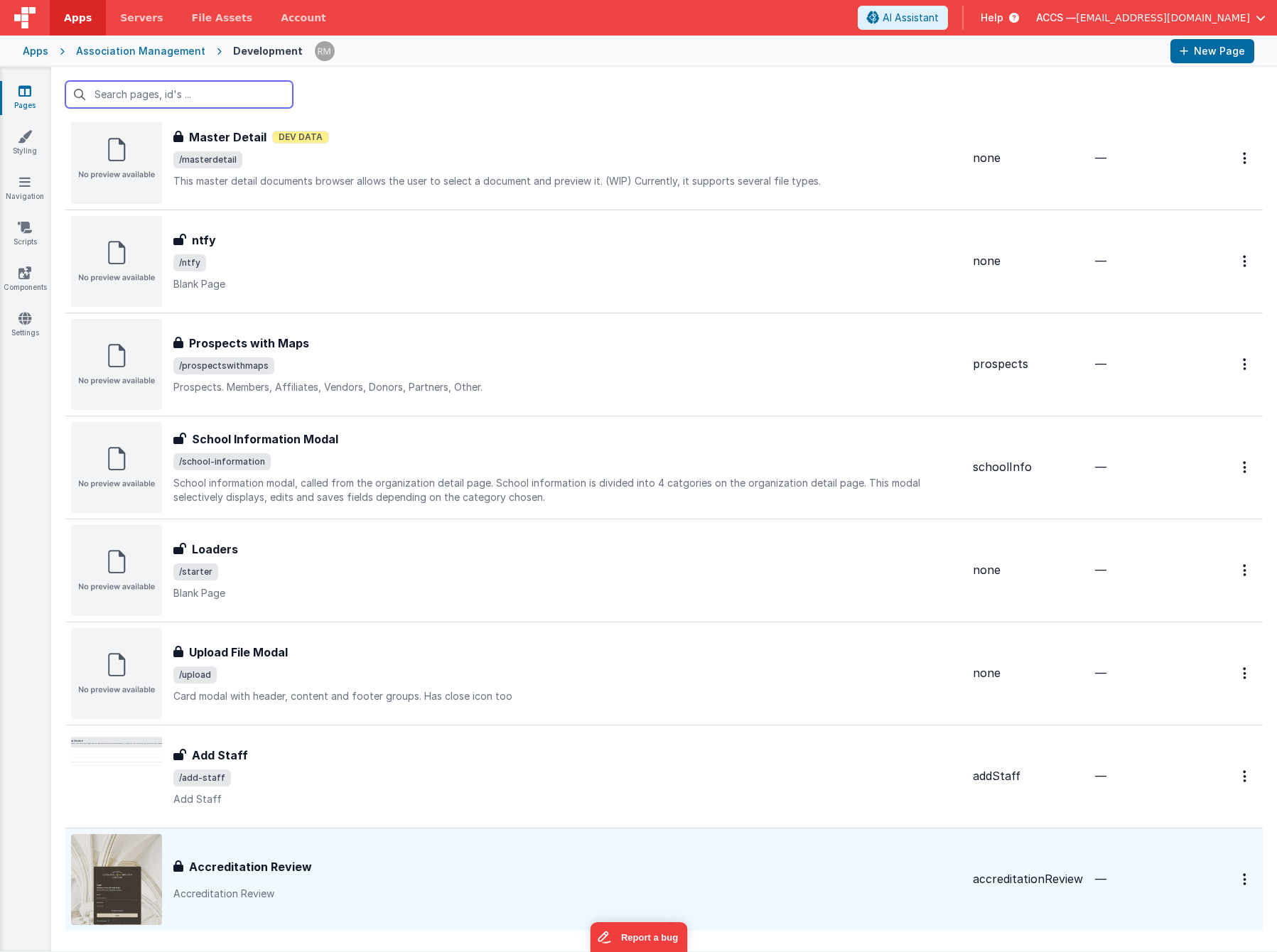
scroll to position [2976, 0]
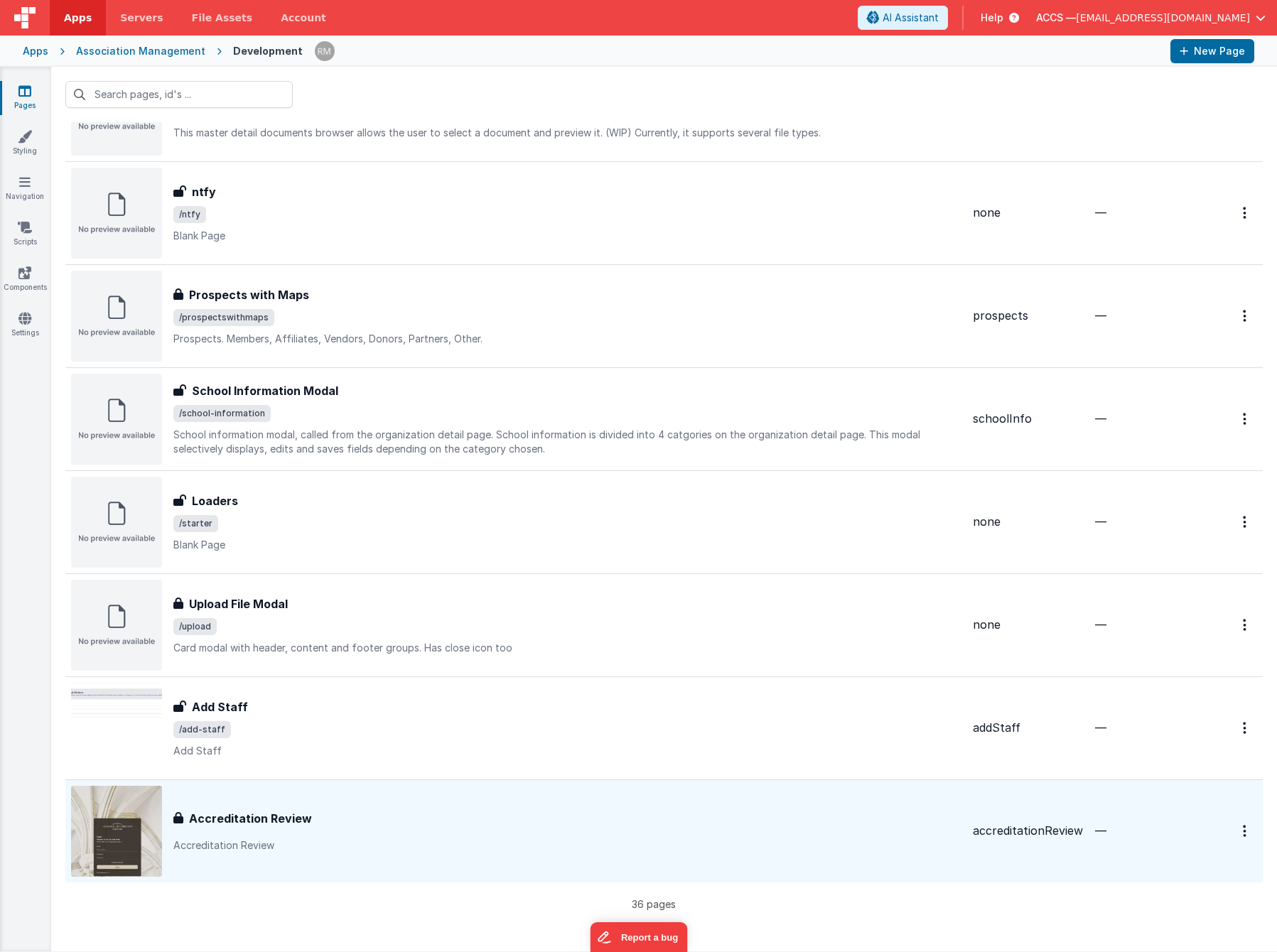
click at [529, 813] on div "Accreditation Review" at bounding box center [567, 818] width 788 height 17
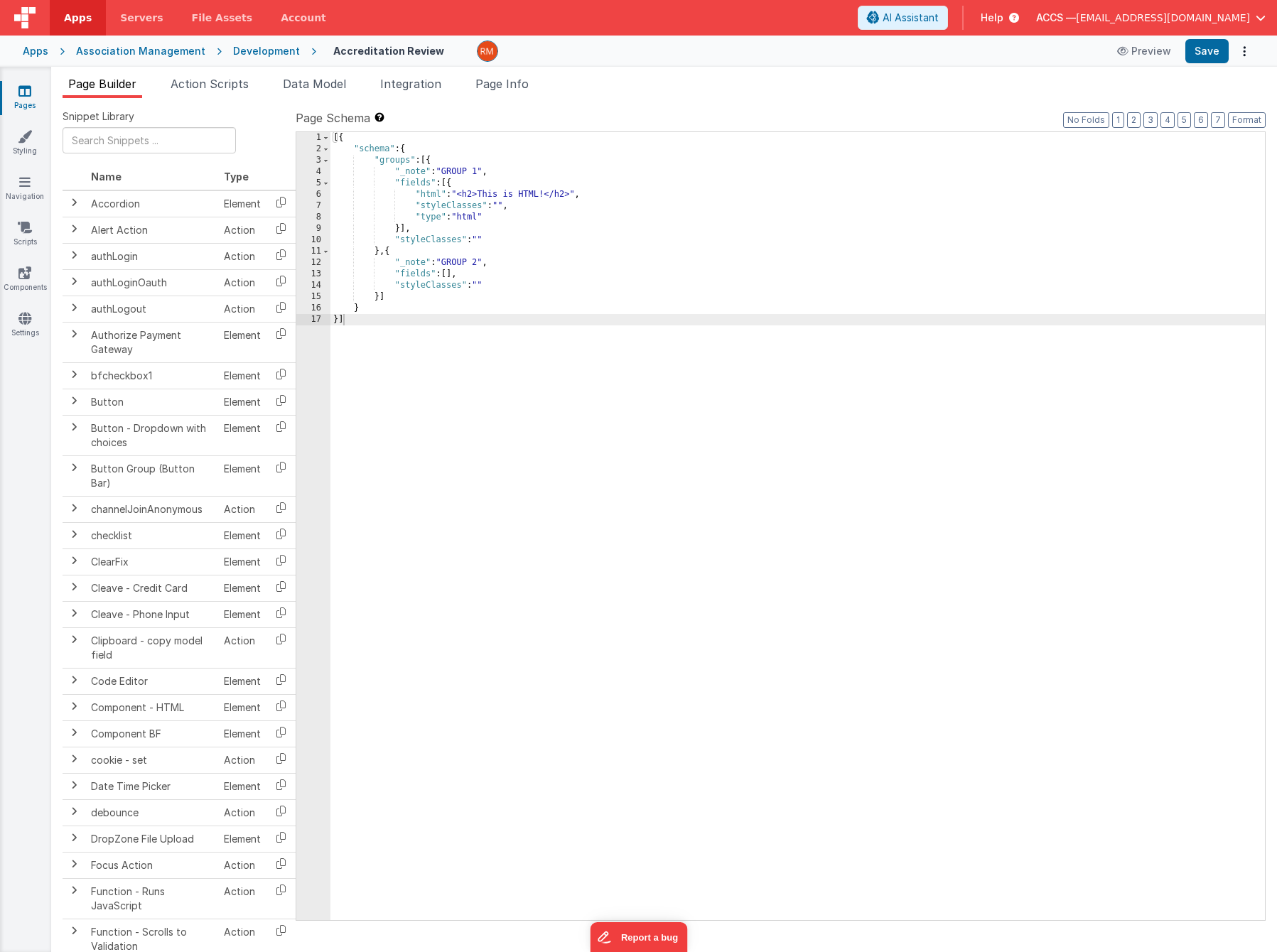
click at [501, 193] on div "[{ "schema" : { "groups" : [{ "_note" : "GROUP 1" , "fields" : [{ "html" : "<h2…" at bounding box center [797, 537] width 934 height 810
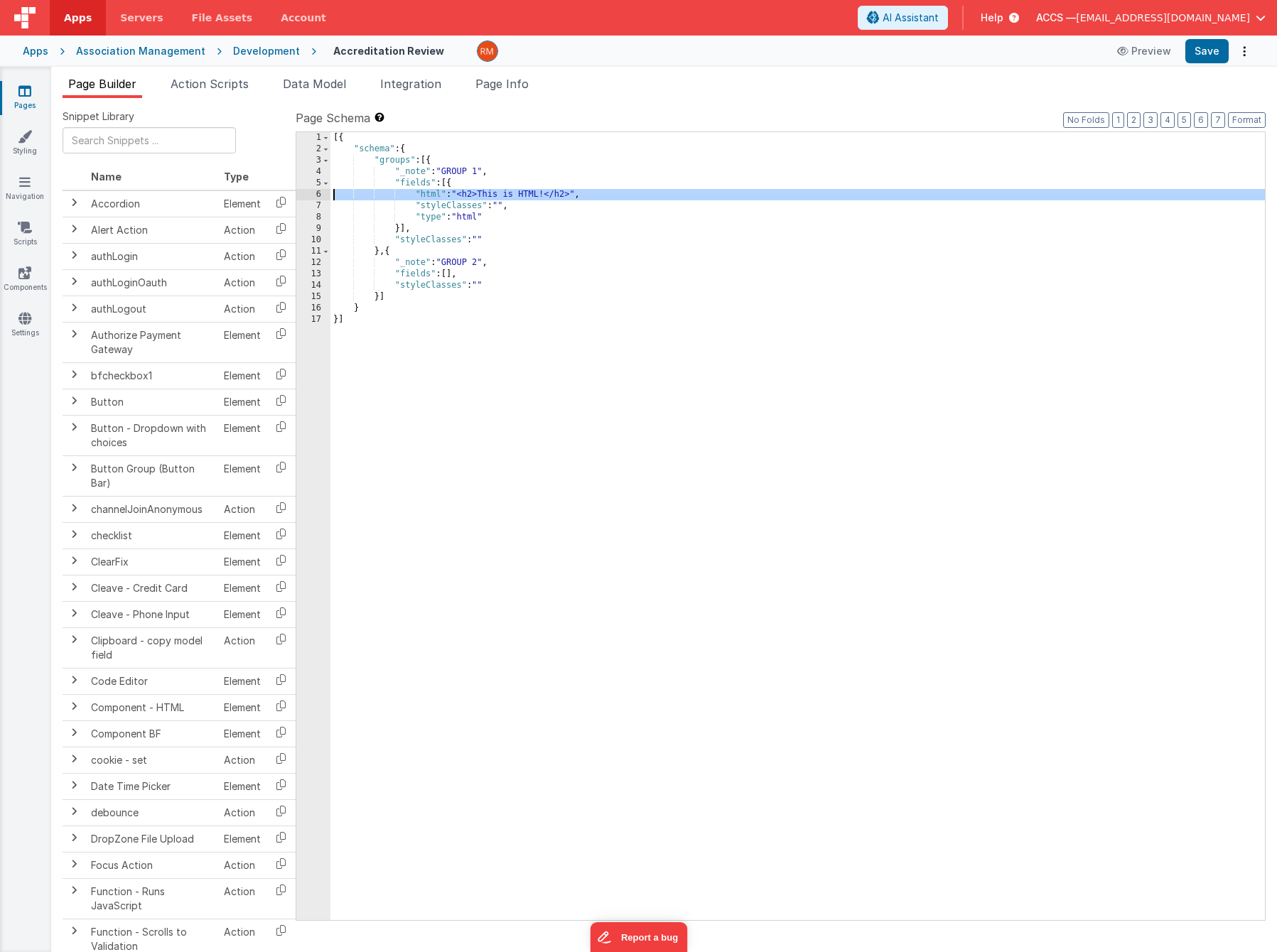
click at [319, 196] on div "6" at bounding box center [313, 194] width 34 height 11
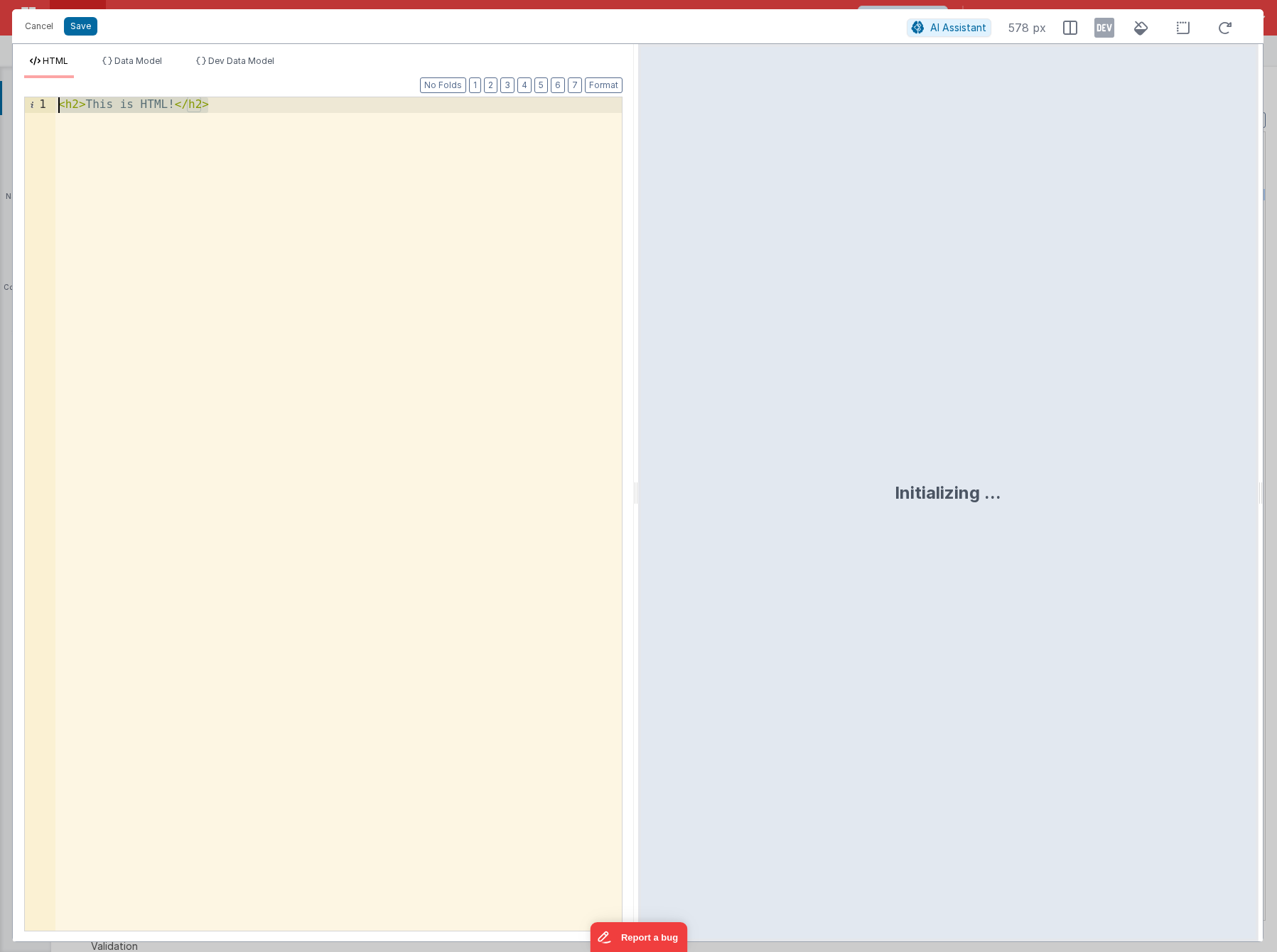
drag, startPoint x: 280, startPoint y: 249, endPoint x: 19, endPoint y: 84, distance: 308.8
click at [19, 85] on div "Format 7 6 5 4 3 2 1 No Folds 1 < h2 > This is HTML! </ h2 > XXXXXXXXXXXXXXXXXX…" at bounding box center [323, 510] width 621 height 863
click at [389, 303] on div "Accreditation ReviewAccreditation Review" at bounding box center [339, 529] width 566 height 863
drag, startPoint x: 377, startPoint y: 114, endPoint x: -98, endPoint y: 125, distance: 475.1
click at [0, 125] on html "Cancel Save AI Assistant 866 px HTML Data Model Dev Data Model Format 7 6 5 4 3…" at bounding box center [638, 476] width 1277 height 952
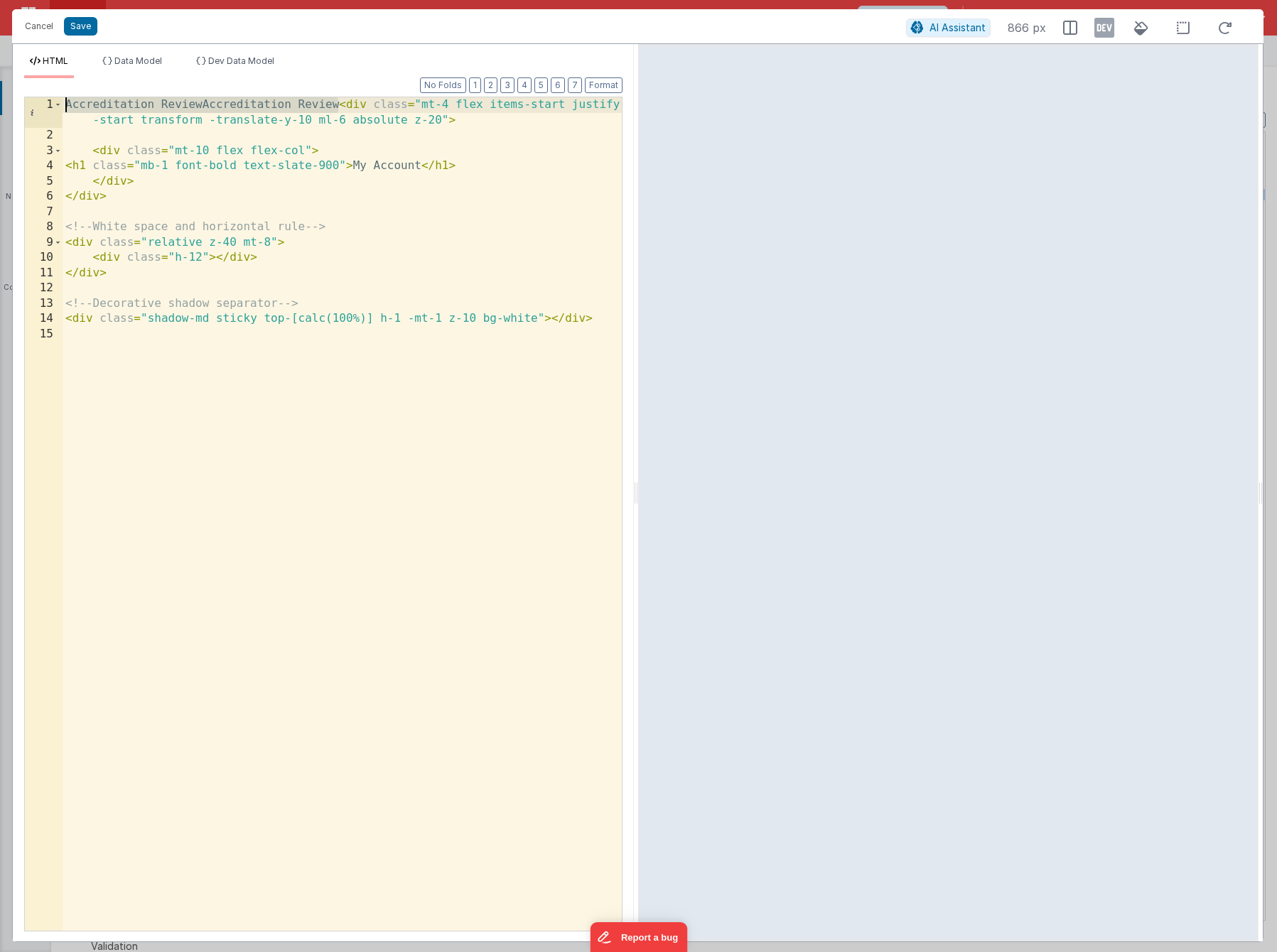
drag, startPoint x: 338, startPoint y: 103, endPoint x: 64, endPoint y: 101, distance: 274.0
click at [64, 101] on div "Accreditation ReviewAccreditation Review < div class = "mt-4 flex items-start j…" at bounding box center [342, 537] width 559 height 879
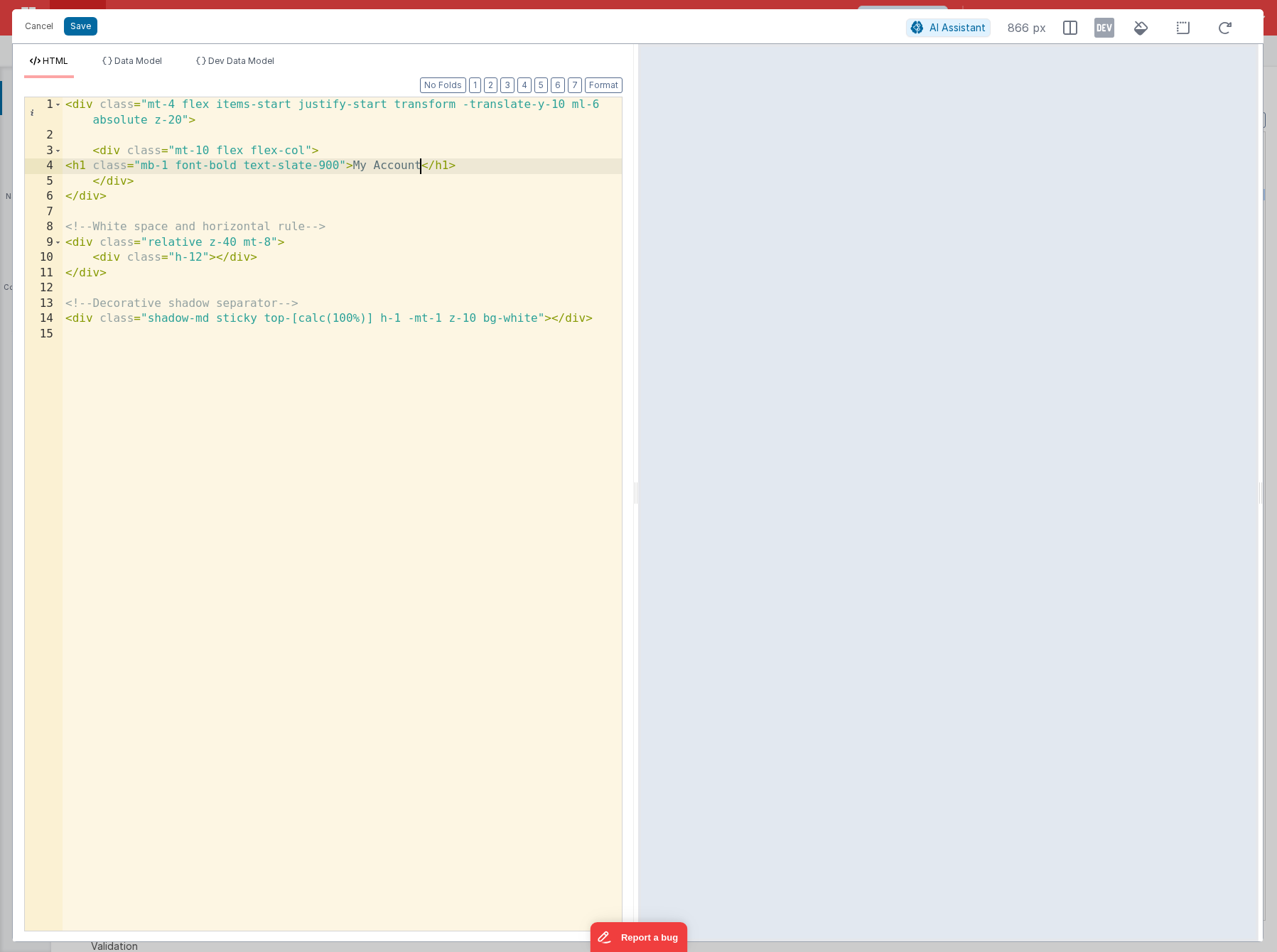
click at [420, 169] on div "< div class = "mt-4 flex items-start justify-start transform -translate-y-10 ml…" at bounding box center [342, 537] width 559 height 879
click at [408, 355] on div "< div class = "mt-4 flex items-start justify-start transform -translate-y-10 ml…" at bounding box center [342, 537] width 559 height 879
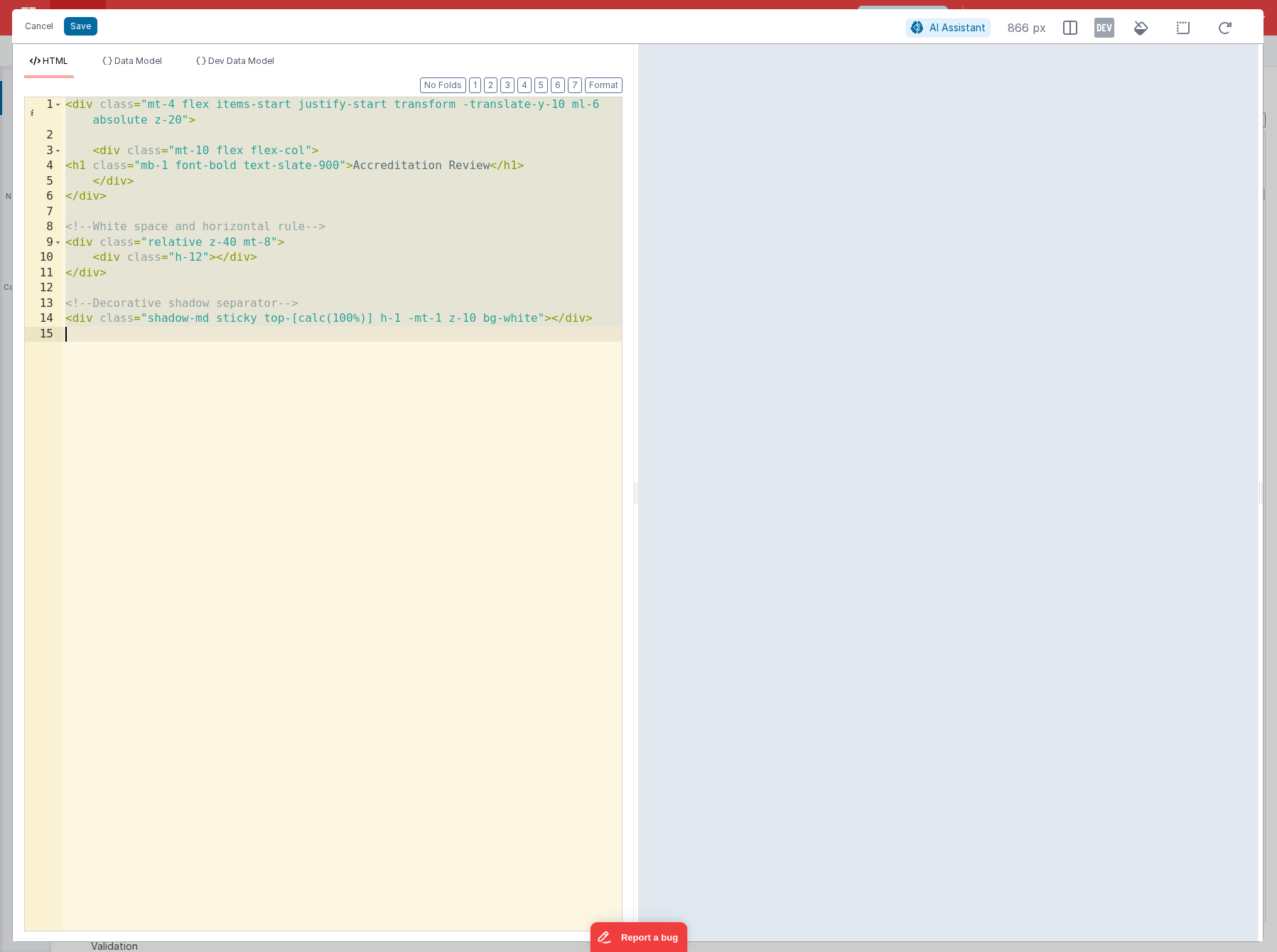
click at [280, 637] on div "< div class = "mt-4 flex items-start justify-start transform -translate-y-10 ml…" at bounding box center [342, 537] width 559 height 879
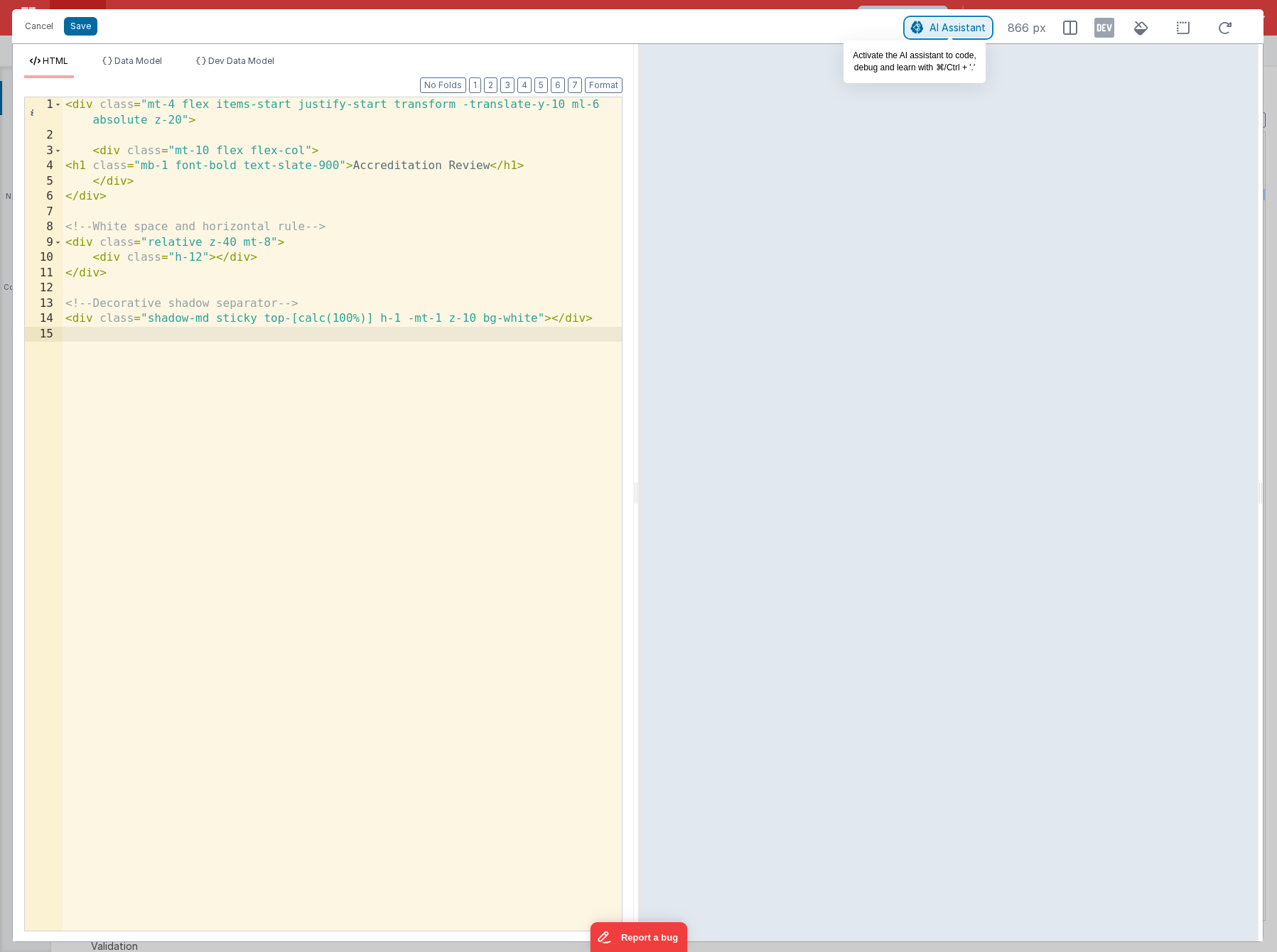
click at [970, 29] on span "AI Assistant" at bounding box center [958, 27] width 56 height 12
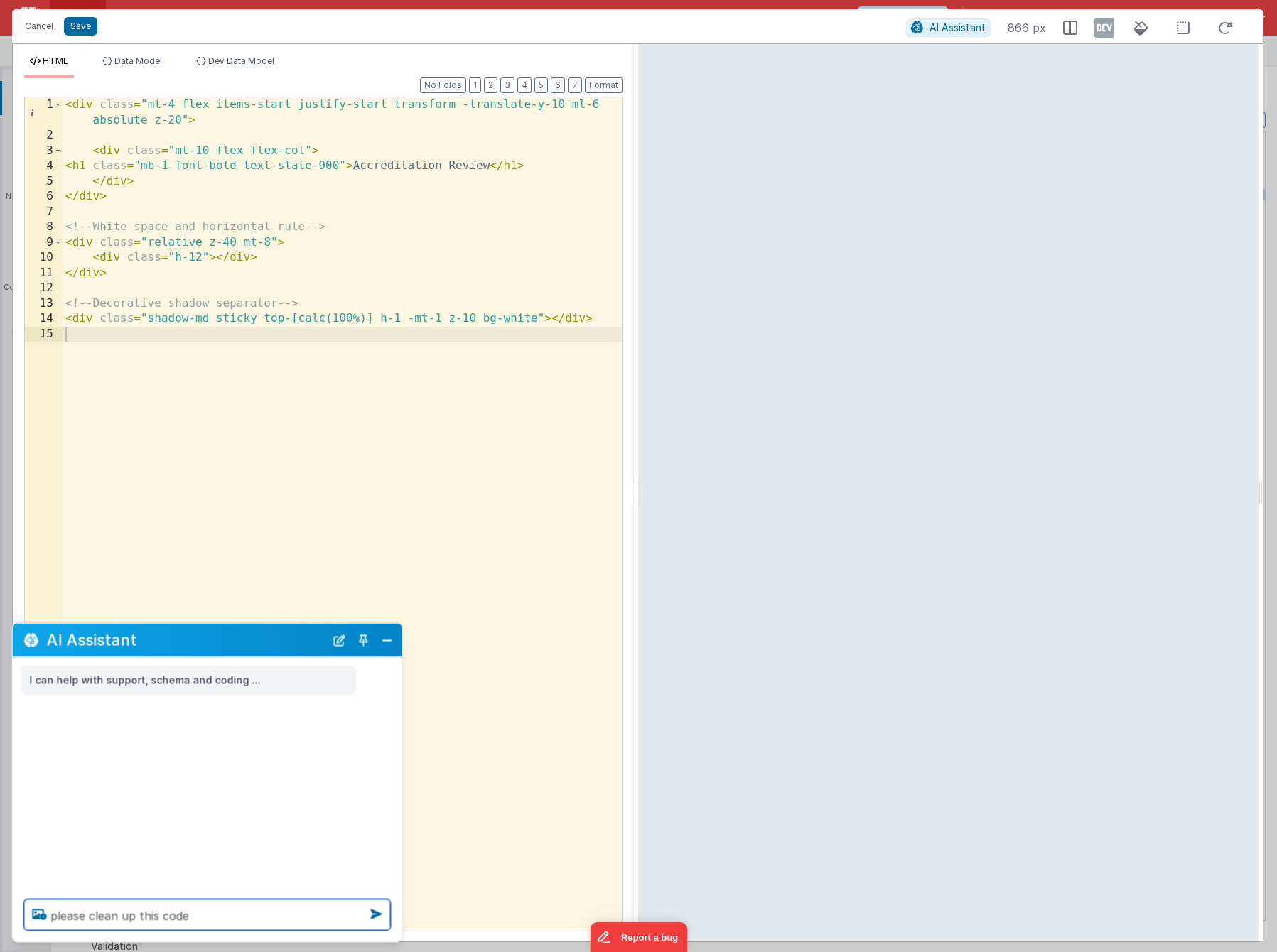
type textarea "please clean up this code"
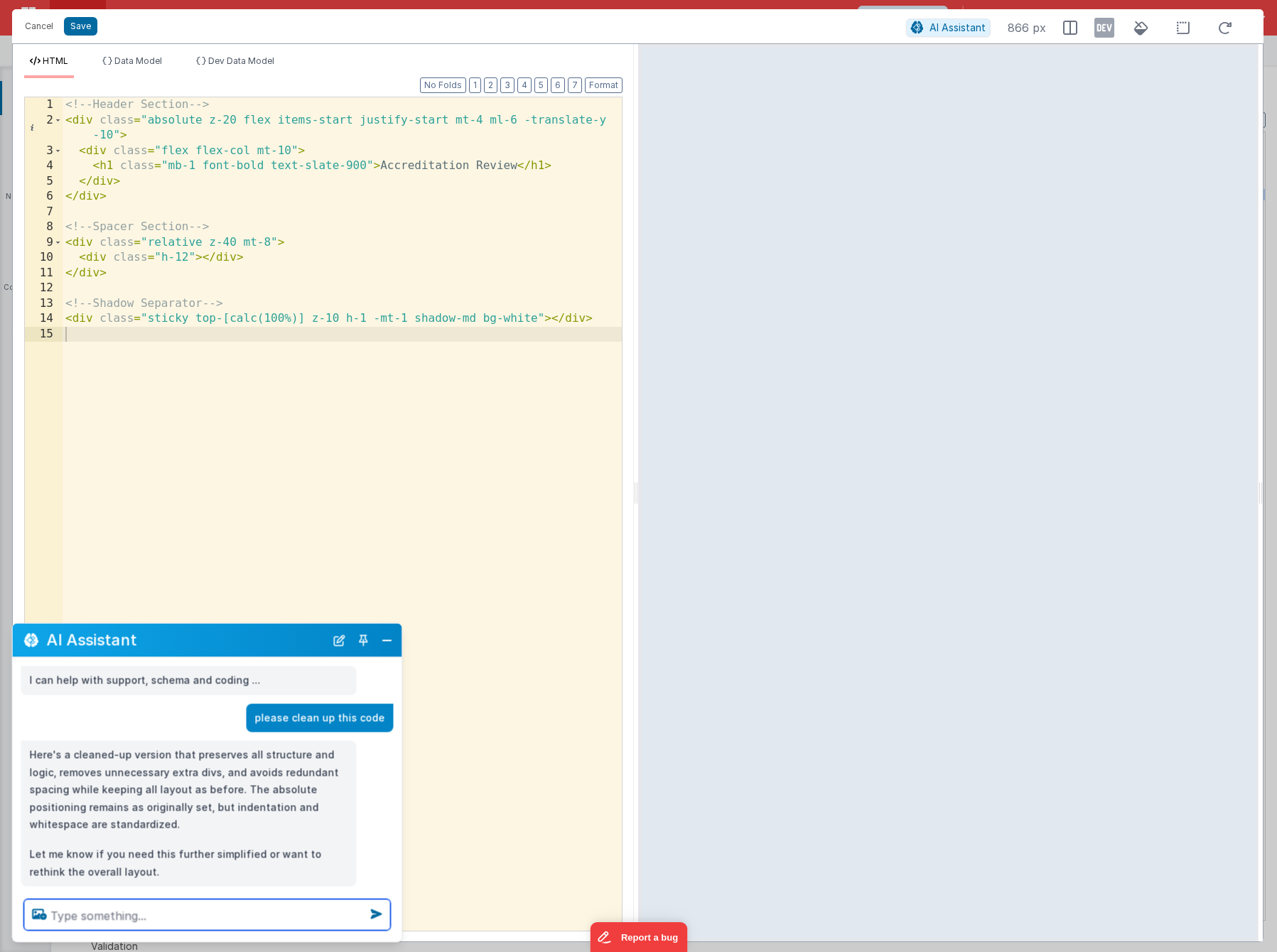
scroll to position [21, 0]
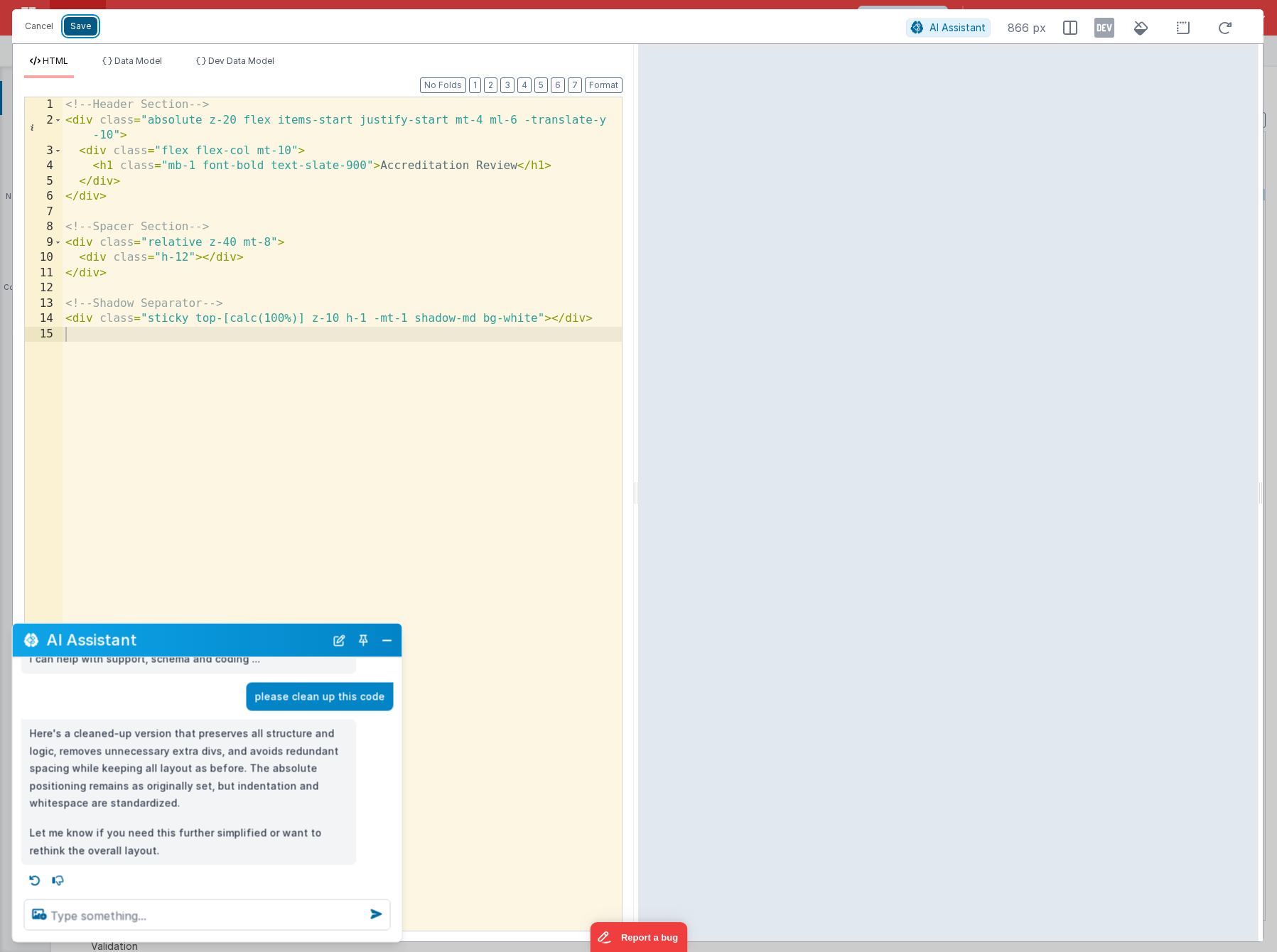
click at [78, 31] on button "Save" at bounding box center [80, 26] width 33 height 18
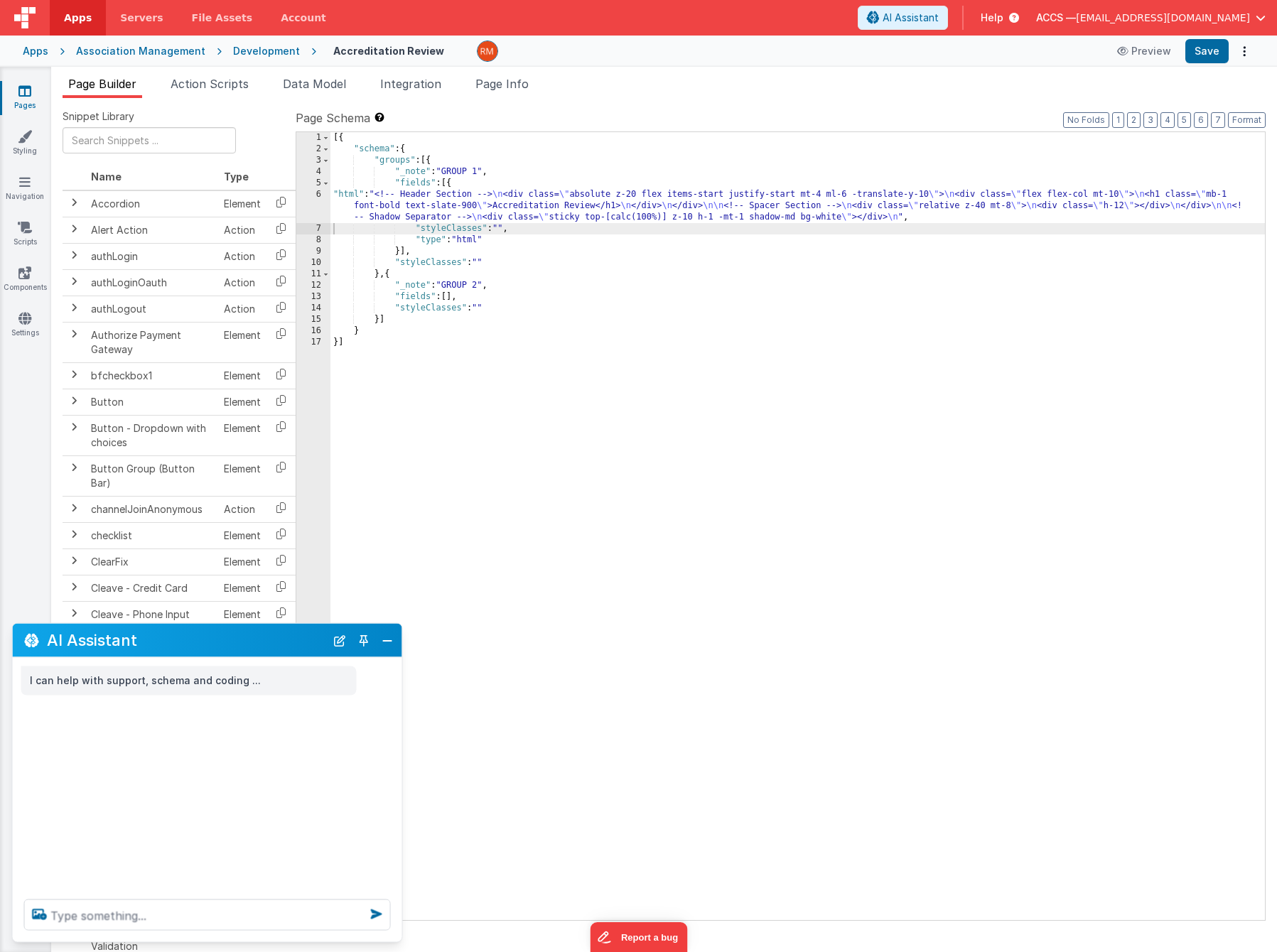
scroll to position [0, 0]
click at [1253, 123] on button "Format" at bounding box center [1246, 120] width 37 height 16
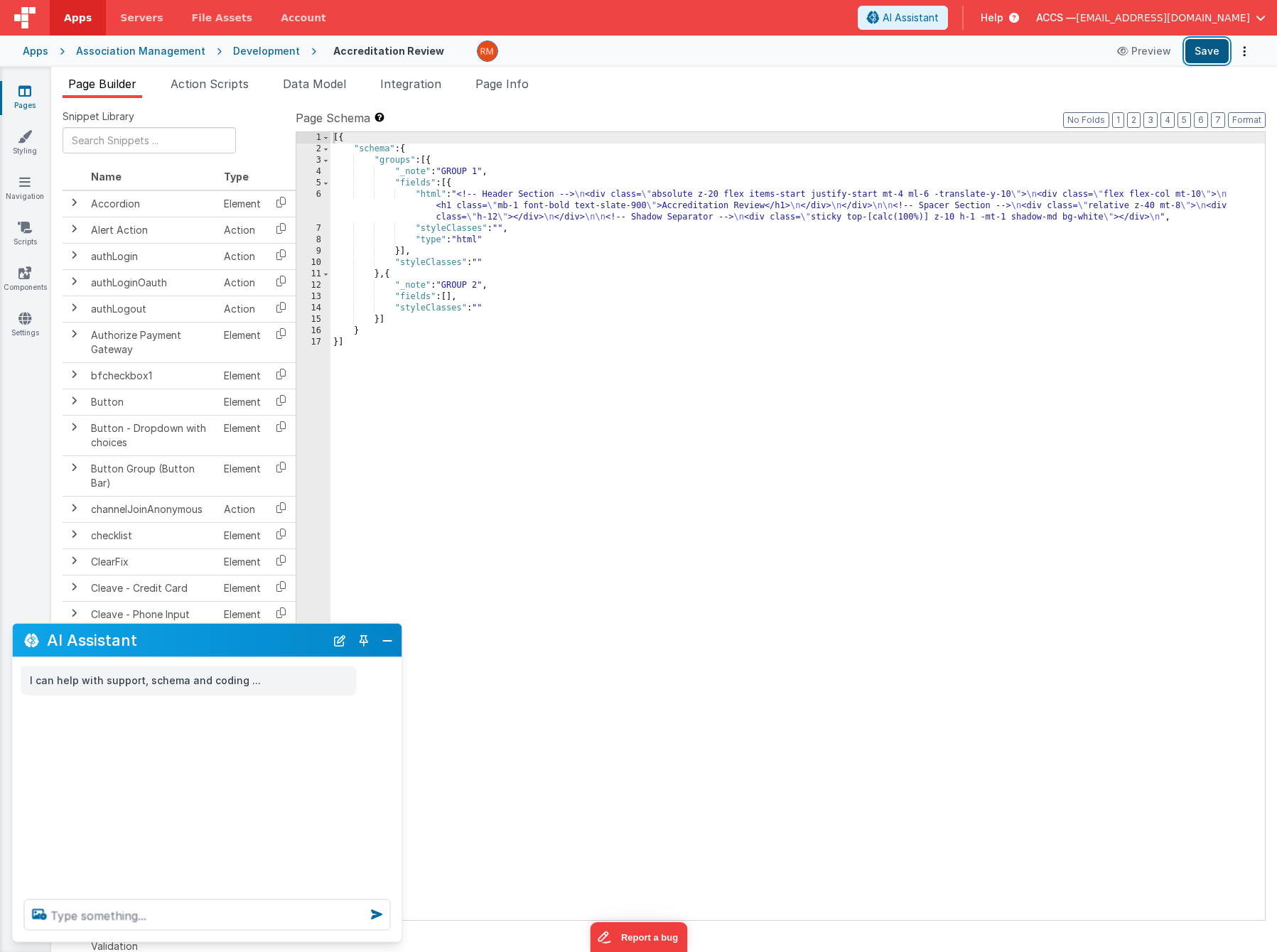
click at [1208, 49] on button "Save" at bounding box center [1206, 51] width 44 height 24
click at [385, 642] on button "Close" at bounding box center [386, 640] width 18 height 20
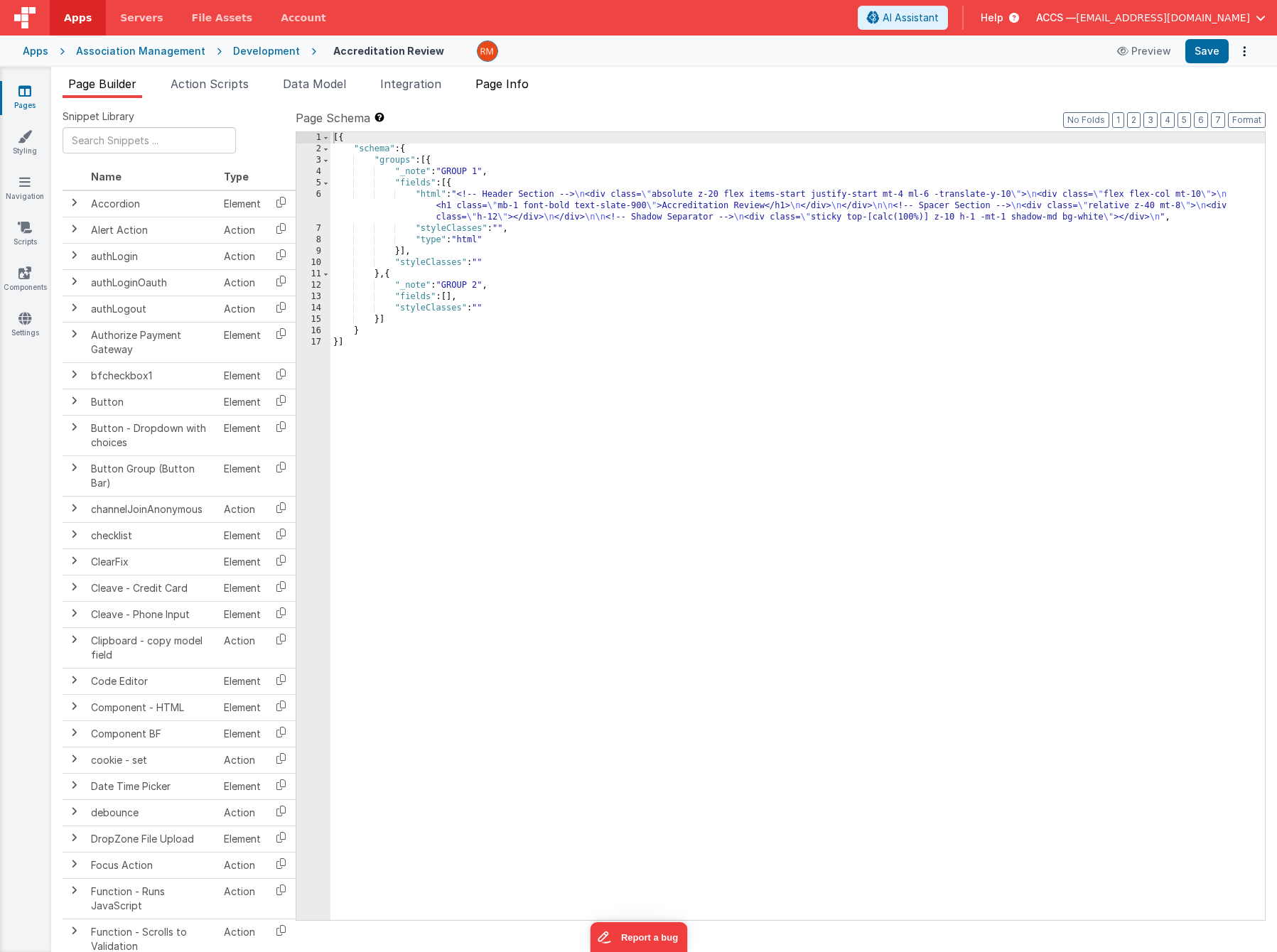
click at [506, 91] on span "Page Info" at bounding box center [501, 84] width 53 height 14
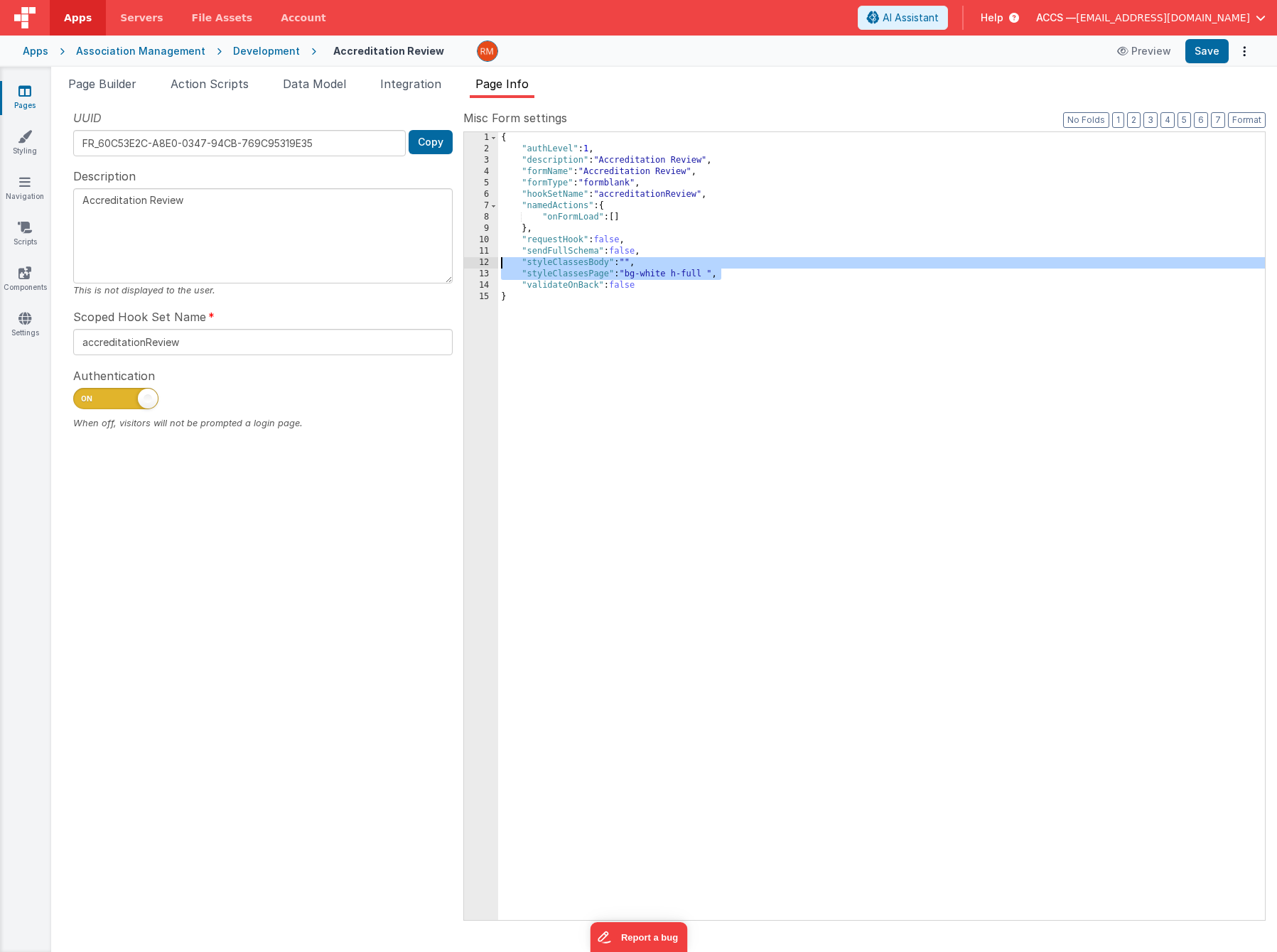
drag, startPoint x: 726, startPoint y: 275, endPoint x: 456, endPoint y: 265, distance: 270.2
click at [456, 265] on div "UUID FR_60C53E2C-A8E0-0347-94CB-769C95319E35 Copy Description Accreditation Rev…" at bounding box center [664, 514] width 1203 height 809
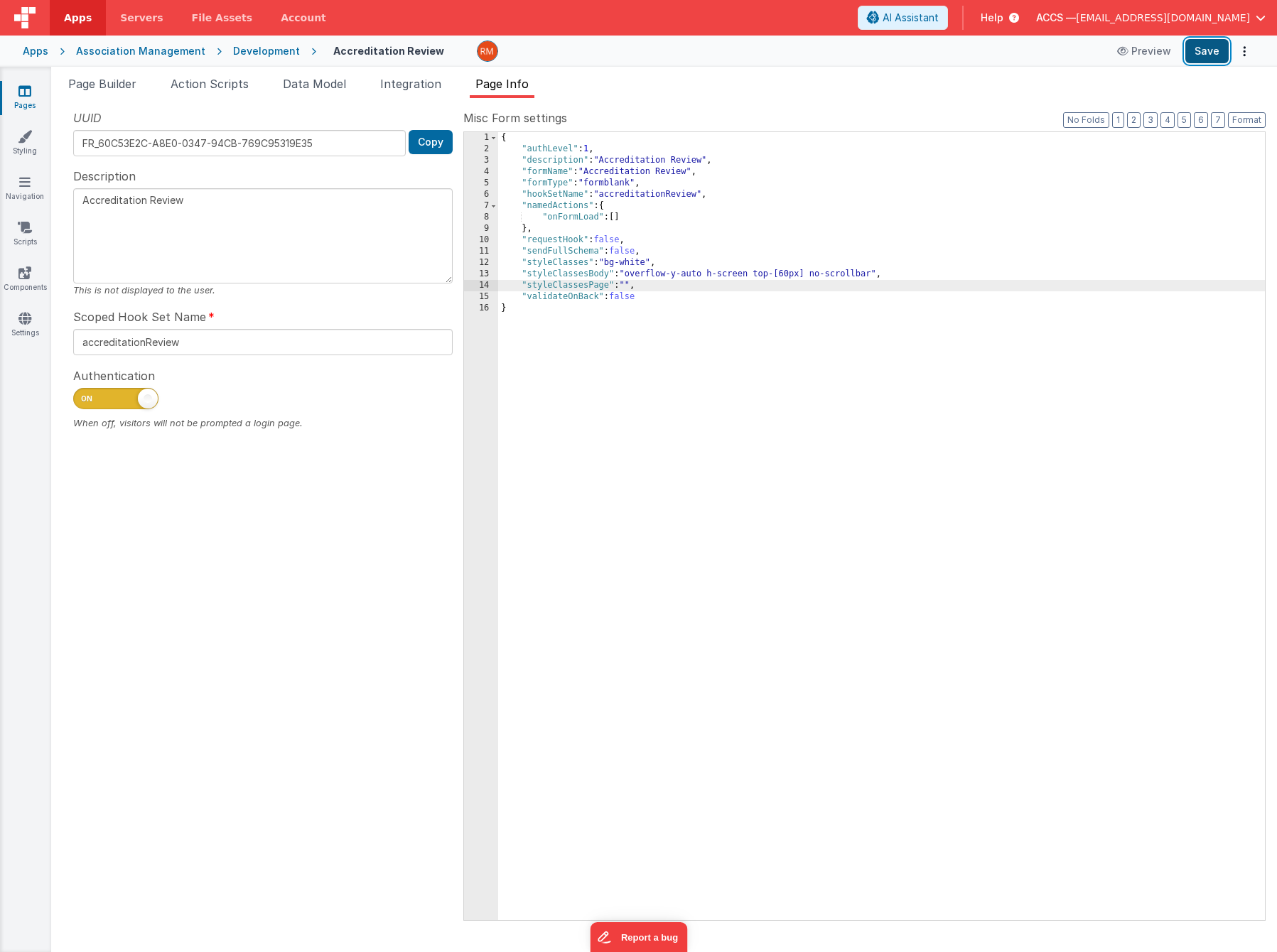
click at [1223, 56] on button "Save" at bounding box center [1206, 51] width 44 height 24
click at [33, 183] on link "Navigation" at bounding box center [24, 189] width 51 height 29
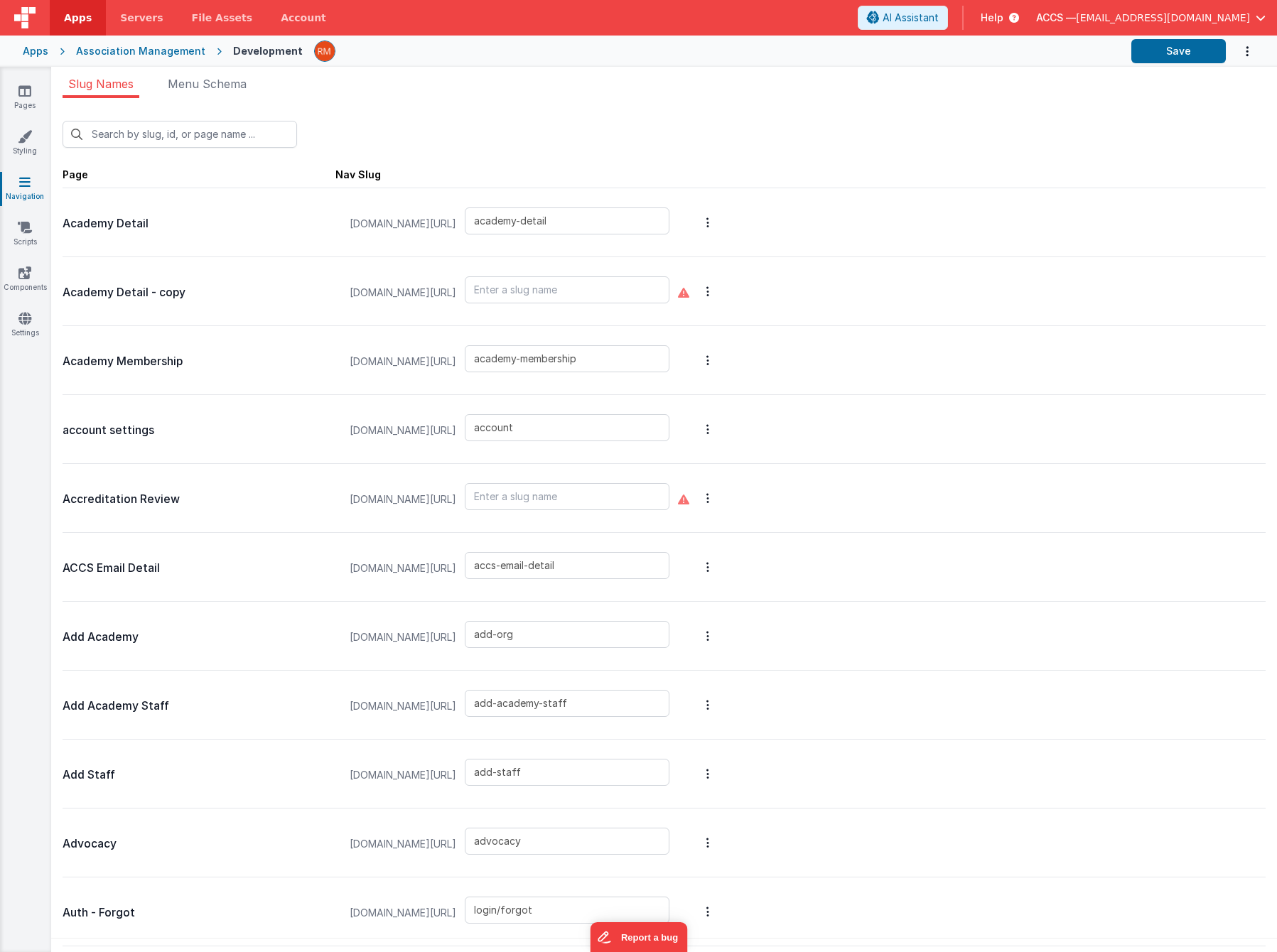
type input "accreditation-review"
click at [185, 90] on span "Menu Schema" at bounding box center [207, 84] width 79 height 14
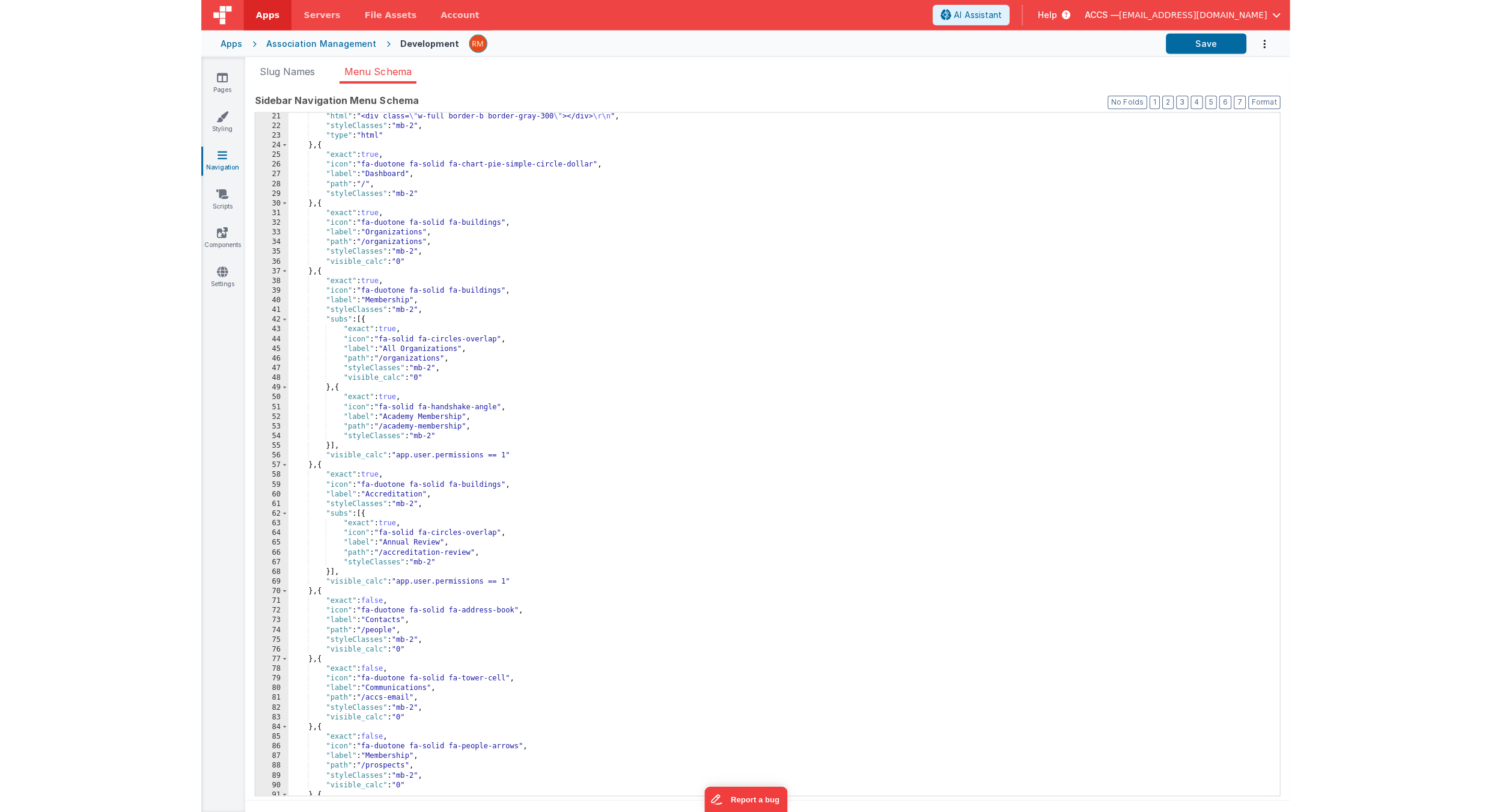
scroll to position [234, 0]
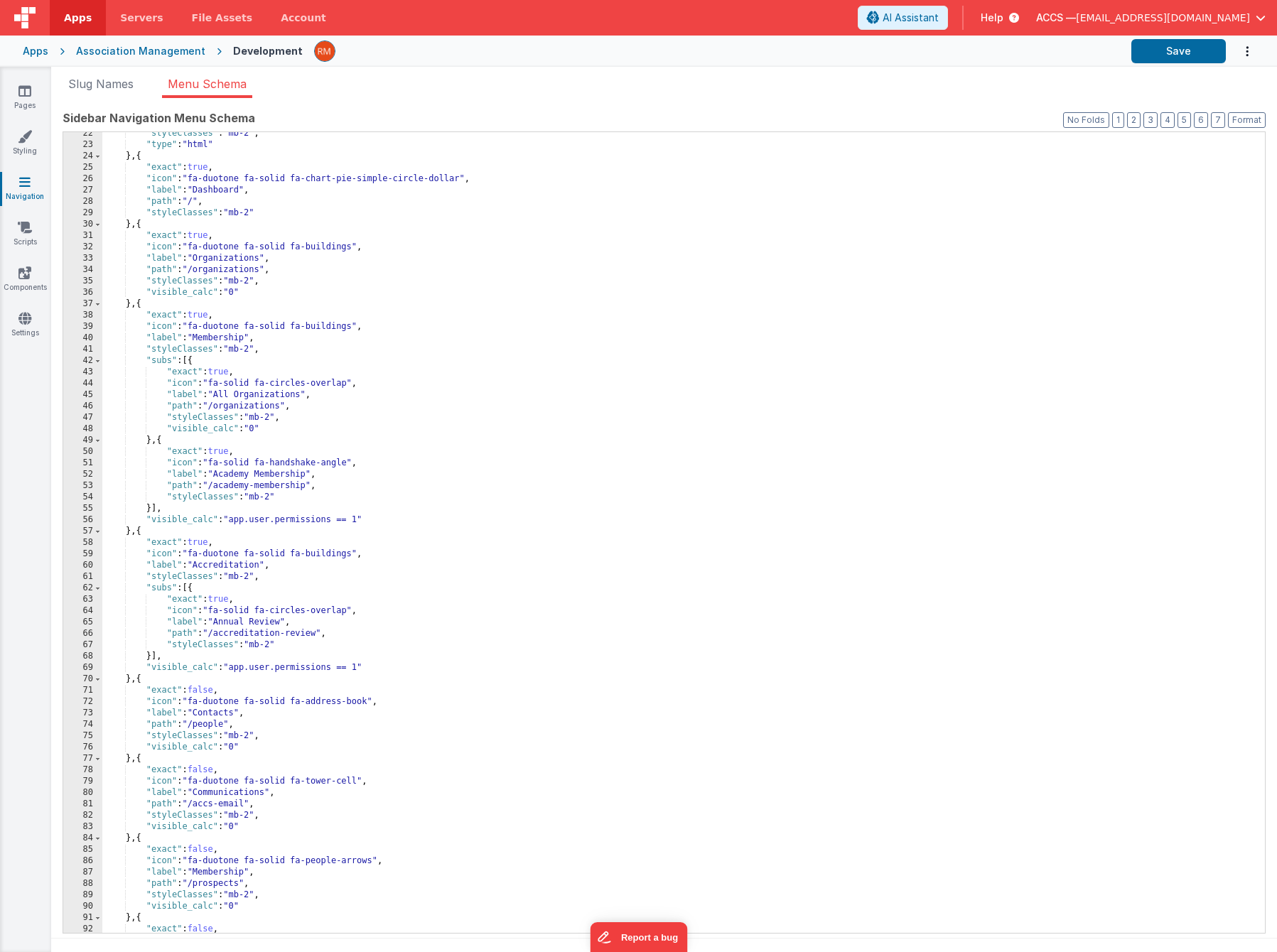
click at [353, 556] on div ""styleClasses" : "mb-2" , "type" : "html" } , { "exact" : true , "icon" : "fa-d…" at bounding box center [678, 540] width 1152 height 823
drag, startPoint x: 351, startPoint y: 613, endPoint x: 282, endPoint y: 608, distance: 69.2
click at [282, 608] on div ""styleClasses" : "mb-2" , "type" : "html" } , { "exact" : true , "icon" : "fa-d…" at bounding box center [678, 540] width 1152 height 823
drag, startPoint x: 243, startPoint y: 555, endPoint x: 192, endPoint y: 551, distance: 51.2
click at [192, 551] on div ""styleClasses" : "mb-2" , "type" : "html" } , { "exact" : true , "icon" : "fa-d…" at bounding box center [678, 540] width 1152 height 823
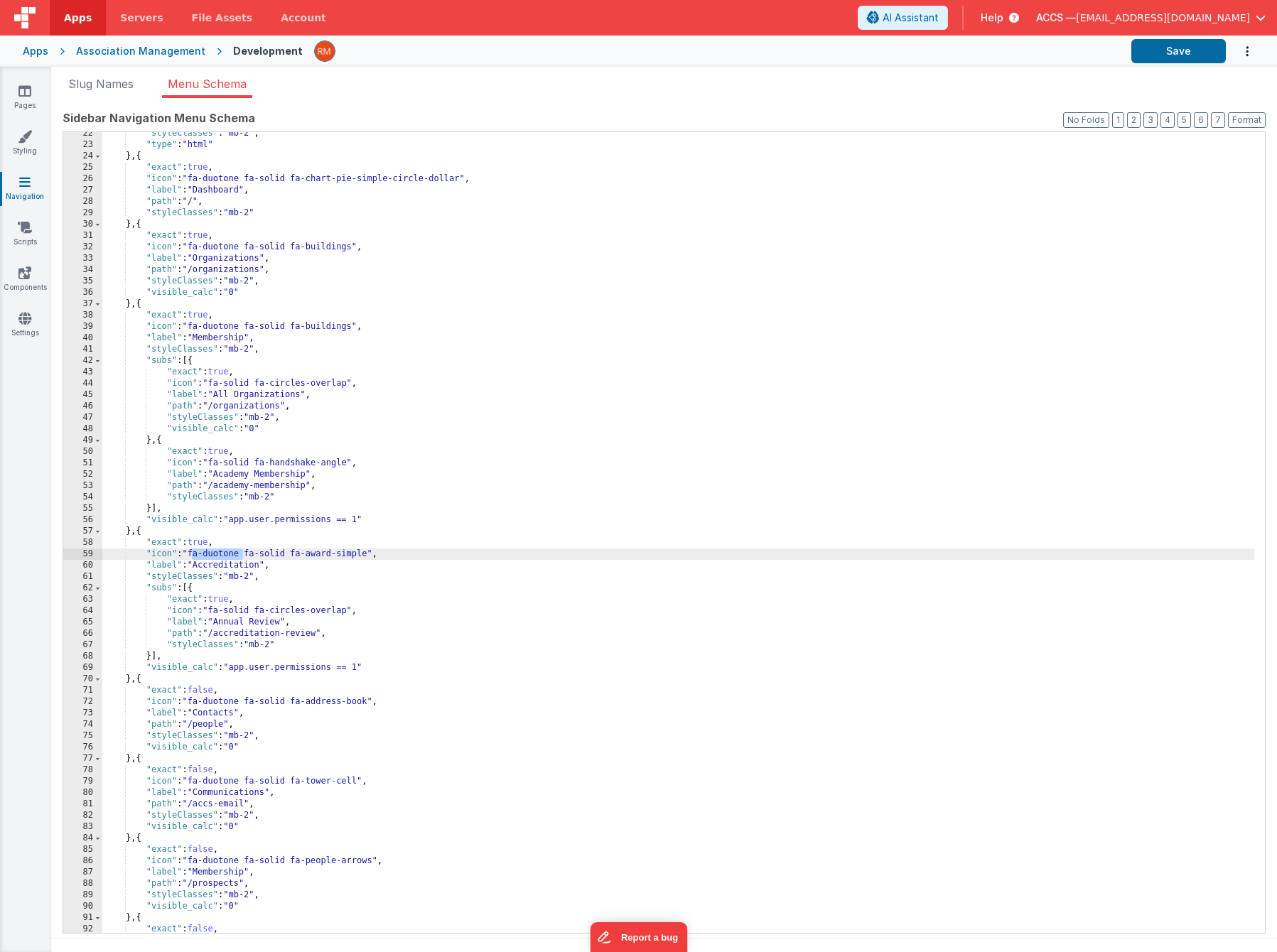
click at [211, 385] on div ""styleClasses" : "mb-2" , "type" : "html" } , { "exact" : true , "icon" : "fa-d…" at bounding box center [678, 540] width 1152 height 823
paste textarea
click at [214, 610] on div ""styleClasses" : "mb-2" , "type" : "html" } , { "exact" : true , "icon" : "fa-d…" at bounding box center [678, 540] width 1152 height 823
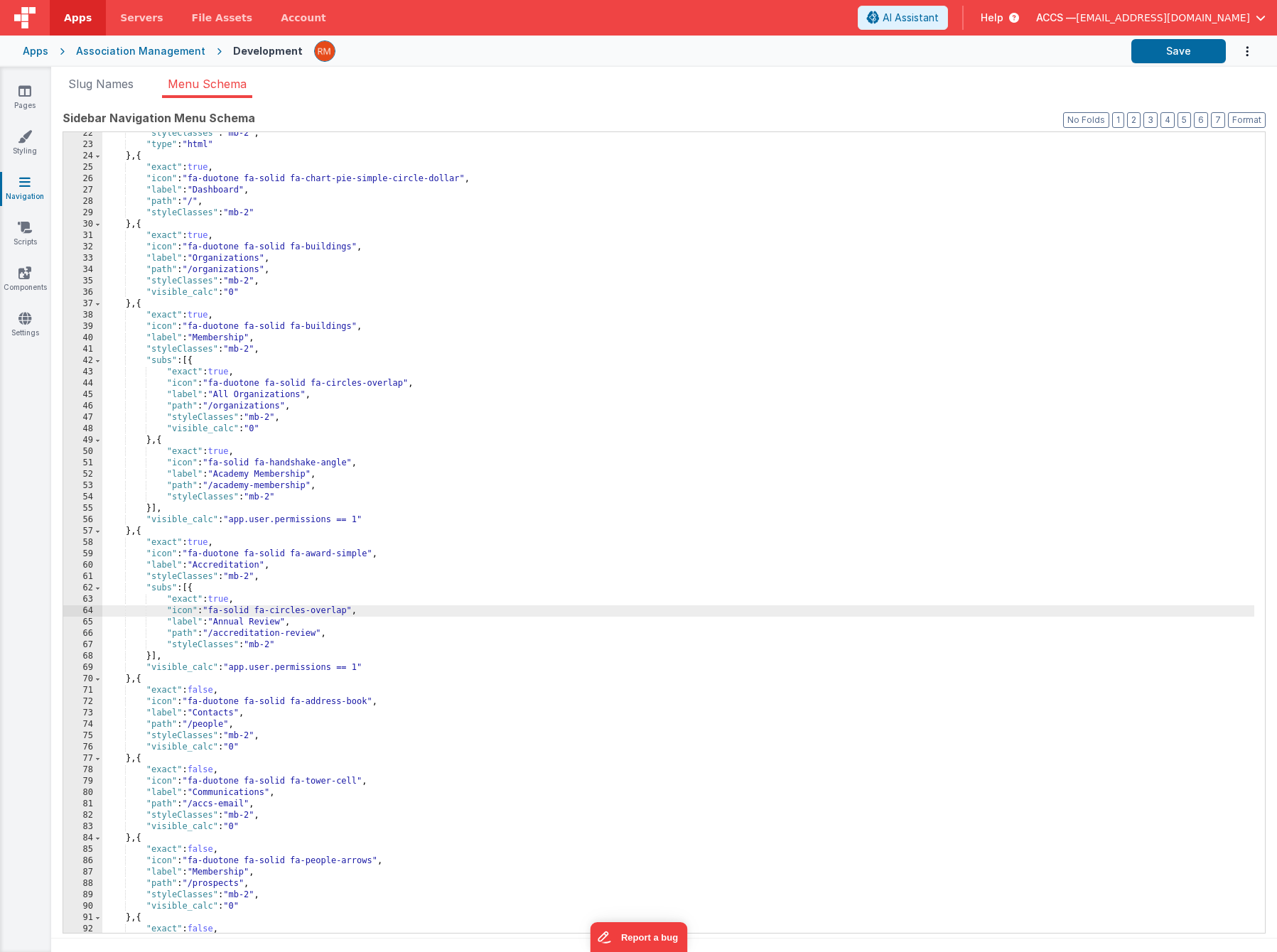
paste textarea
click at [212, 465] on div ""styleClasses" : "mb-2" , "type" : "html" } , { "exact" : true , "icon" : "fa-d…" at bounding box center [678, 540] width 1152 height 823
paste textarea
drag, startPoint x: 407, startPoint y: 613, endPoint x: 329, endPoint y: 613, distance: 78.0
click at [329, 613] on div ""styleClasses" : "mb-2" , "type" : "html" } , { "exact" : true , "icon" : "fa-d…" at bounding box center [678, 540] width 1152 height 823
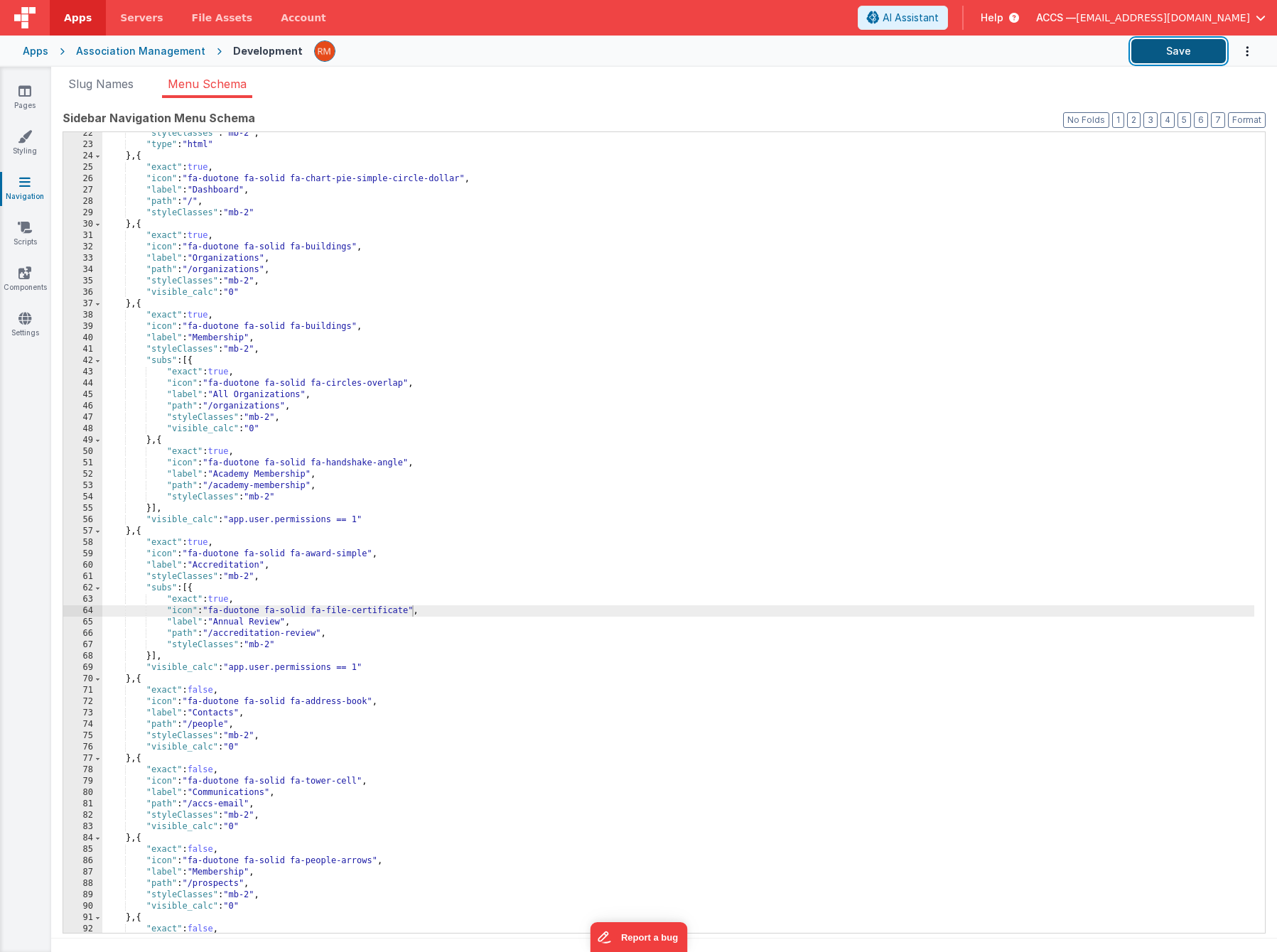
click at [1169, 60] on button "Save" at bounding box center [1178, 51] width 95 height 24
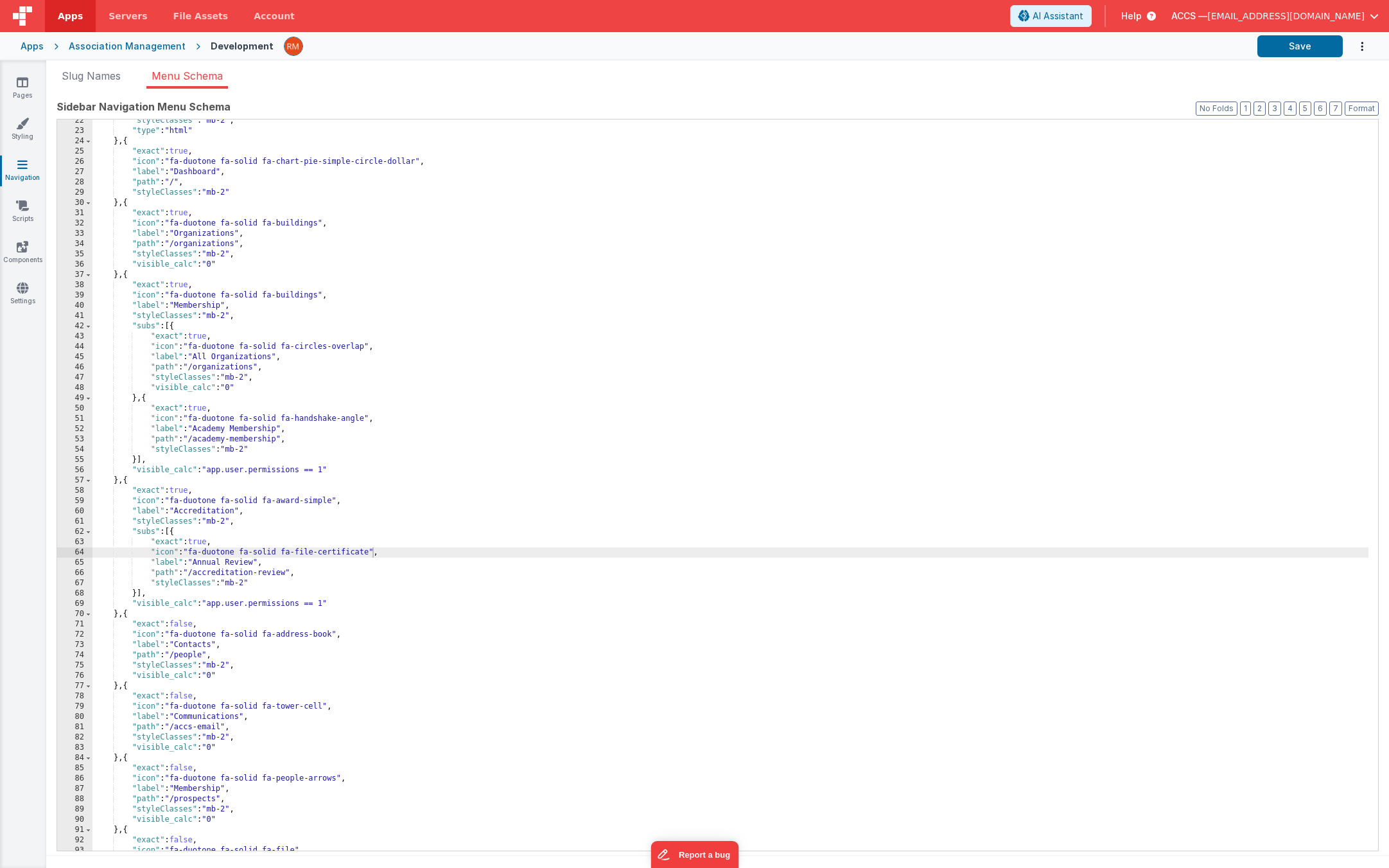
click at [82, 48] on div "Association Management" at bounding box center [127, 46] width 117 height 13
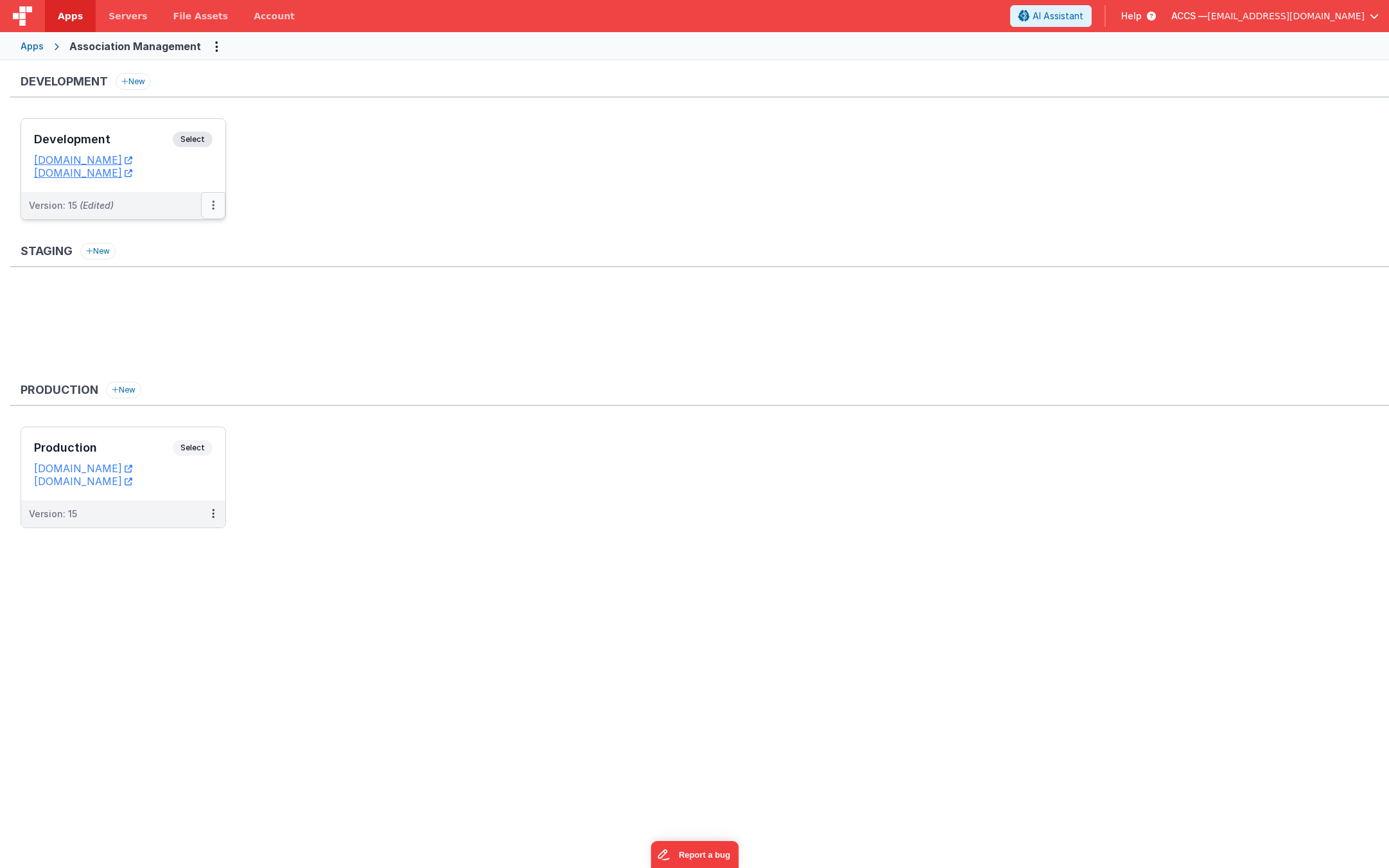
click at [208, 207] on button at bounding box center [212, 205] width 24 height 27
click at [162, 280] on link "Deploy..." at bounding box center [169, 280] width 113 height 23
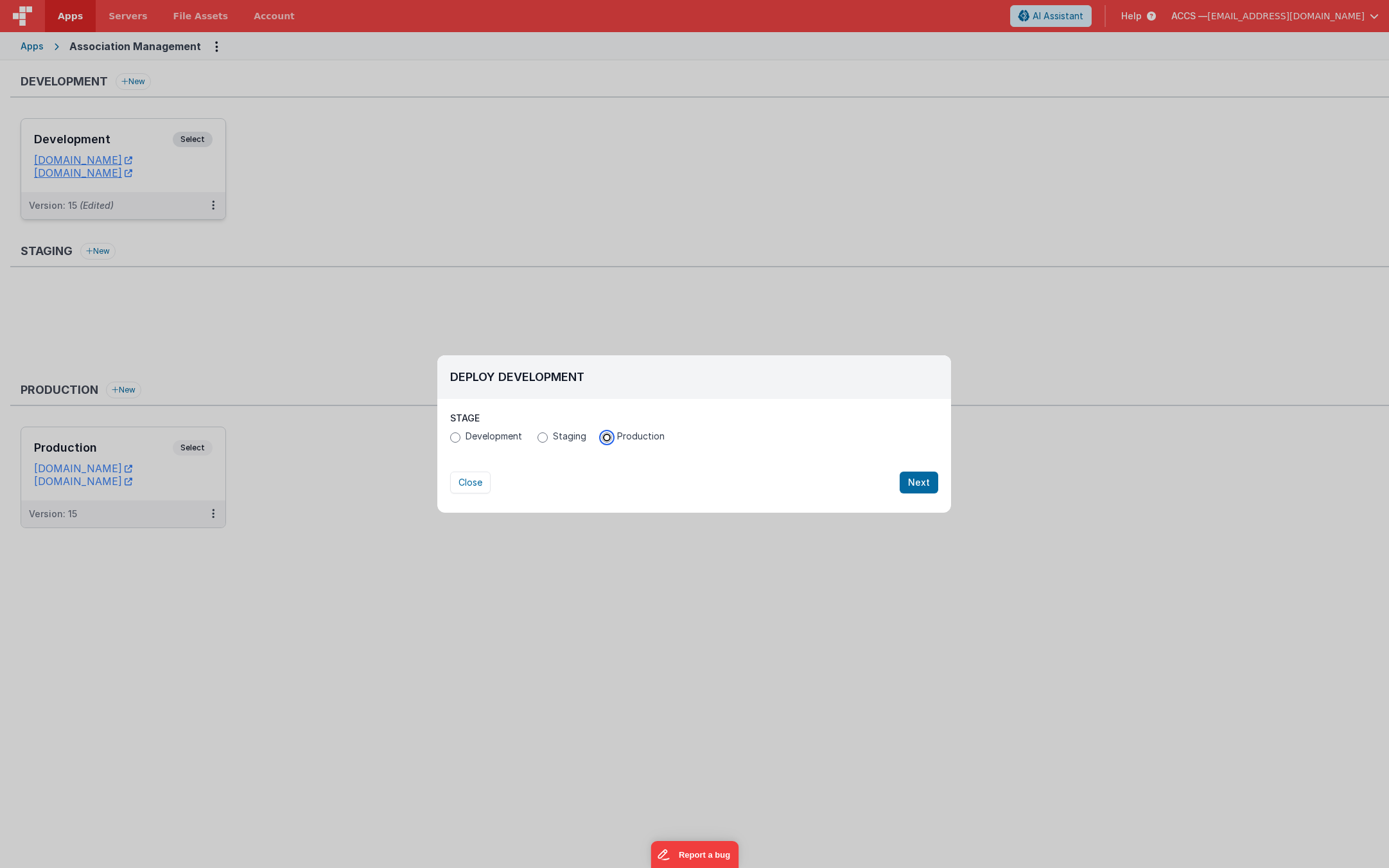
click at [608, 438] on input "Production" at bounding box center [607, 437] width 10 height 10
radio input "true"
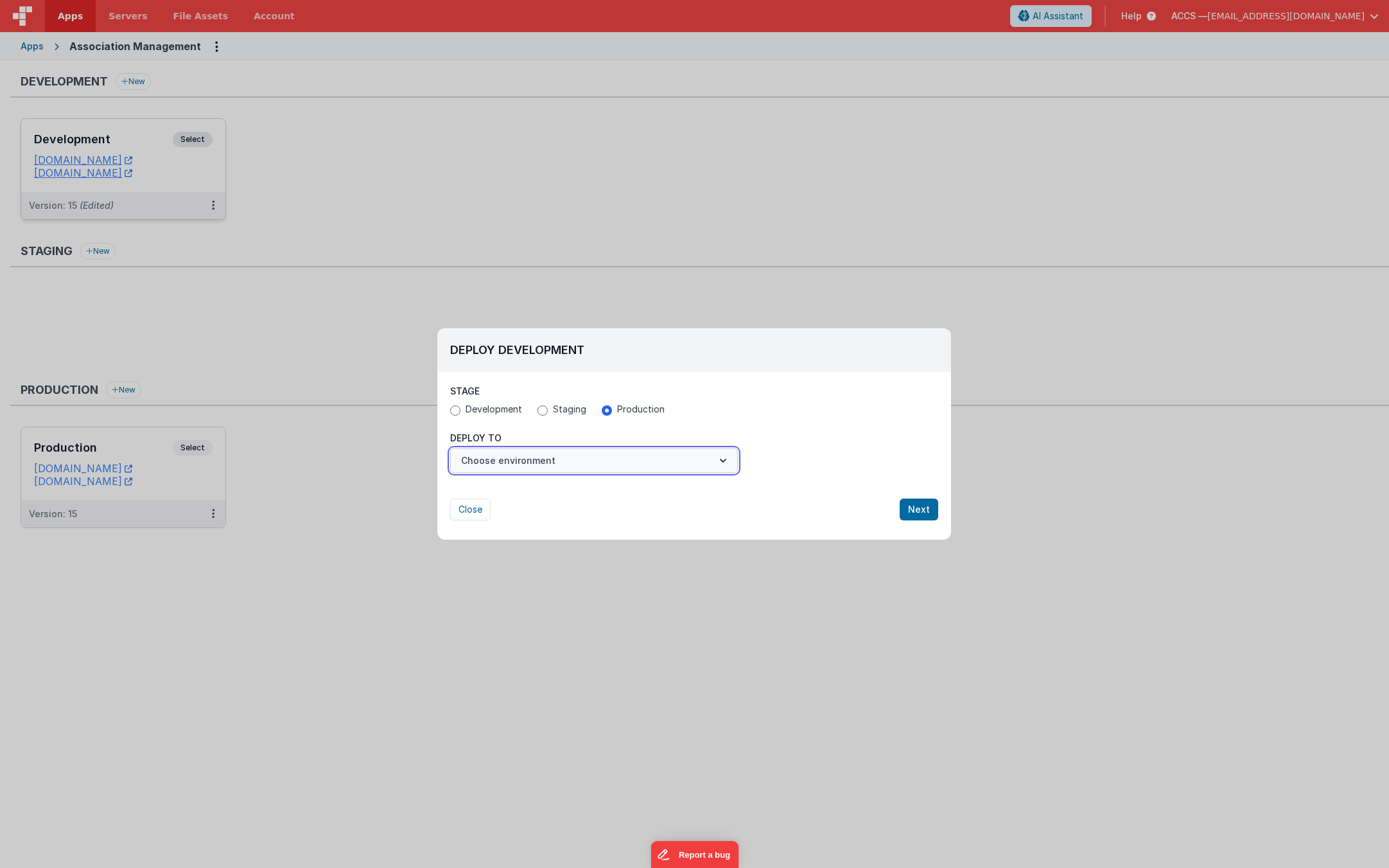
click at [715, 467] on button "Choose environment" at bounding box center [594, 460] width 288 height 24
click at [700, 492] on link "Production" at bounding box center [594, 491] width 288 height 23
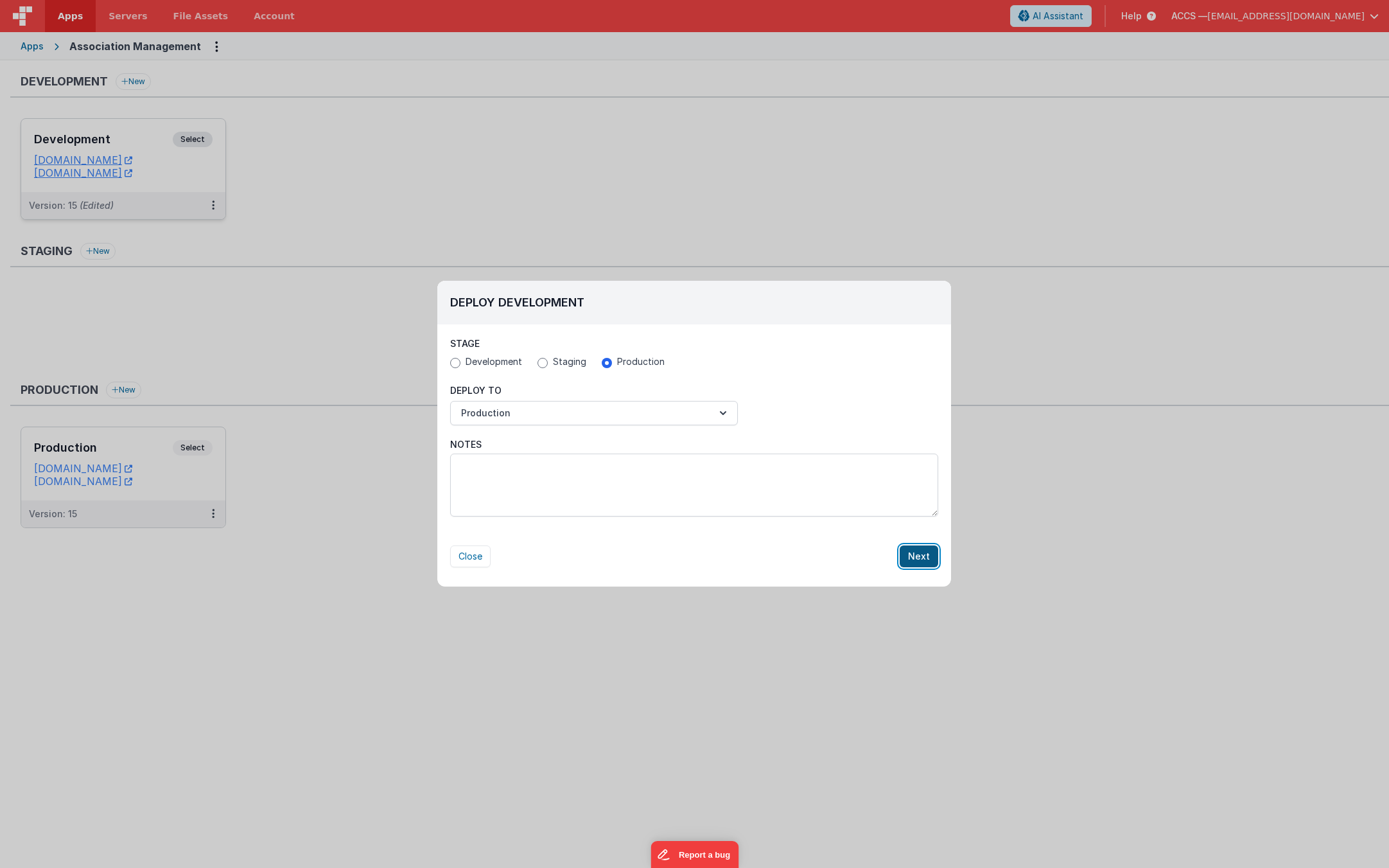
click at [919, 562] on button "Next" at bounding box center [918, 556] width 39 height 22
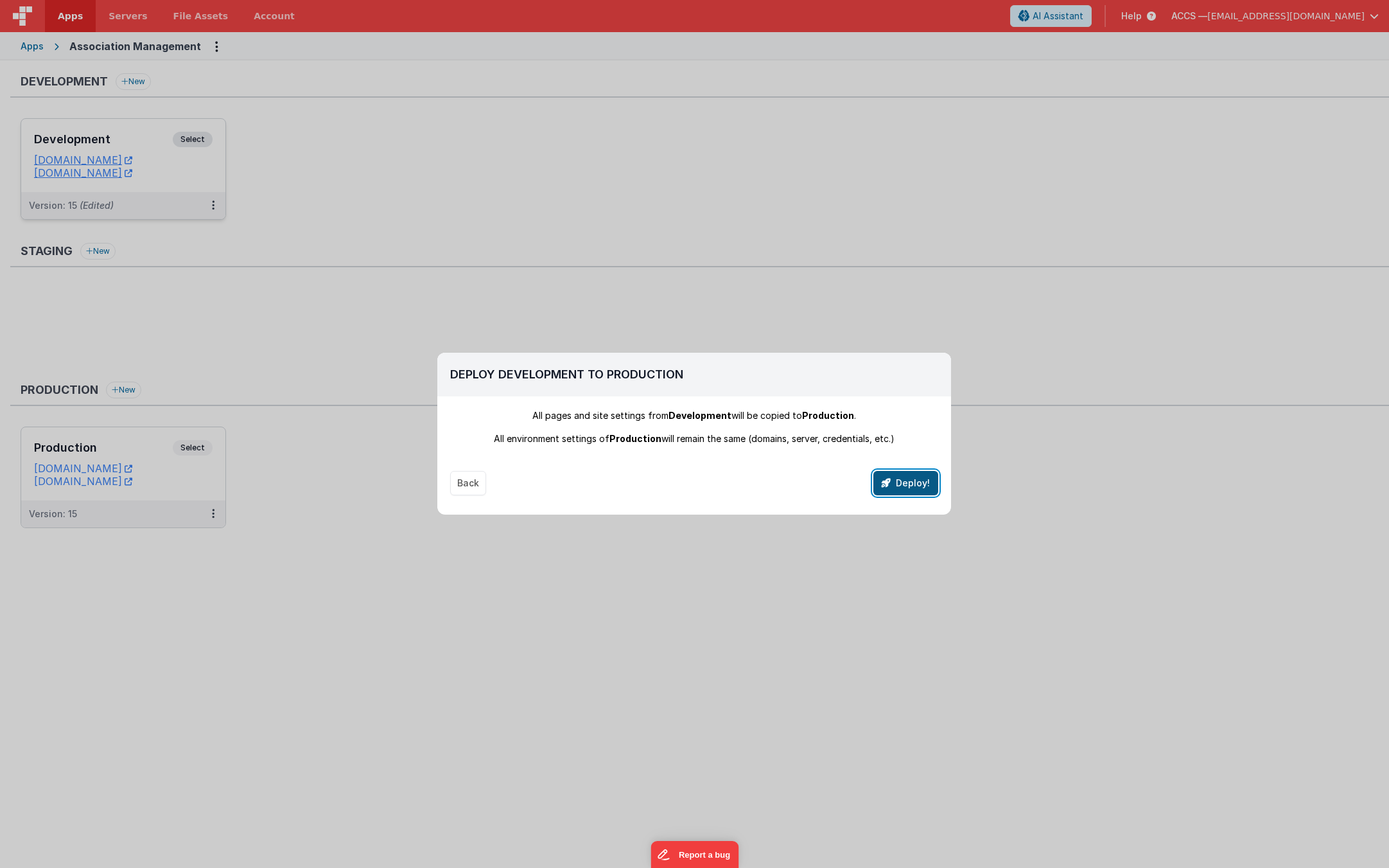
click at [917, 491] on button "Deploy!" at bounding box center [906, 482] width 65 height 24
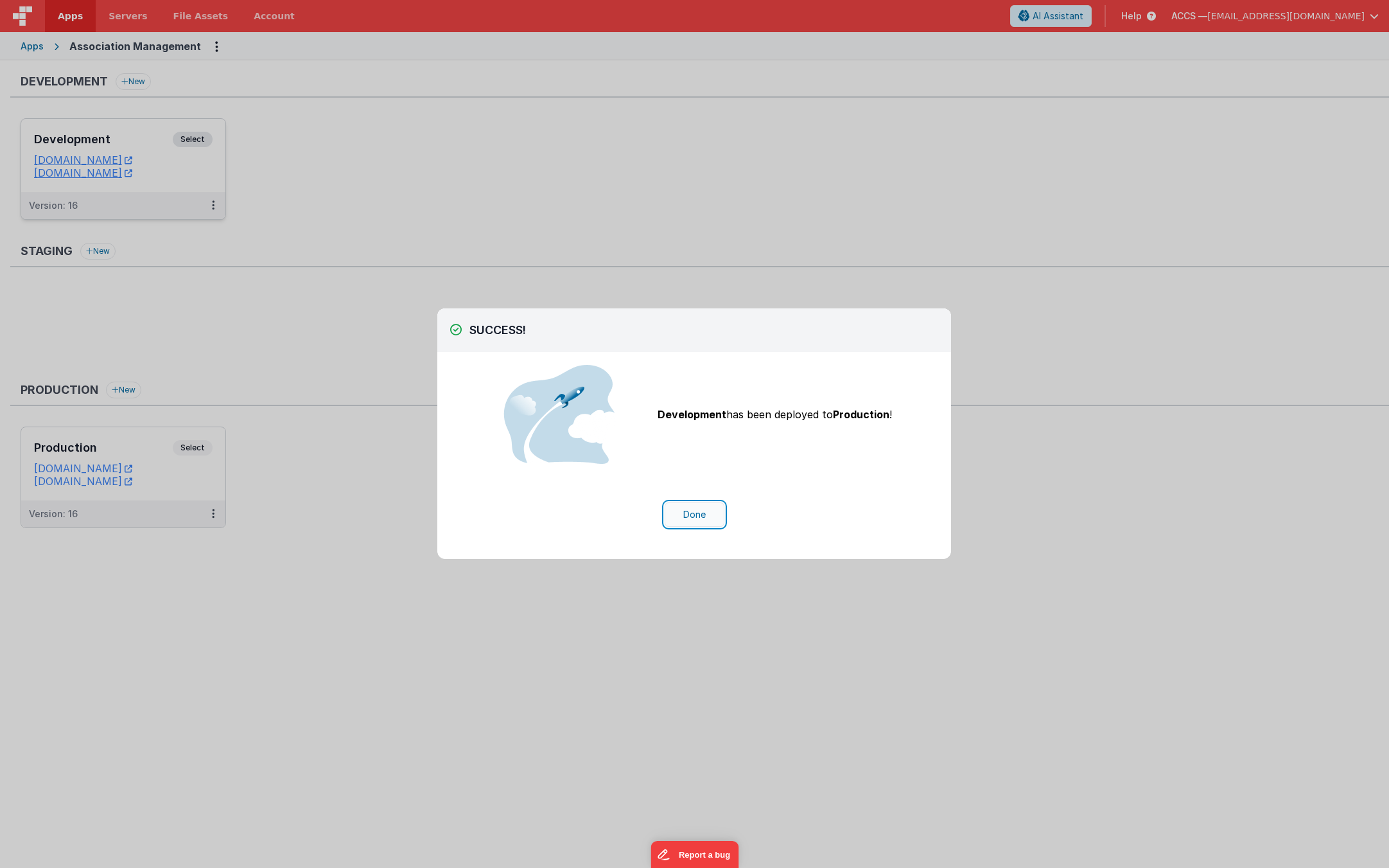
click at [700, 511] on button "Done" at bounding box center [695, 514] width 60 height 24
